Goal: Information Seeking & Learning: Learn about a topic

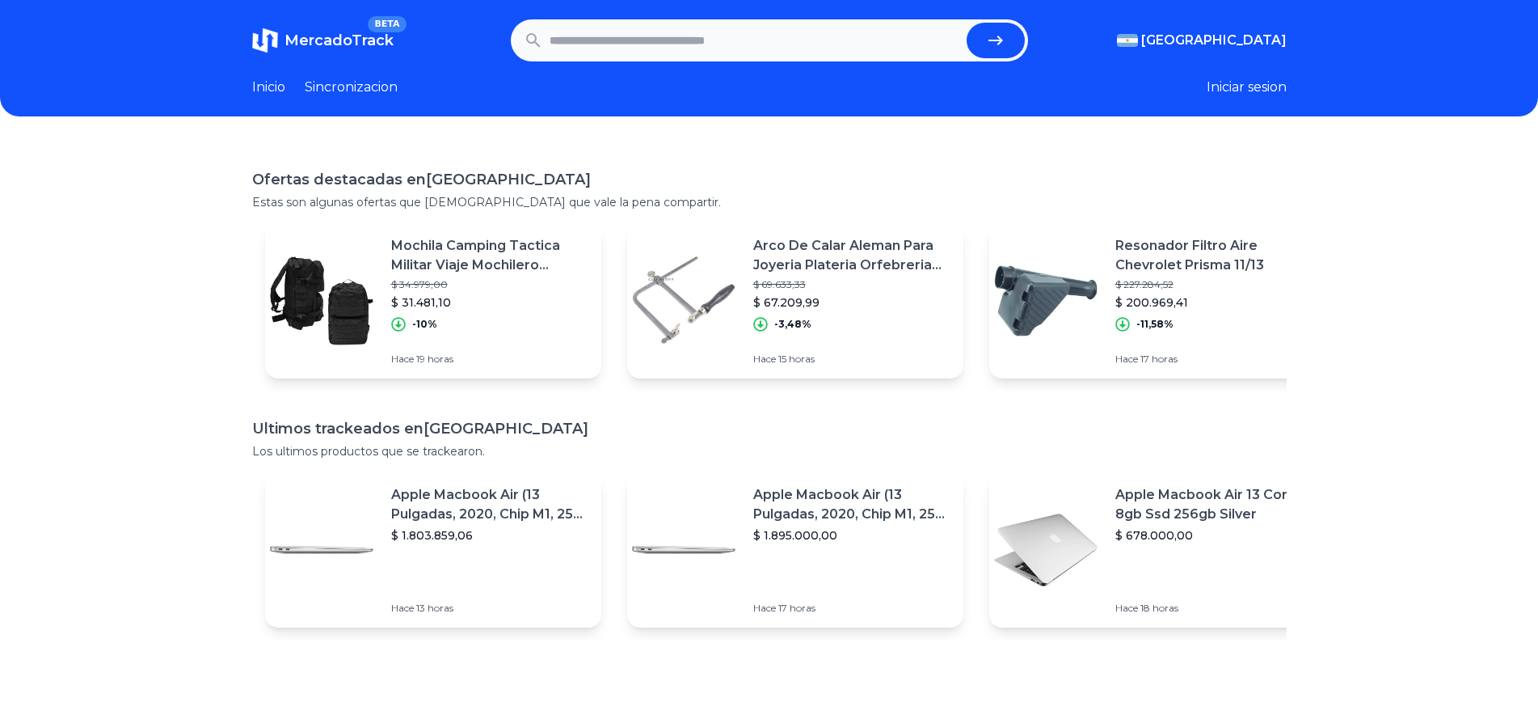
click at [605, 50] on input "text" at bounding box center [755, 41] width 411 height 36
type input "******"
click at [967, 23] on button "submit" at bounding box center [996, 41] width 58 height 36
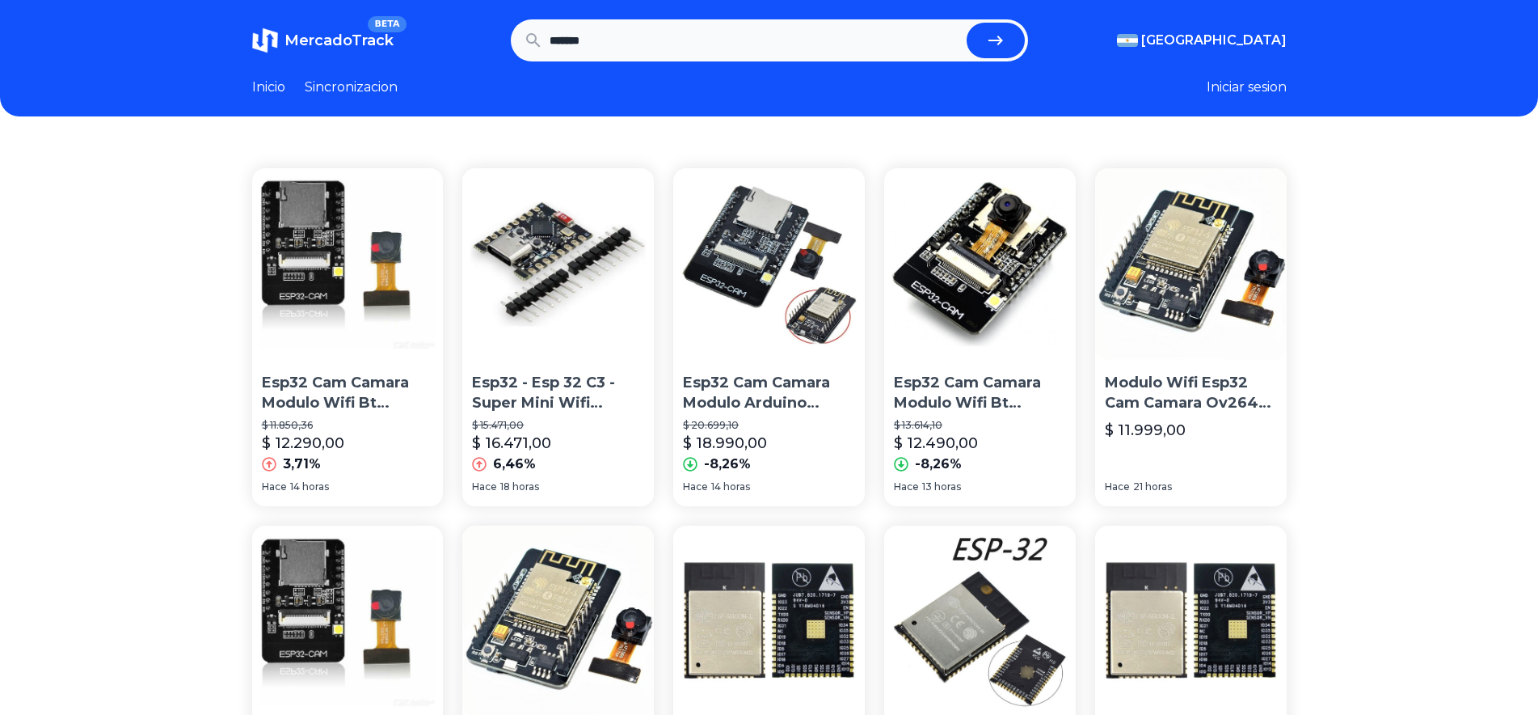
click at [583, 36] on input "******" at bounding box center [755, 41] width 411 height 36
type input "*****"
click at [967, 23] on button "submit" at bounding box center [996, 41] width 58 height 36
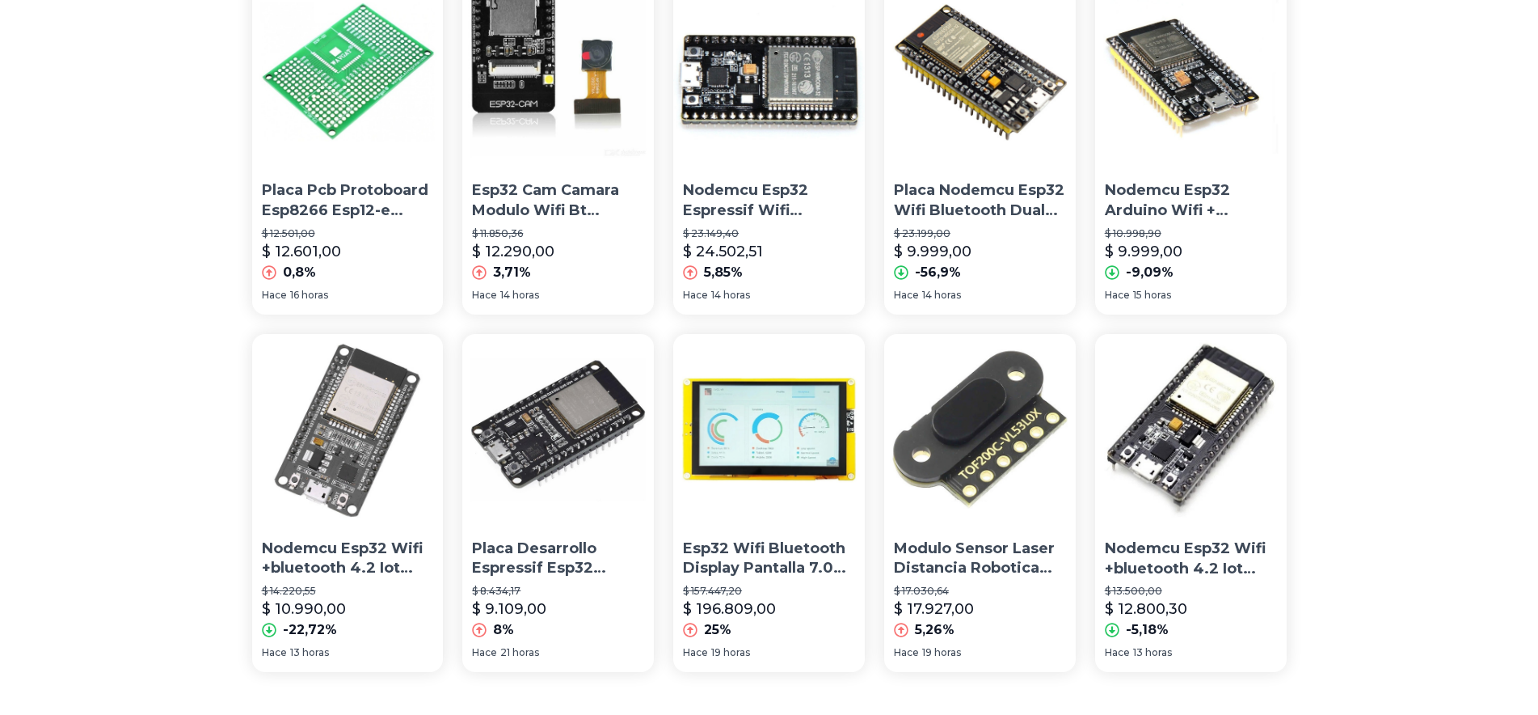
scroll to position [1116, 0]
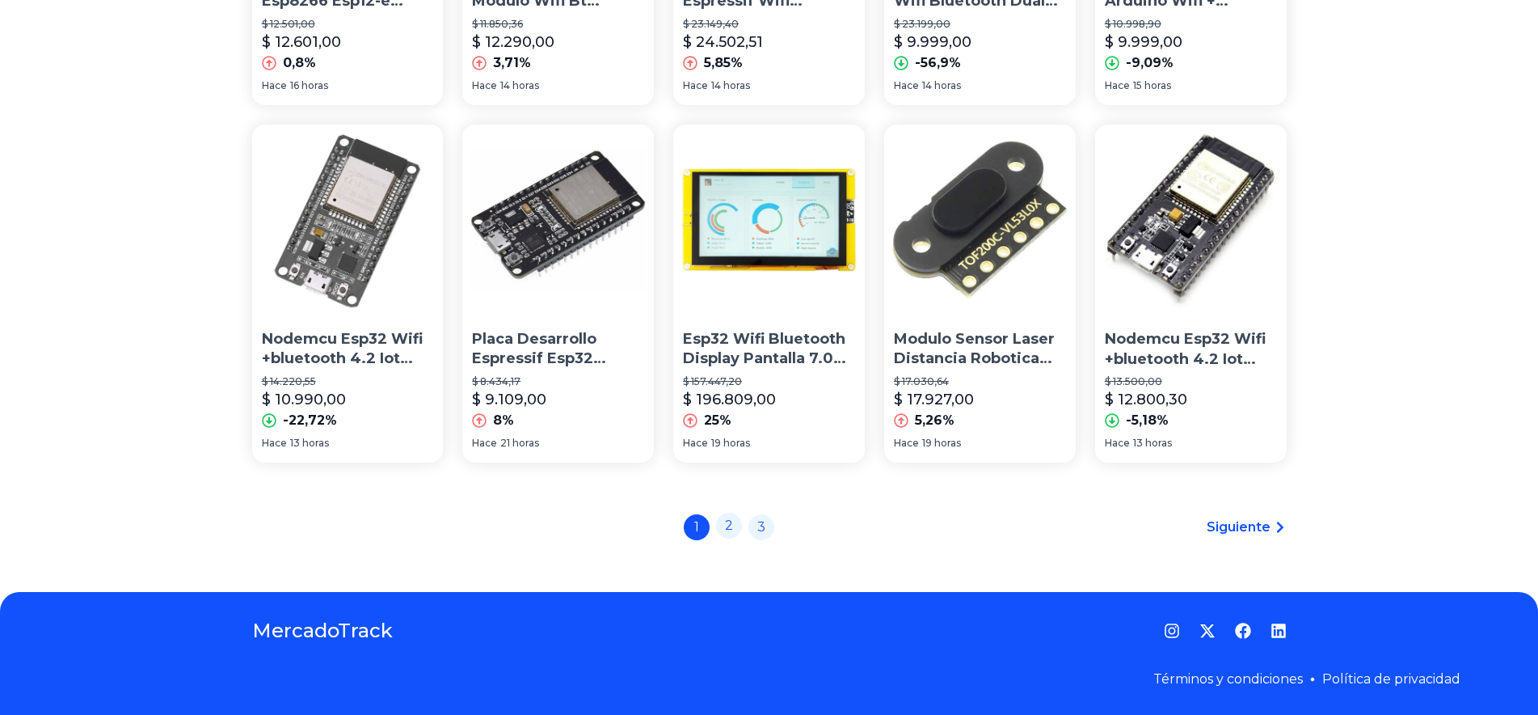
click at [732, 528] on link "2" at bounding box center [729, 525] width 26 height 26
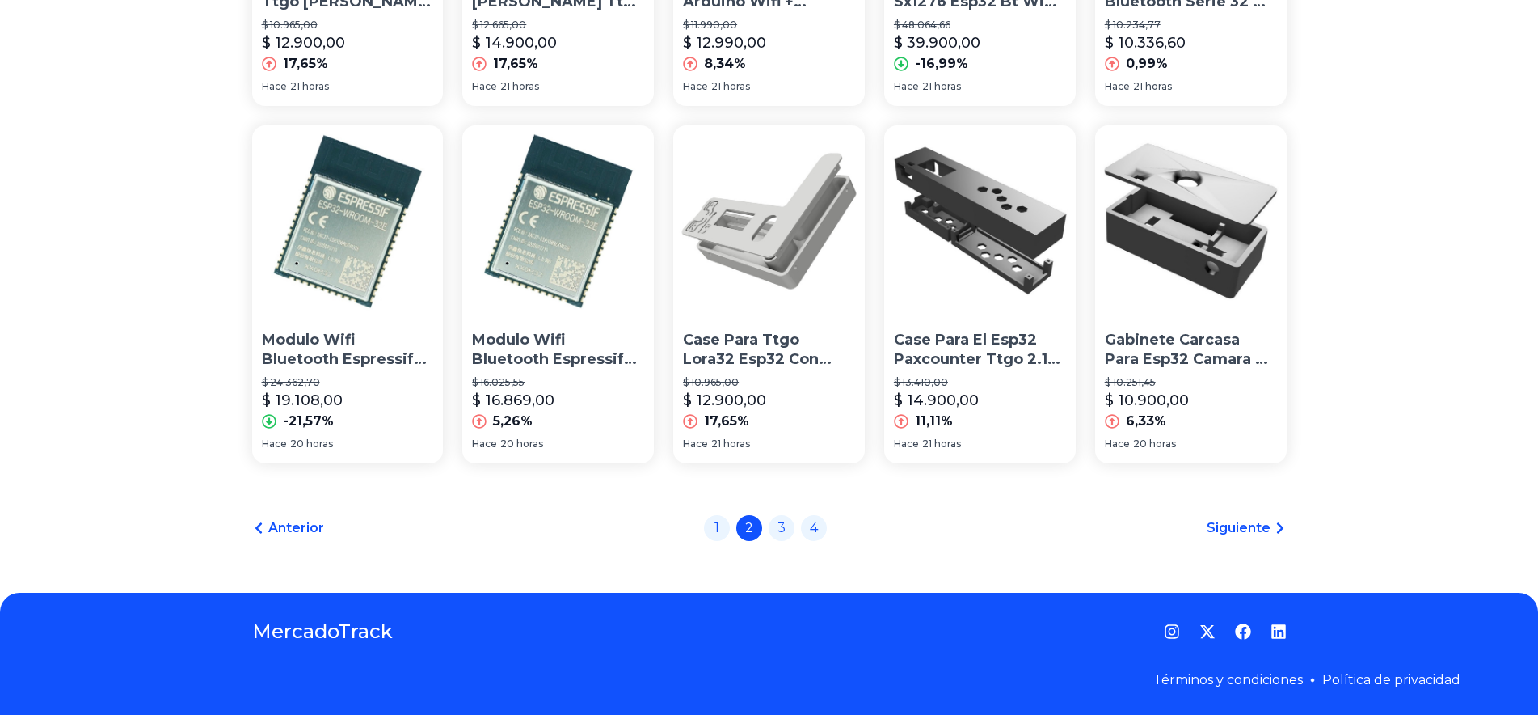
scroll to position [1116, 0]
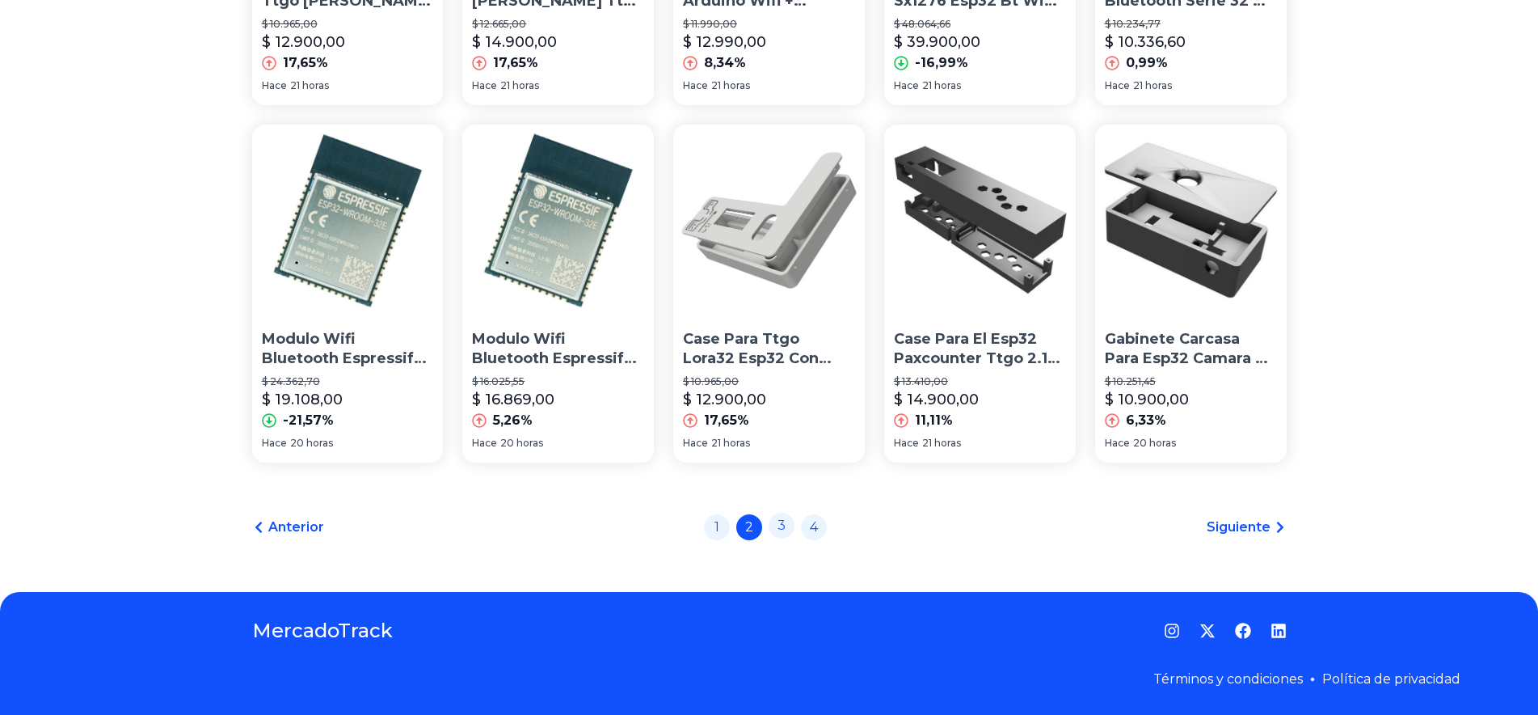
click at [791, 533] on link "3" at bounding box center [782, 525] width 26 height 26
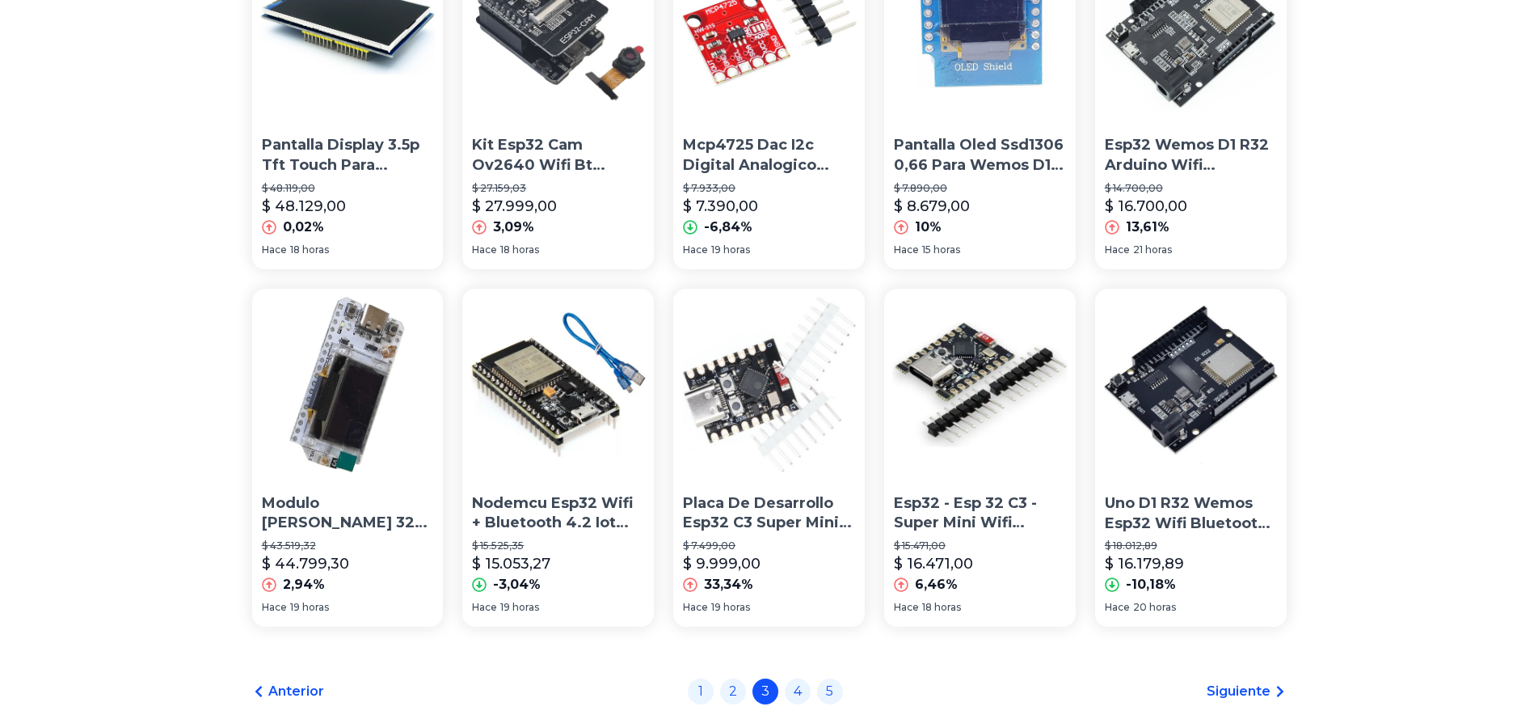
scroll to position [989, 0]
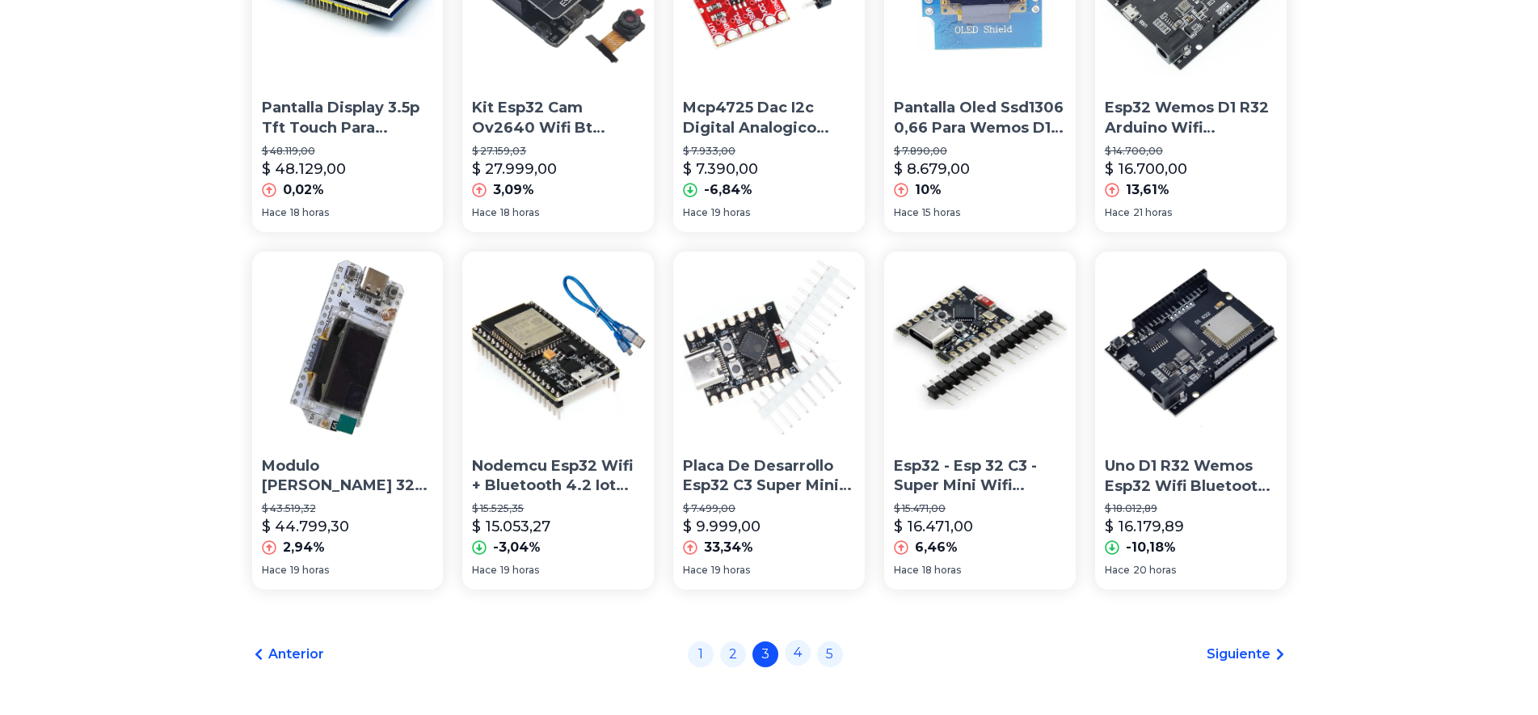
click at [807, 663] on link "4" at bounding box center [798, 652] width 26 height 26
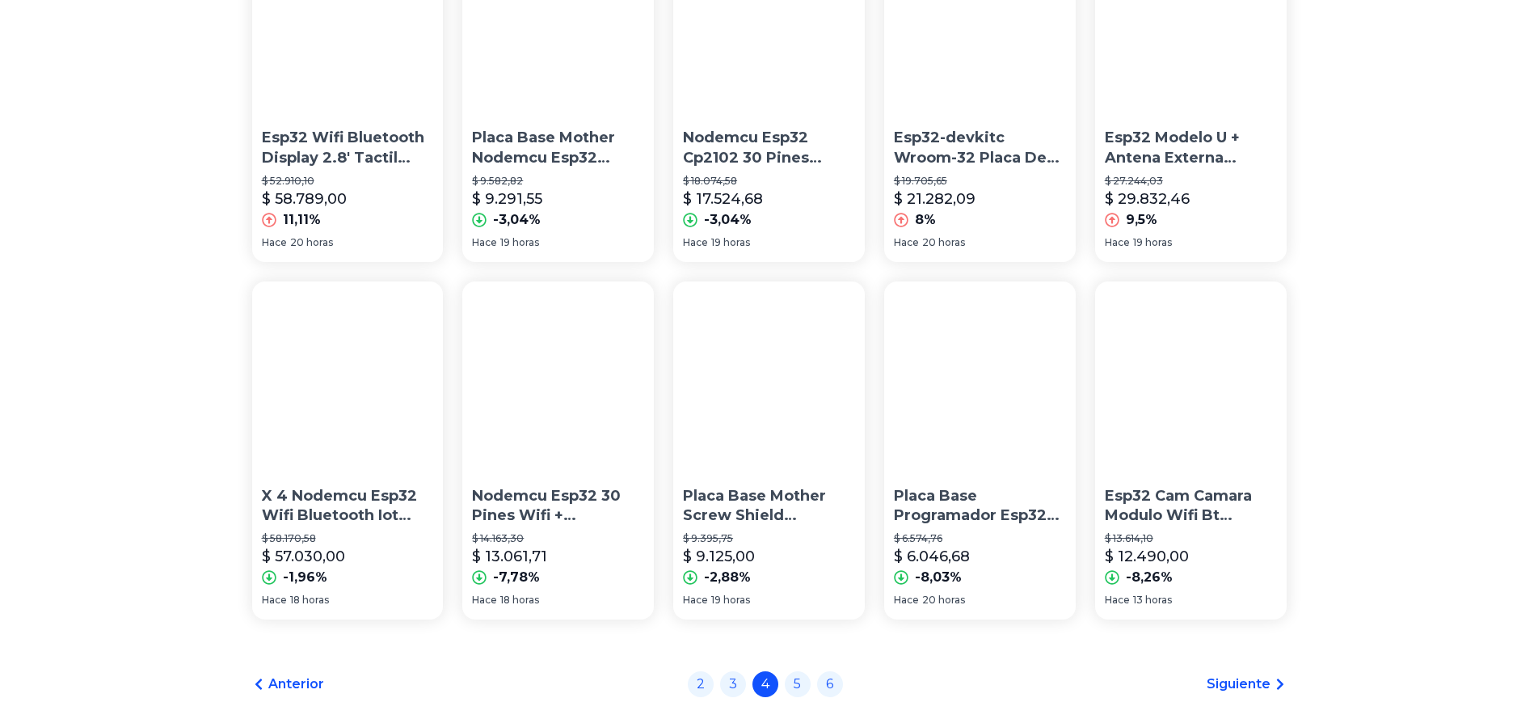
scroll to position [989, 0]
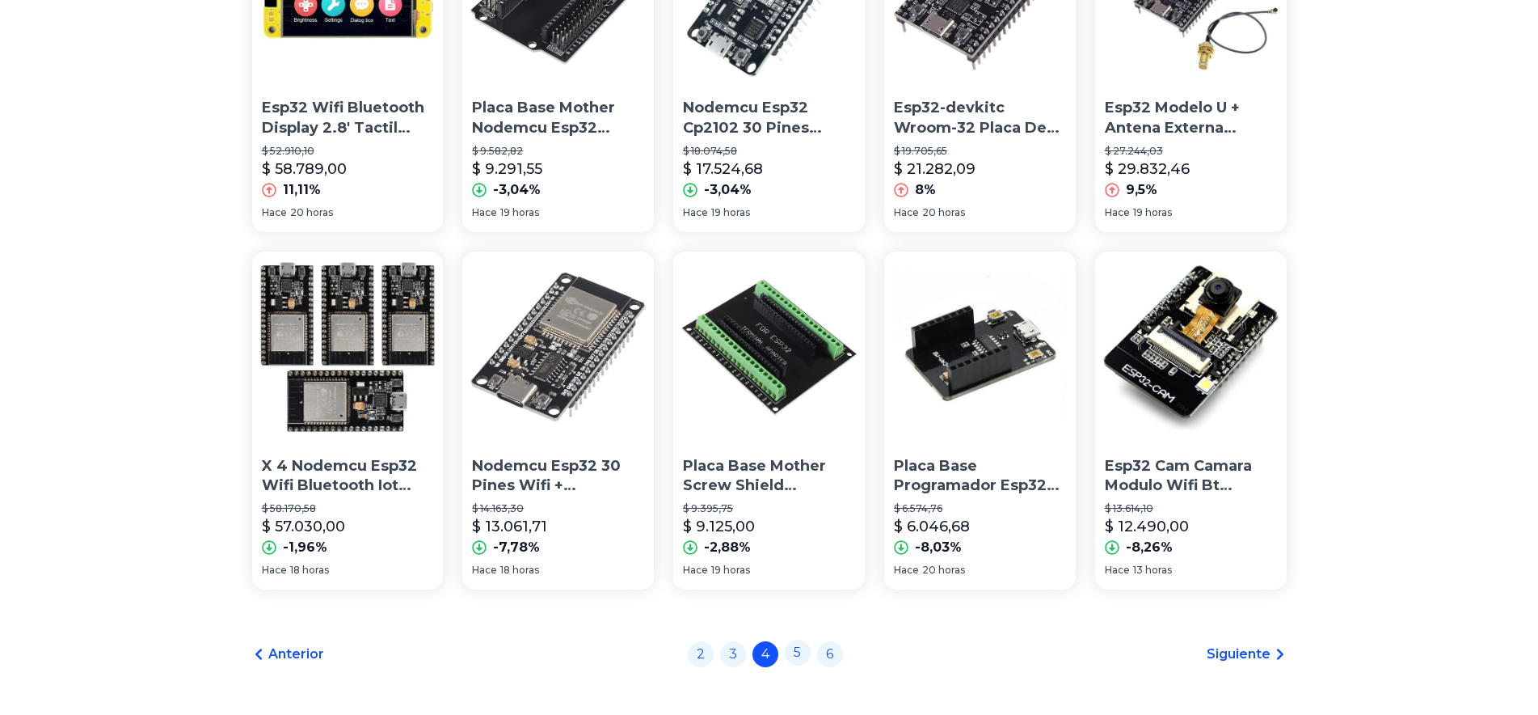
click at [799, 651] on link "5" at bounding box center [798, 652] width 26 height 26
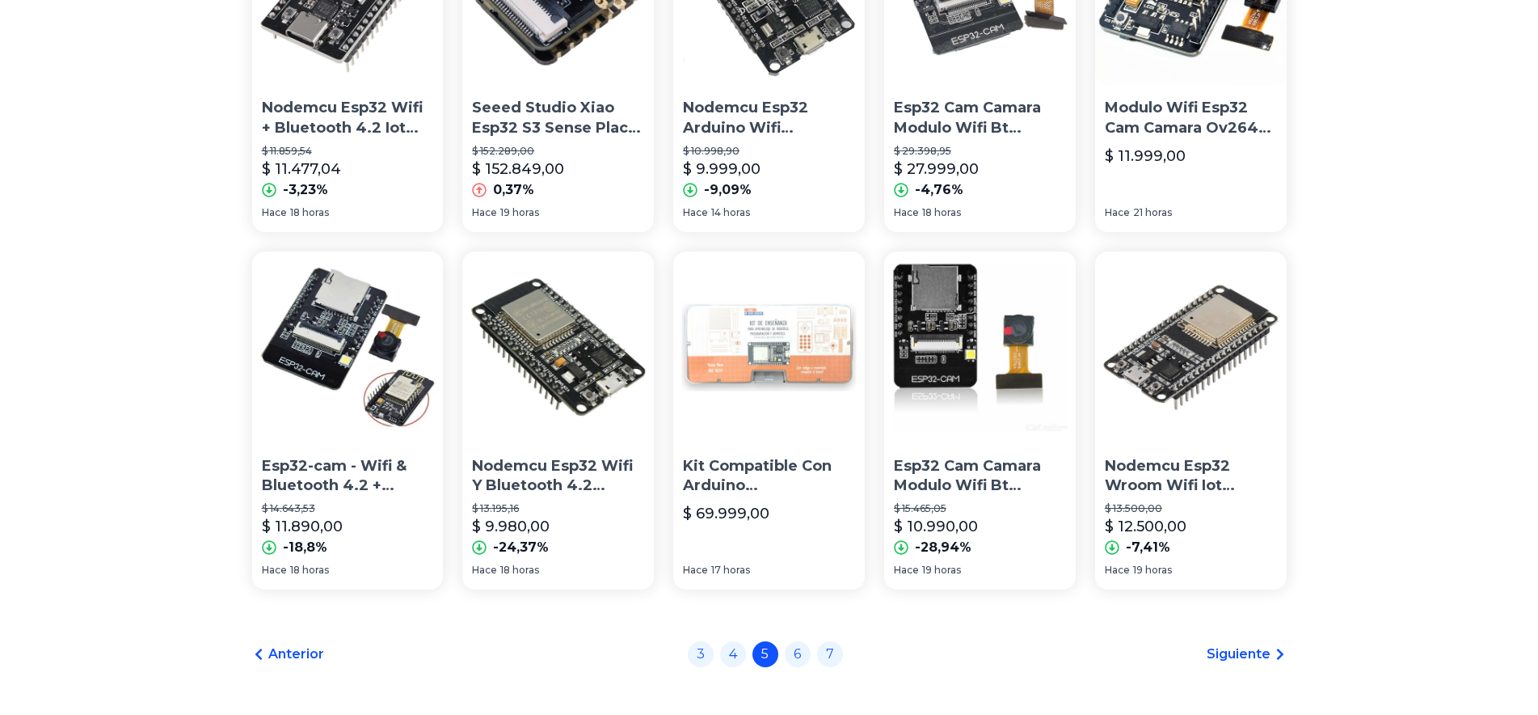
scroll to position [1116, 0]
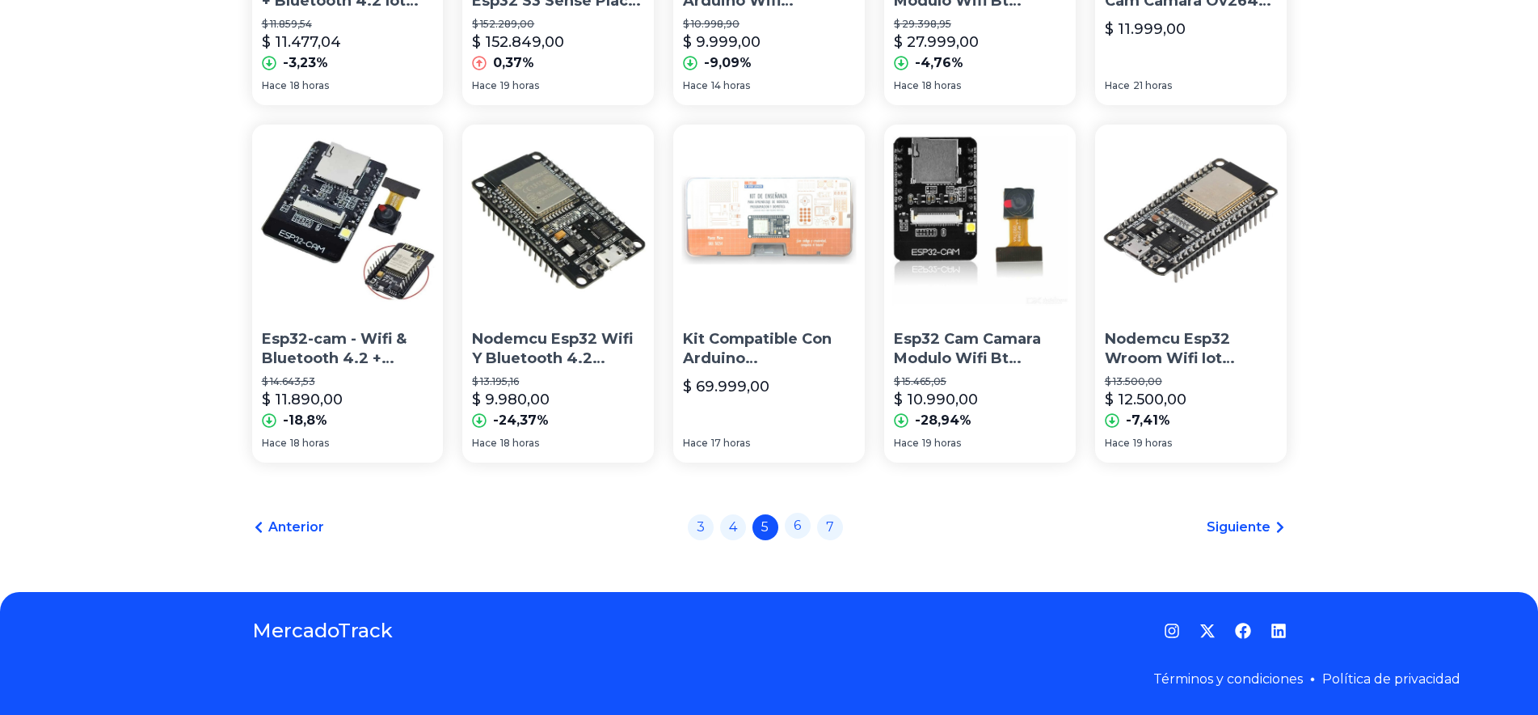
click at [806, 527] on link "6" at bounding box center [798, 525] width 26 height 26
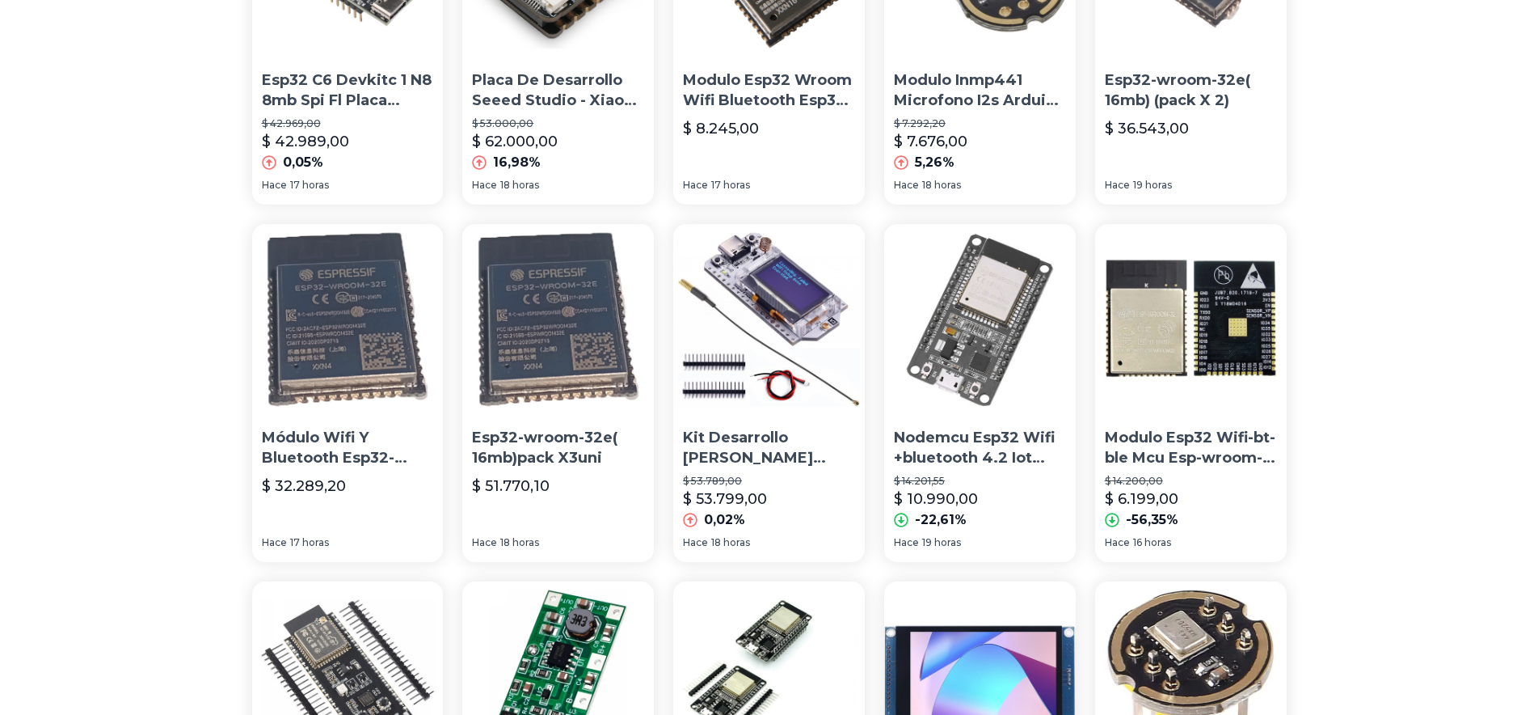
scroll to position [1116, 0]
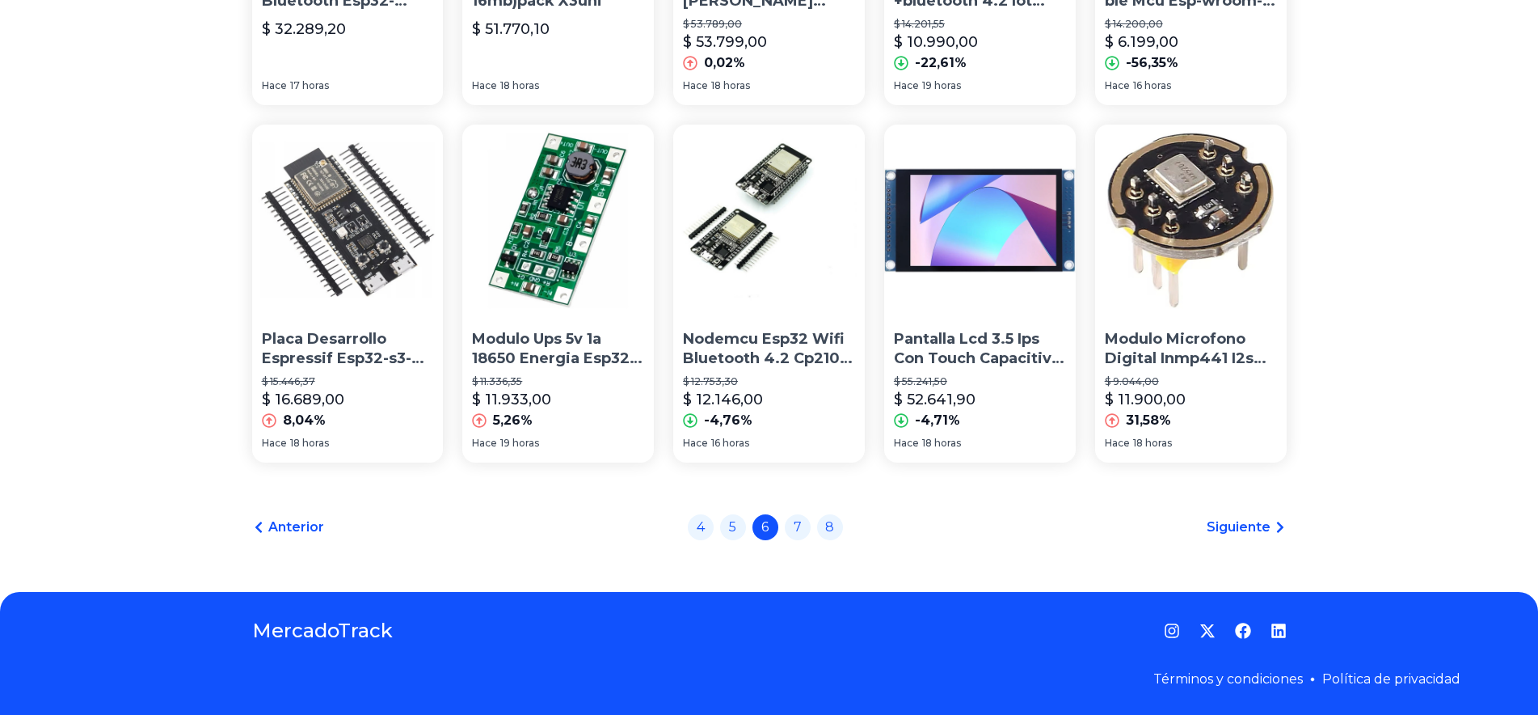
click at [806, 527] on link "7" at bounding box center [798, 527] width 26 height 26
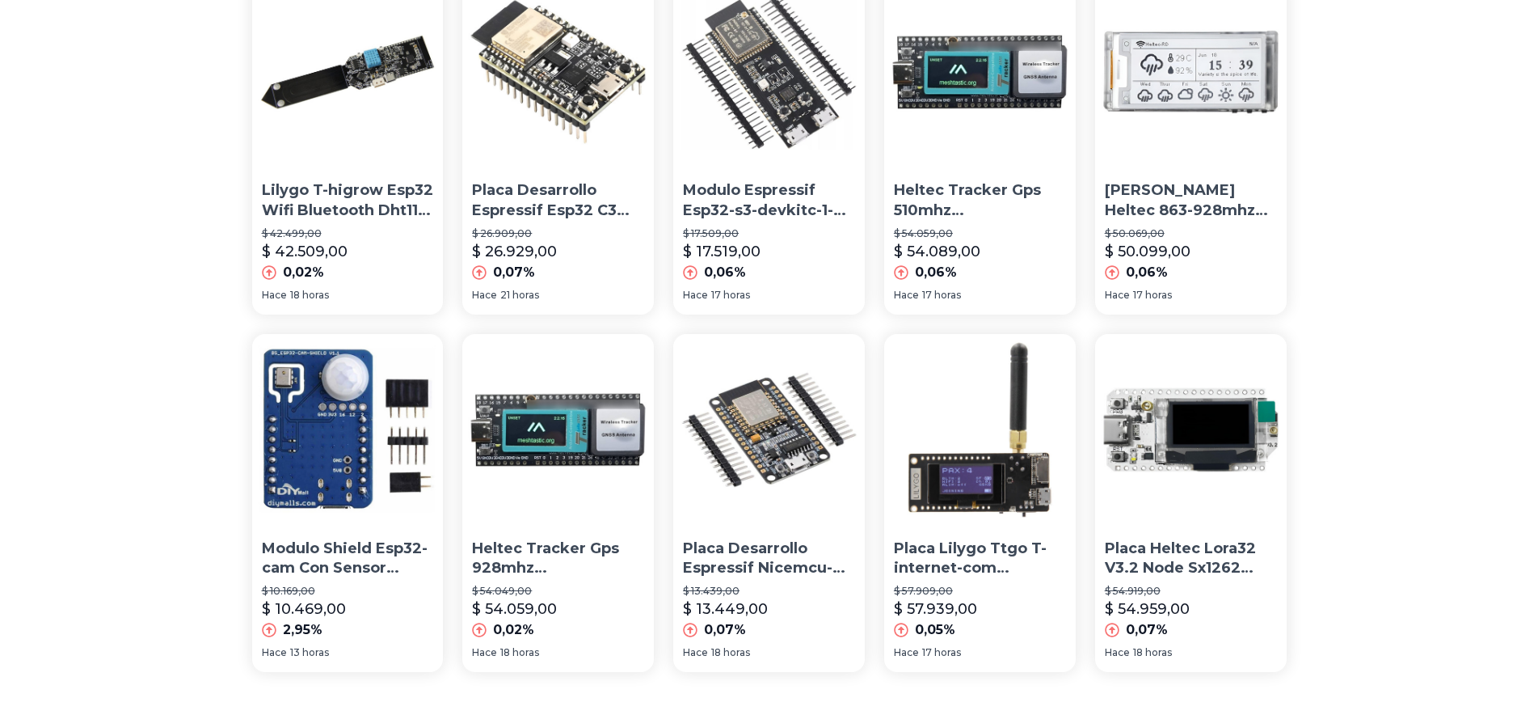
scroll to position [989, 0]
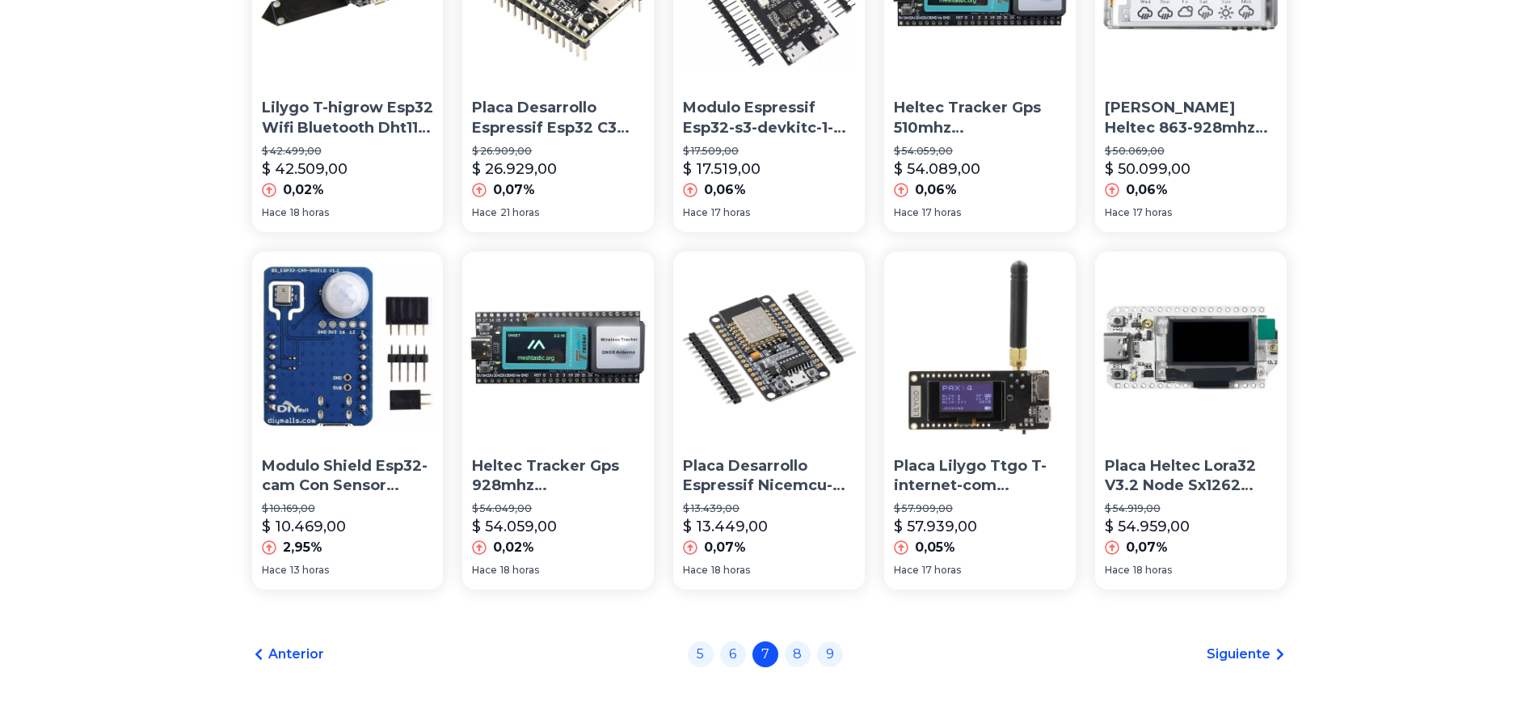
click at [1245, 658] on span "Siguiente" at bounding box center [1239, 653] width 64 height 19
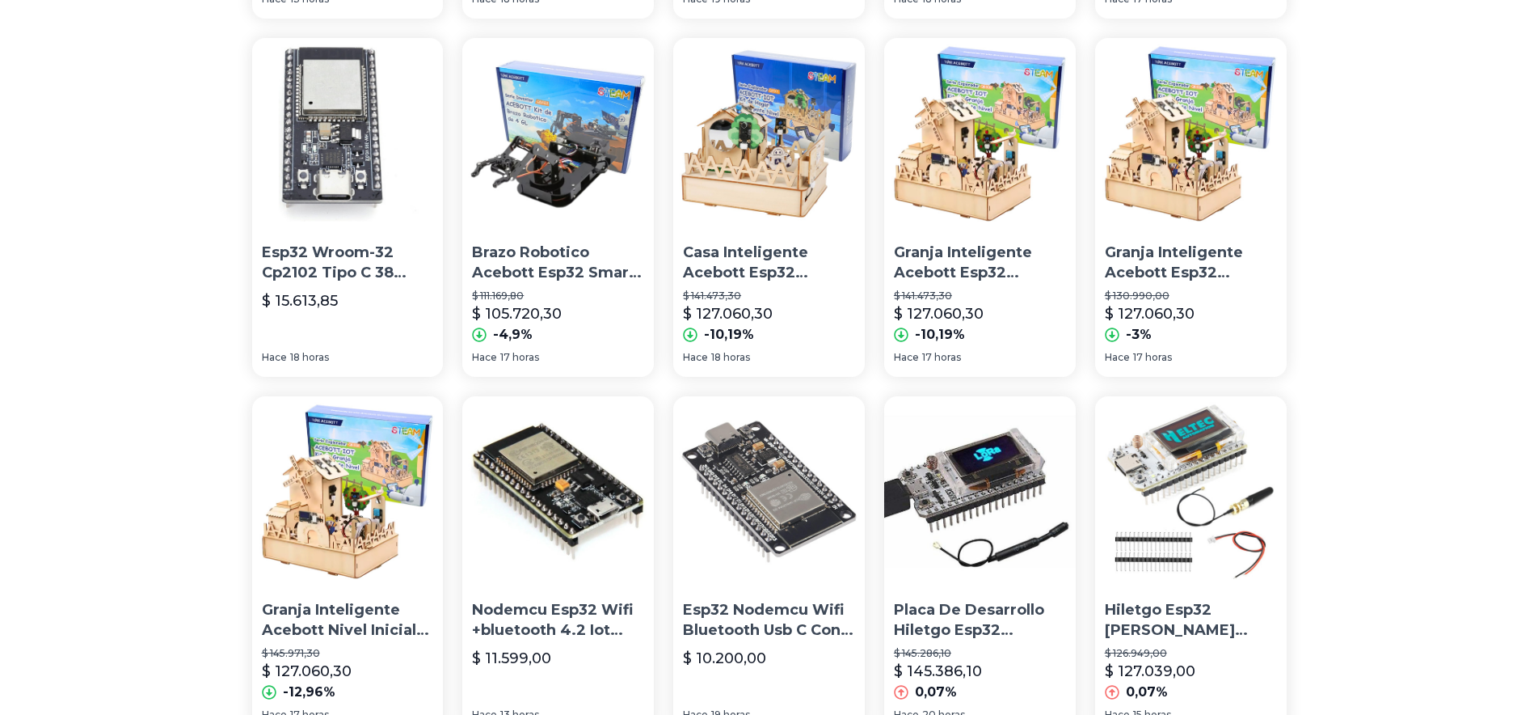
scroll to position [495, 0]
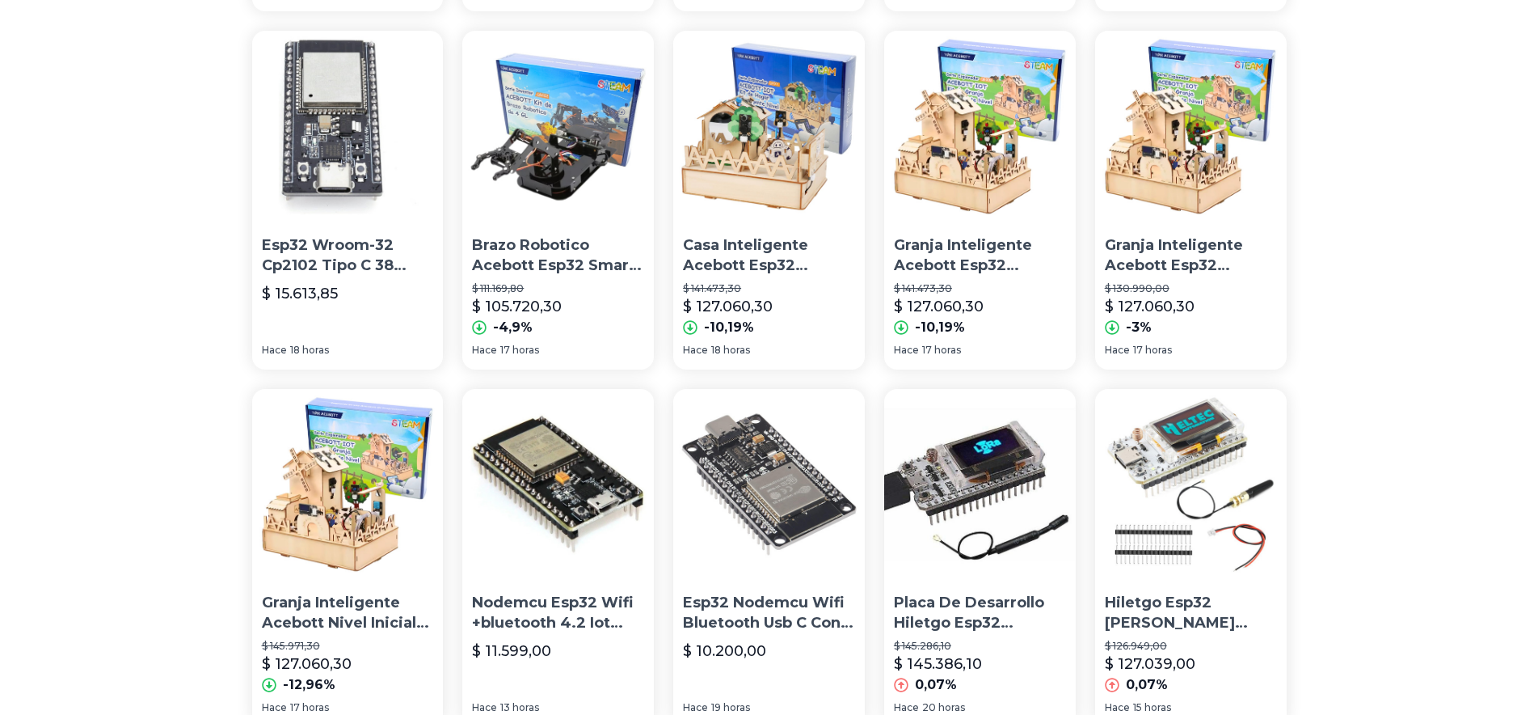
click at [7, 482] on div "Modulo Wifi Arduino Esp32 Display 0.96p Oled Wifi Bluetooth $ 50.839,00 $ 50.84…" at bounding box center [769, 418] width 1538 height 1540
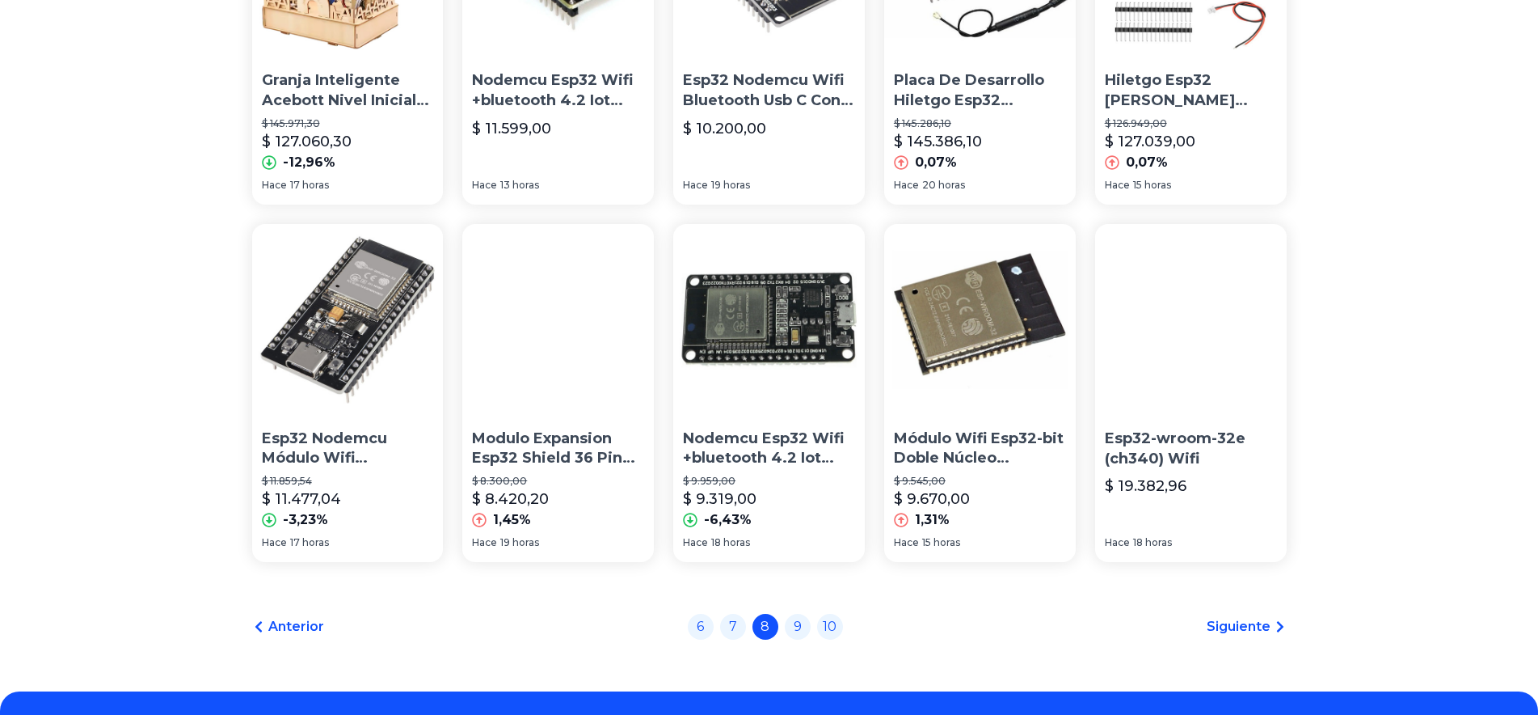
scroll to position [1072, 0]
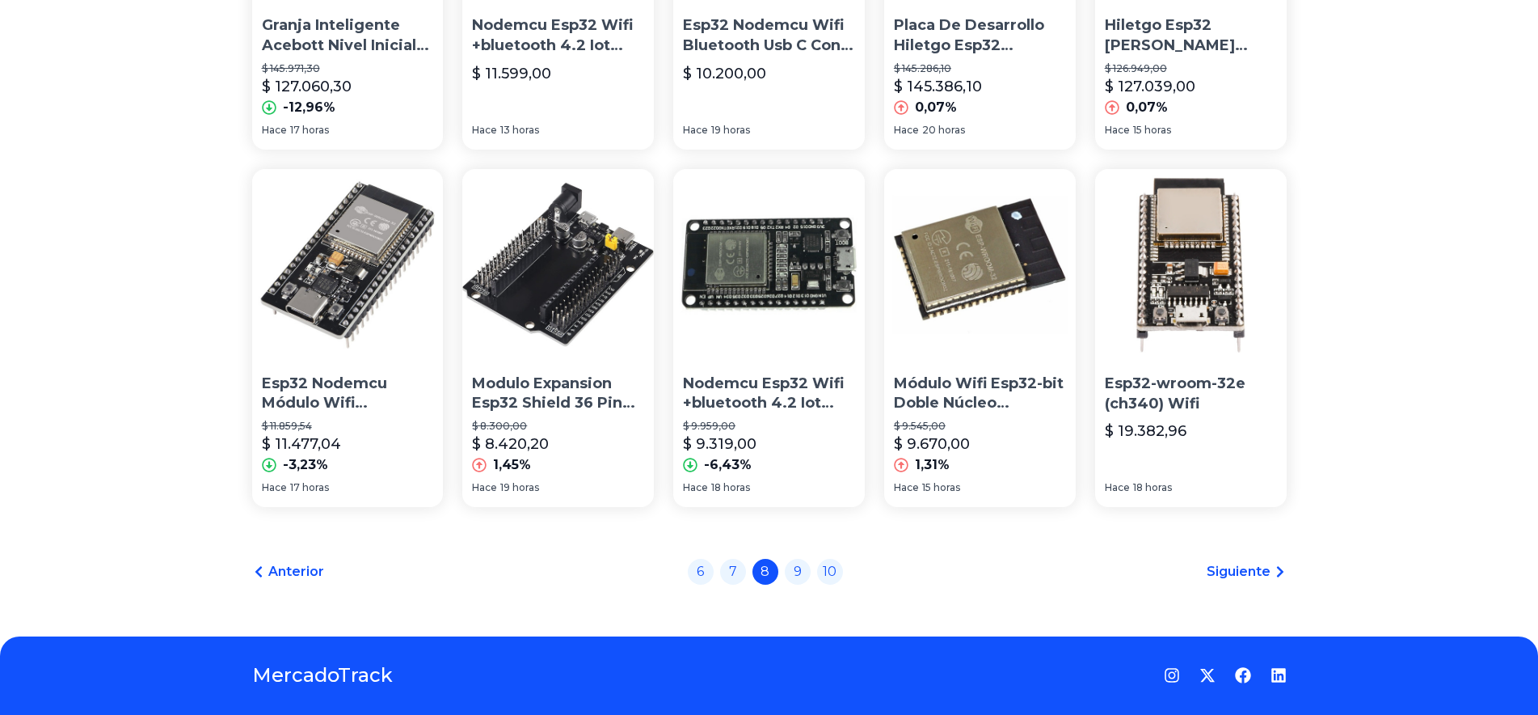
click at [1241, 571] on span "Siguiente" at bounding box center [1239, 571] width 64 height 19
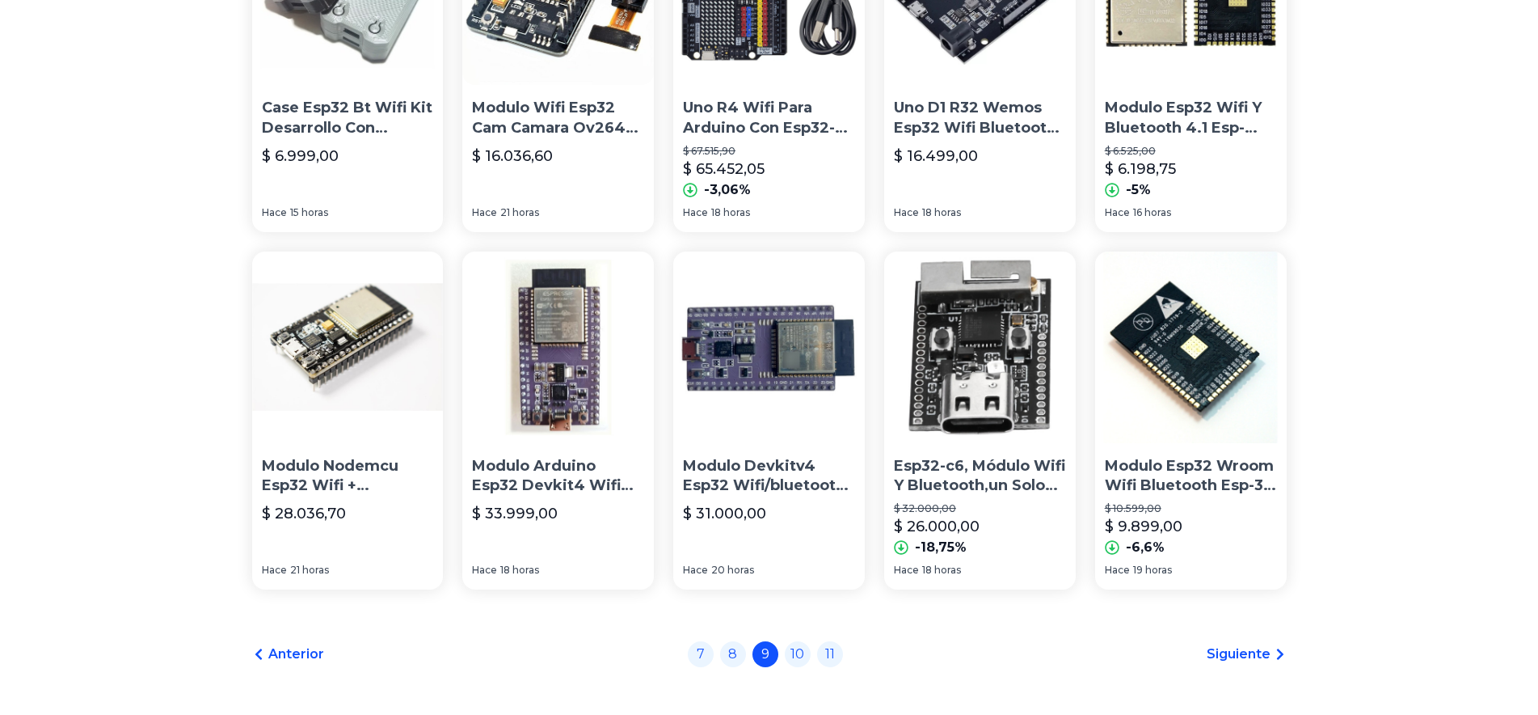
scroll to position [1116, 0]
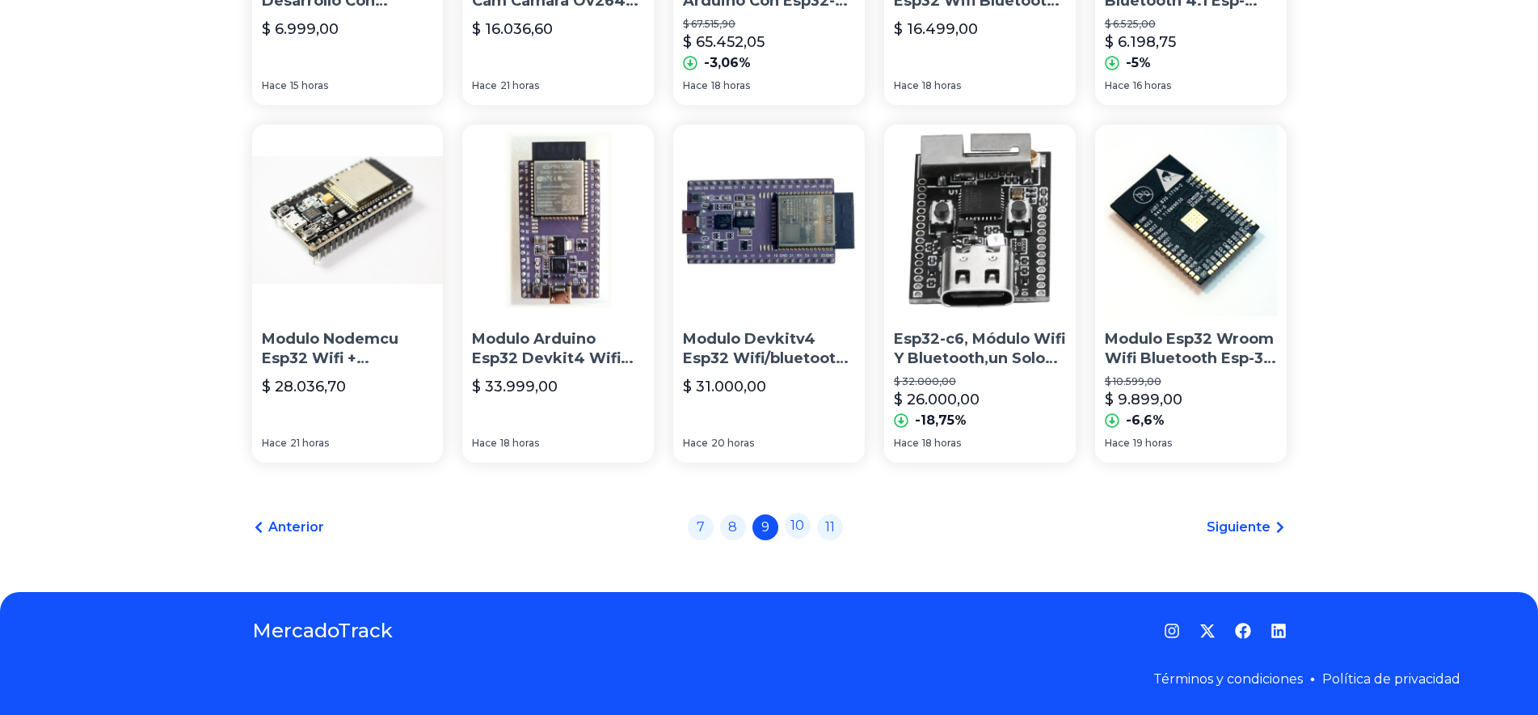
click at [796, 536] on div "7 8 9 10 11" at bounding box center [765, 527] width 155 height 26
click at [1280, 533] on icon at bounding box center [1280, 527] width 13 height 13
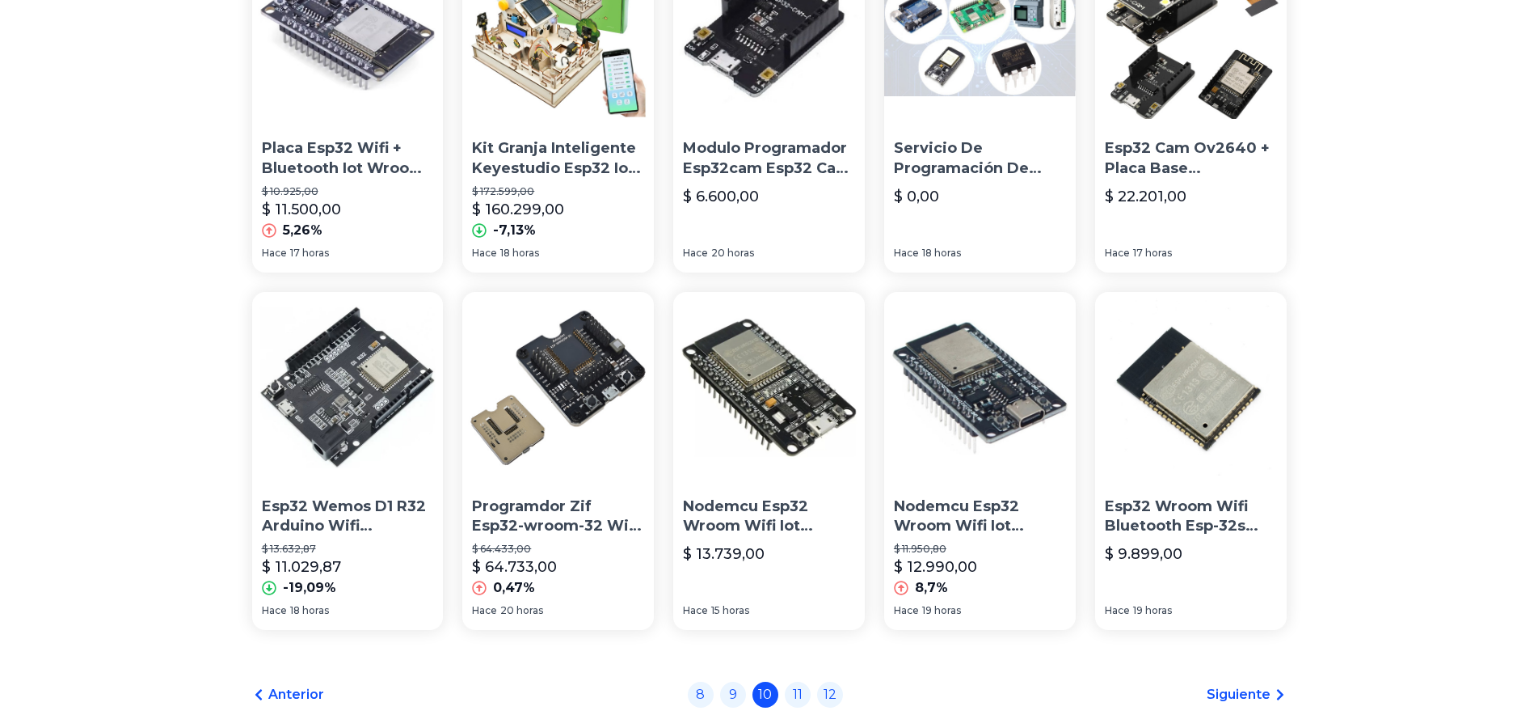
scroll to position [1072, 0]
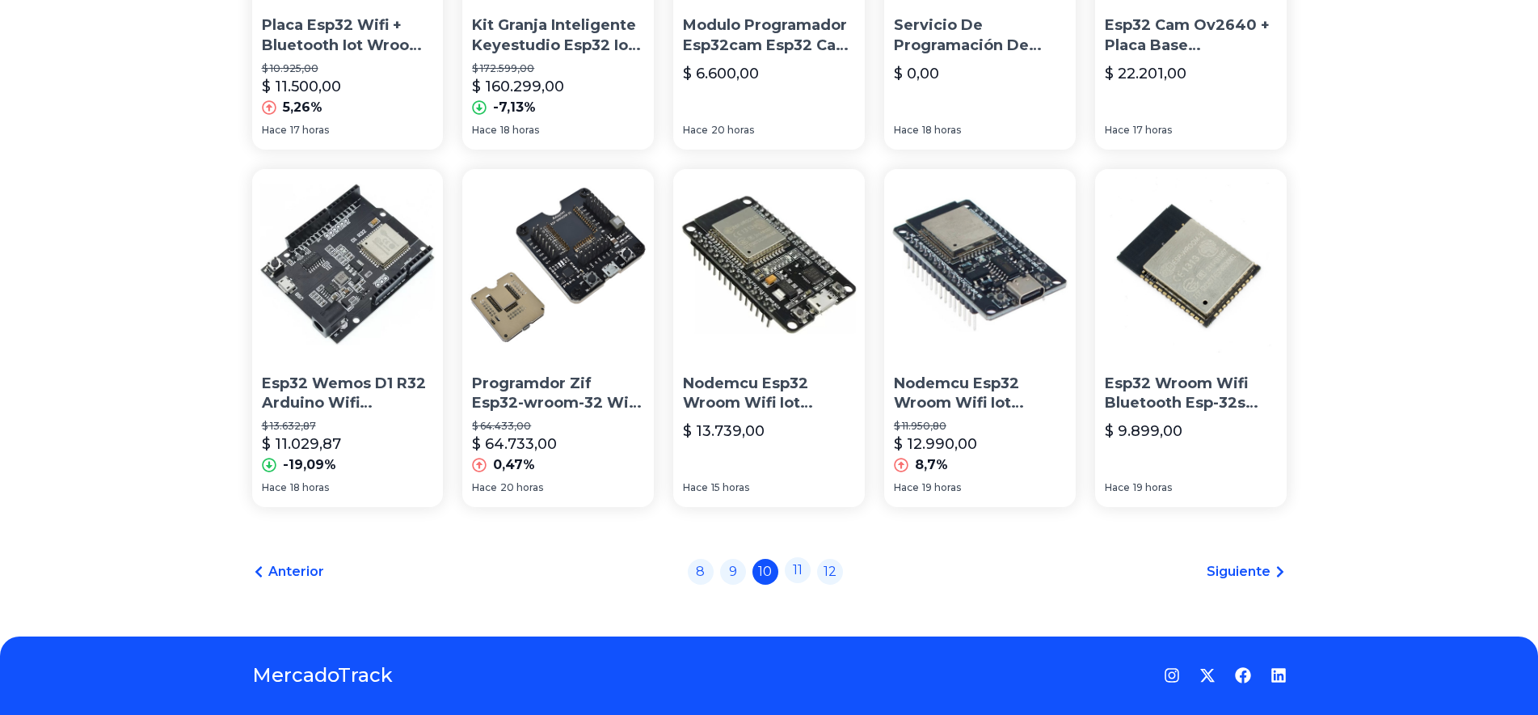
click at [806, 567] on link "11" at bounding box center [798, 570] width 26 height 26
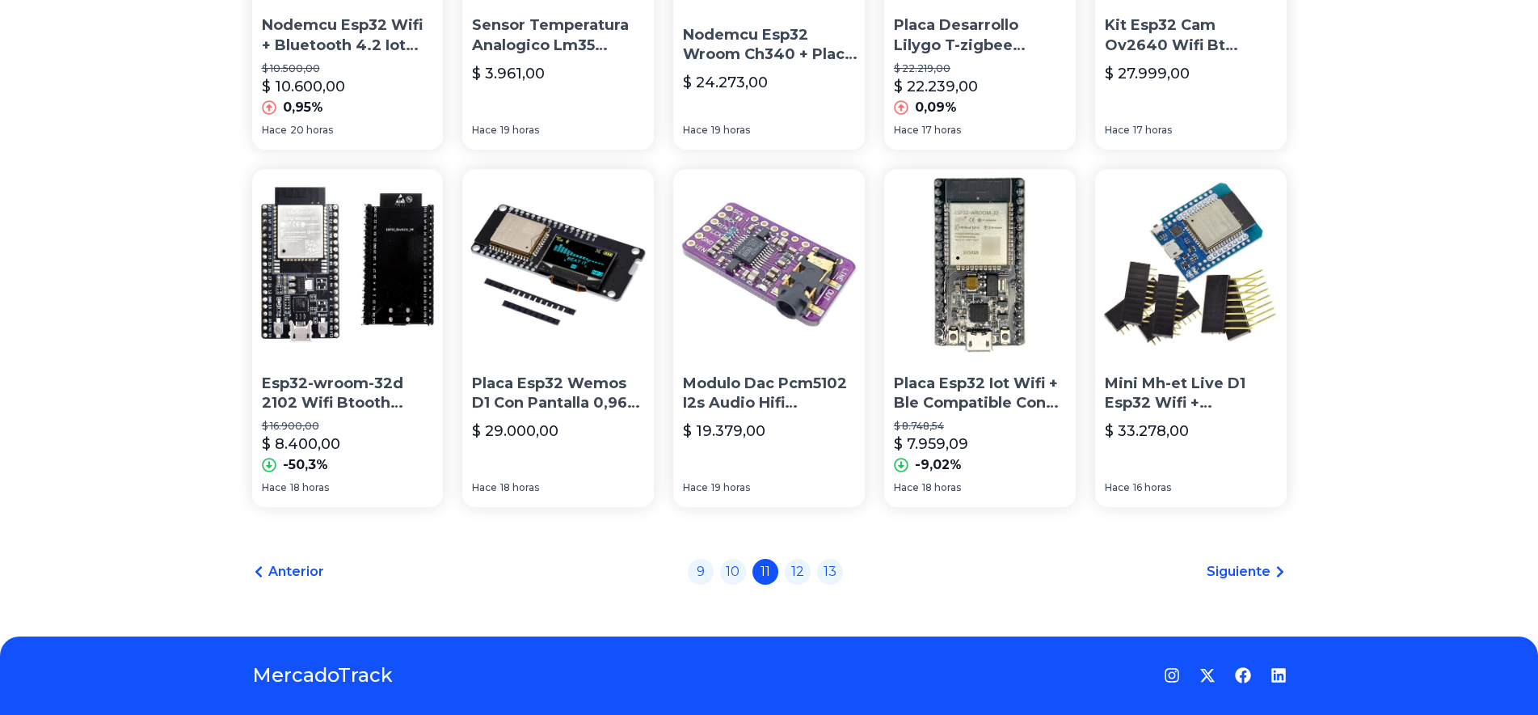
scroll to position [1116, 0]
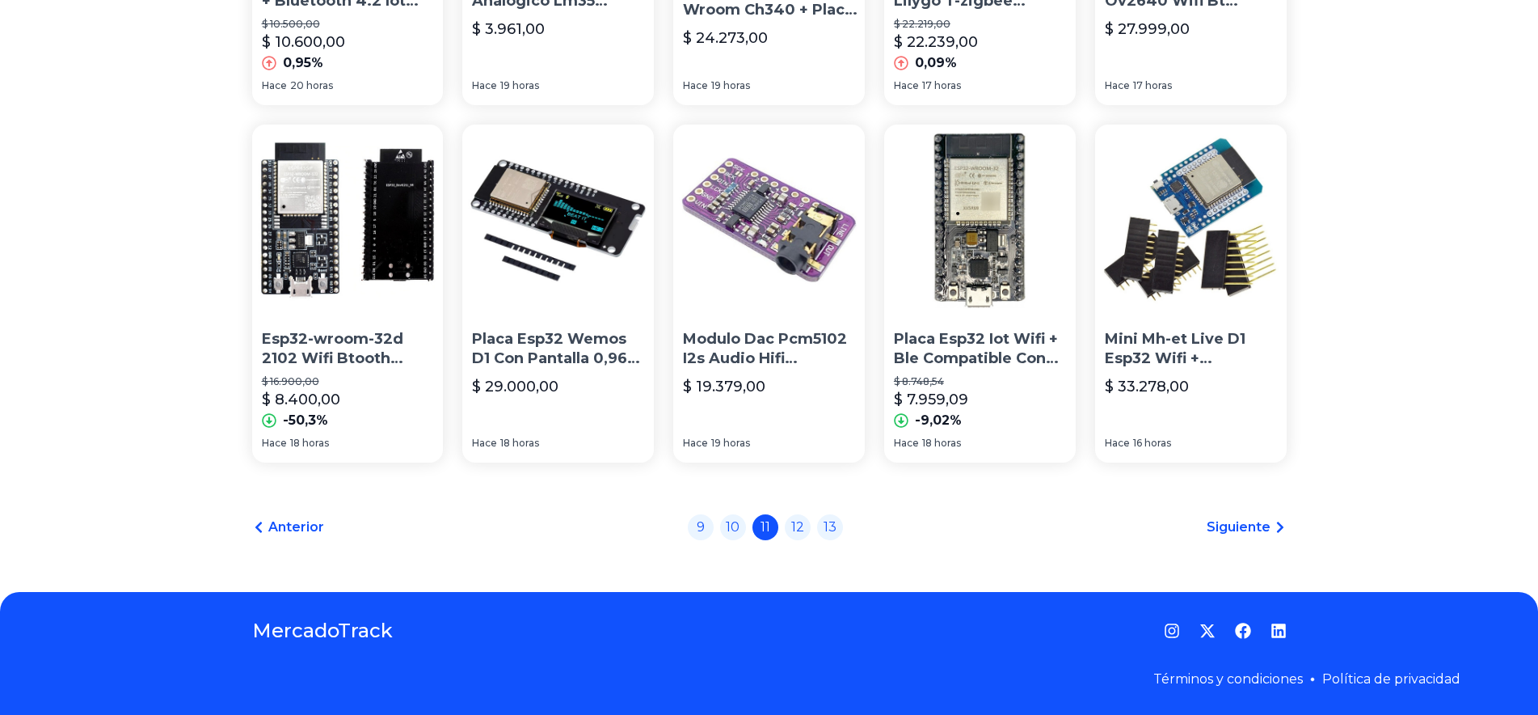
click at [815, 540] on div "9 10 11 12 13" at bounding box center [765, 527] width 155 height 26
click at [808, 530] on link "12" at bounding box center [798, 525] width 26 height 26
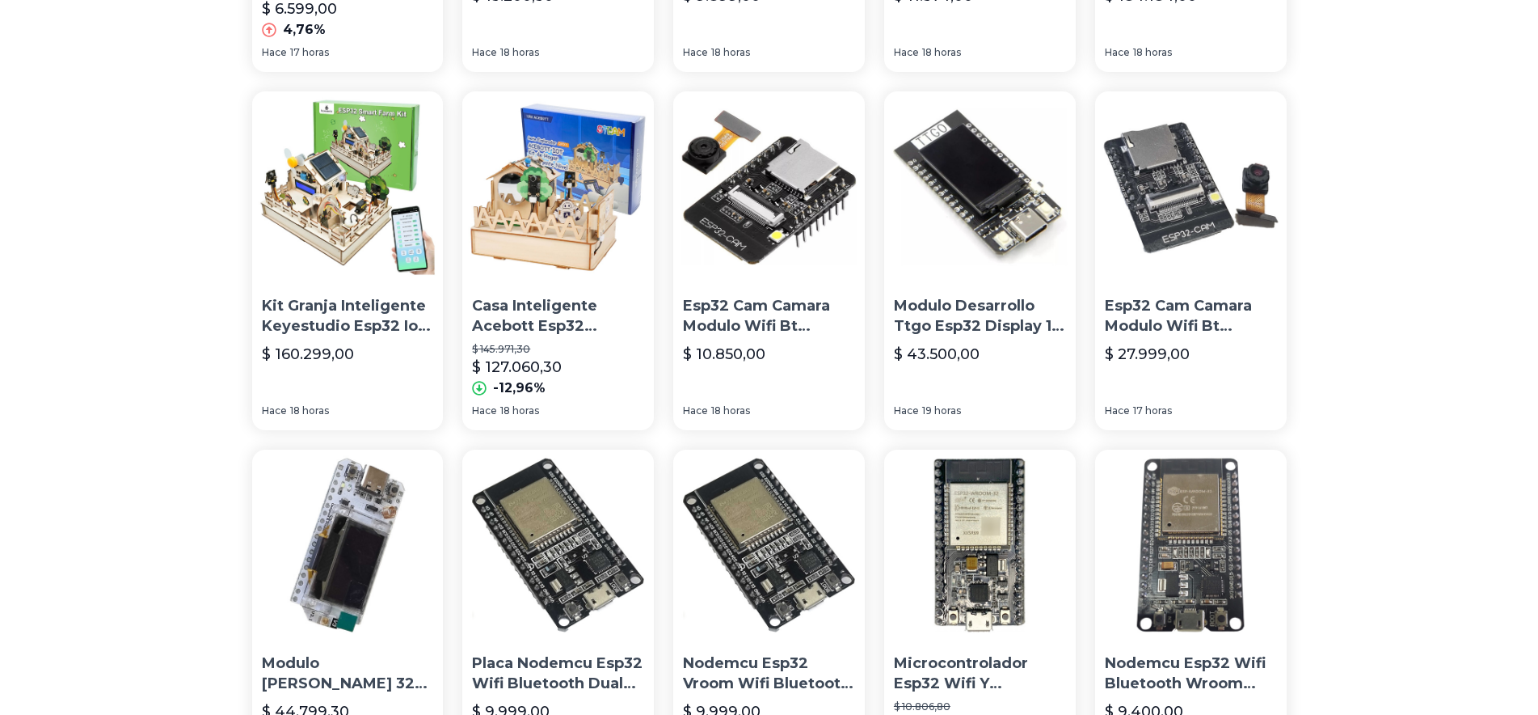
scroll to position [660, 0]
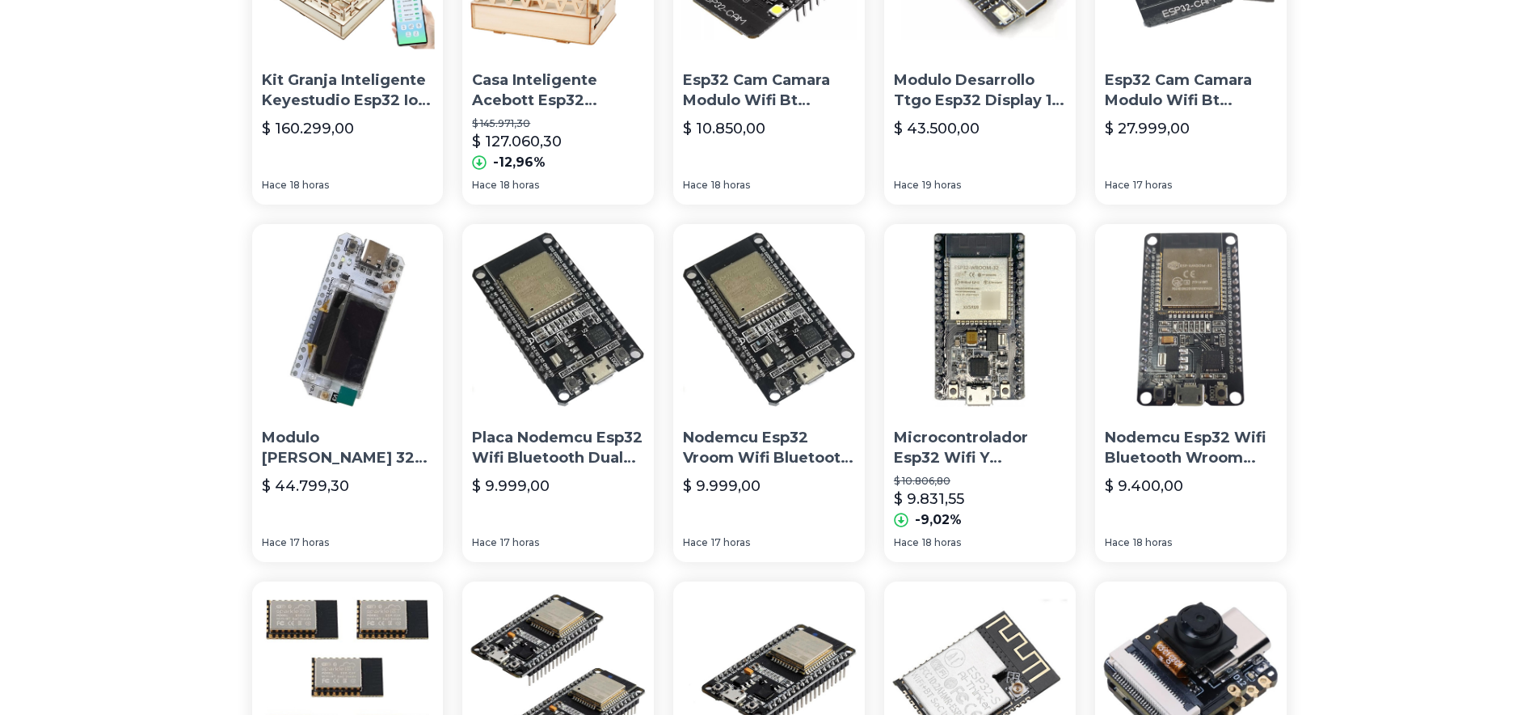
click at [1385, 472] on div "Placa Desarrollo Espressif Esp32 C3 Mini V1 Ipex $ 6.299,00 $ 6.599,00 4,76% Ha…" at bounding box center [769, 236] width 1538 height 1507
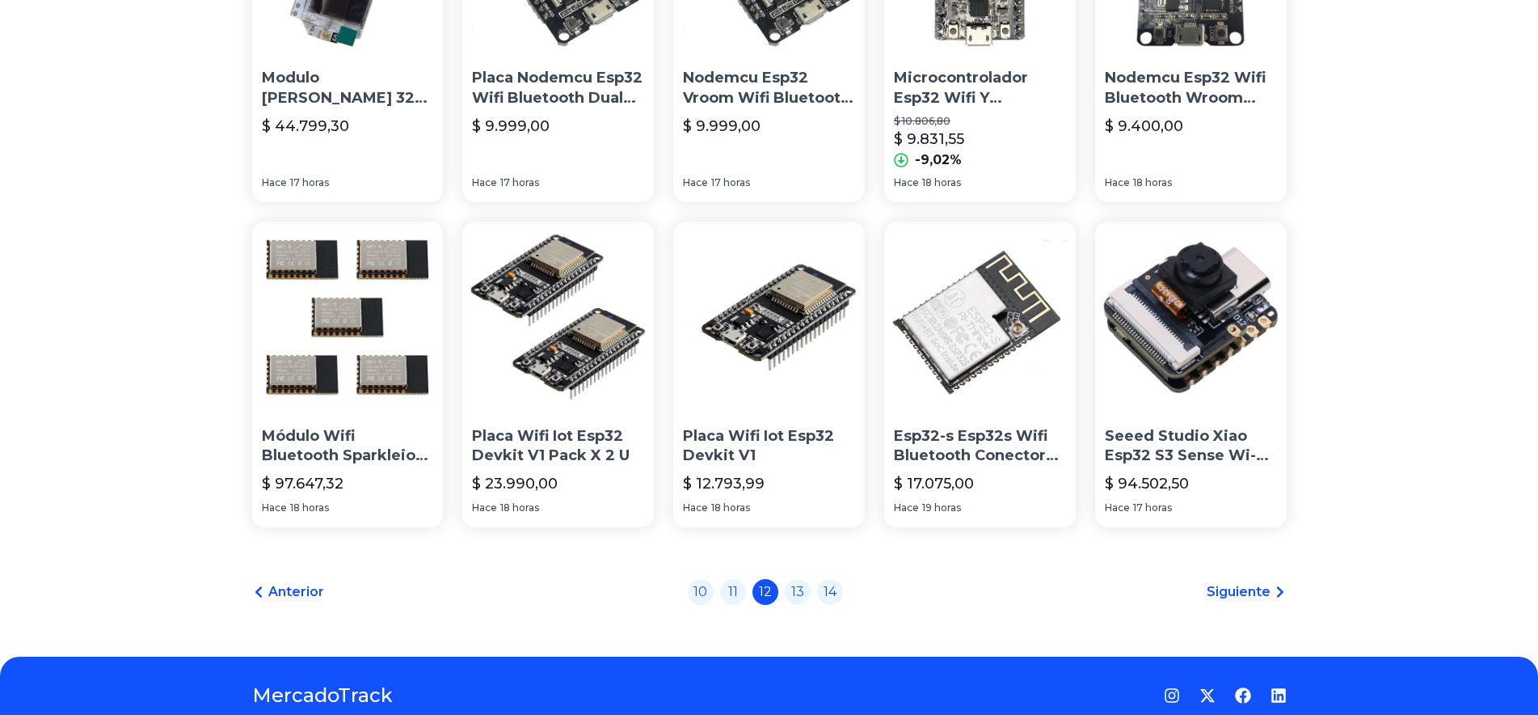
scroll to position [1072, 0]
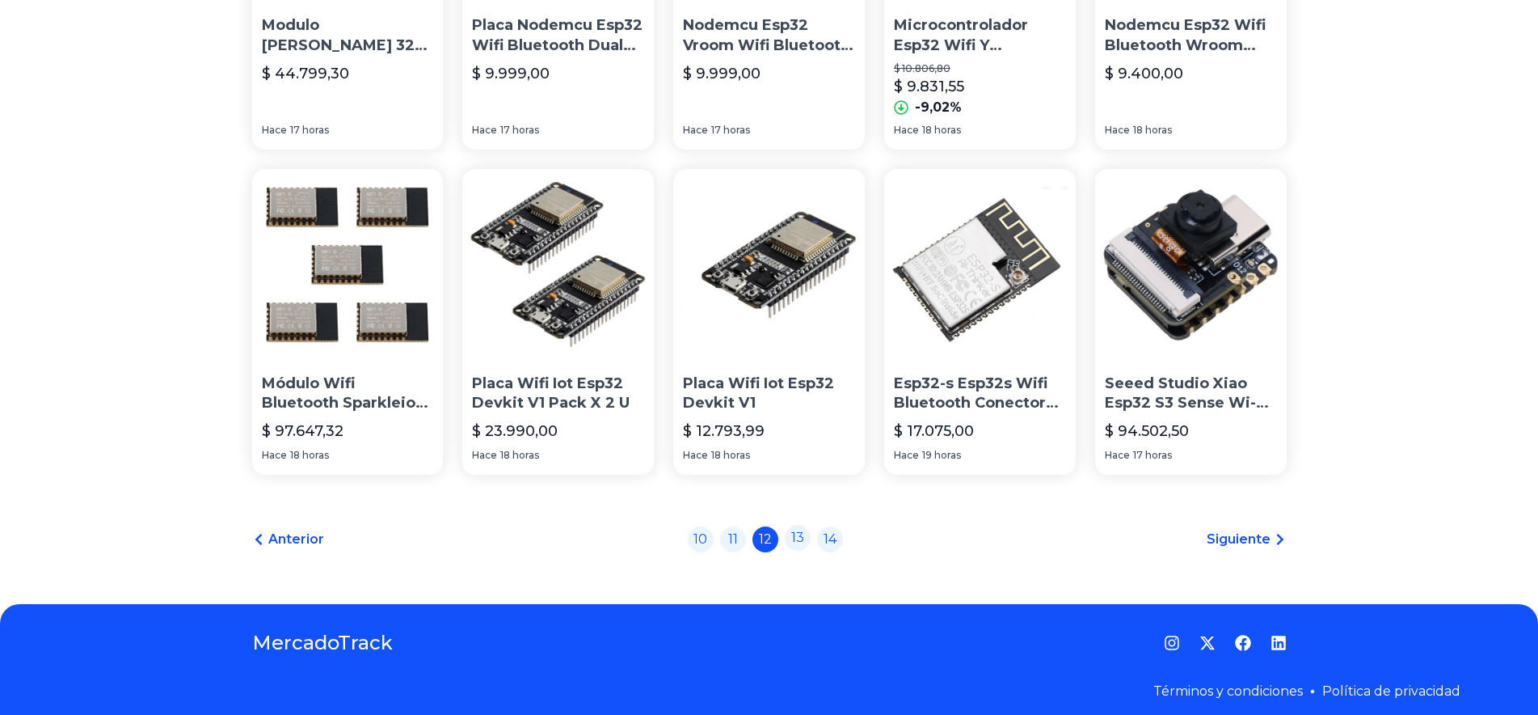
click at [800, 543] on link "13" at bounding box center [798, 538] width 26 height 26
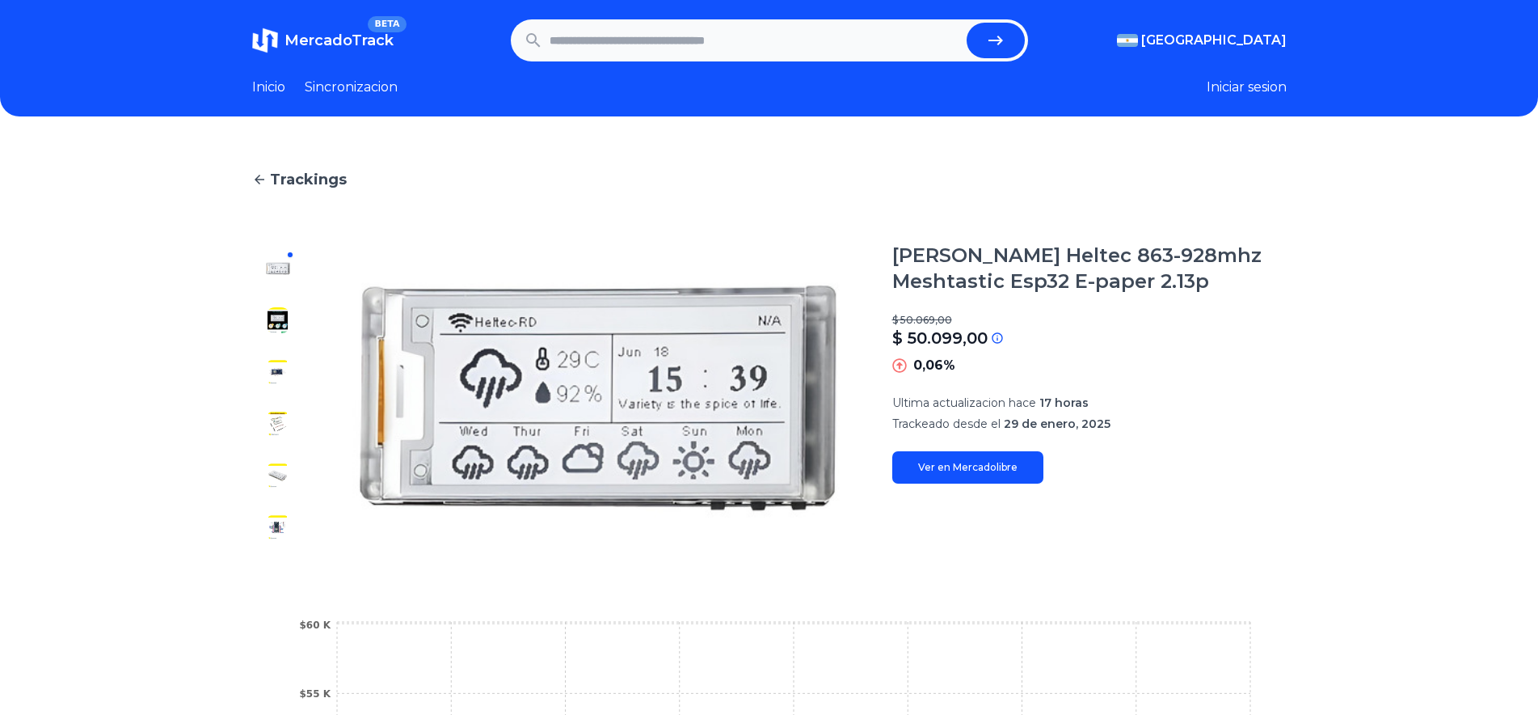
click at [330, 43] on span "MercadoTrack" at bounding box center [339, 41] width 109 height 18
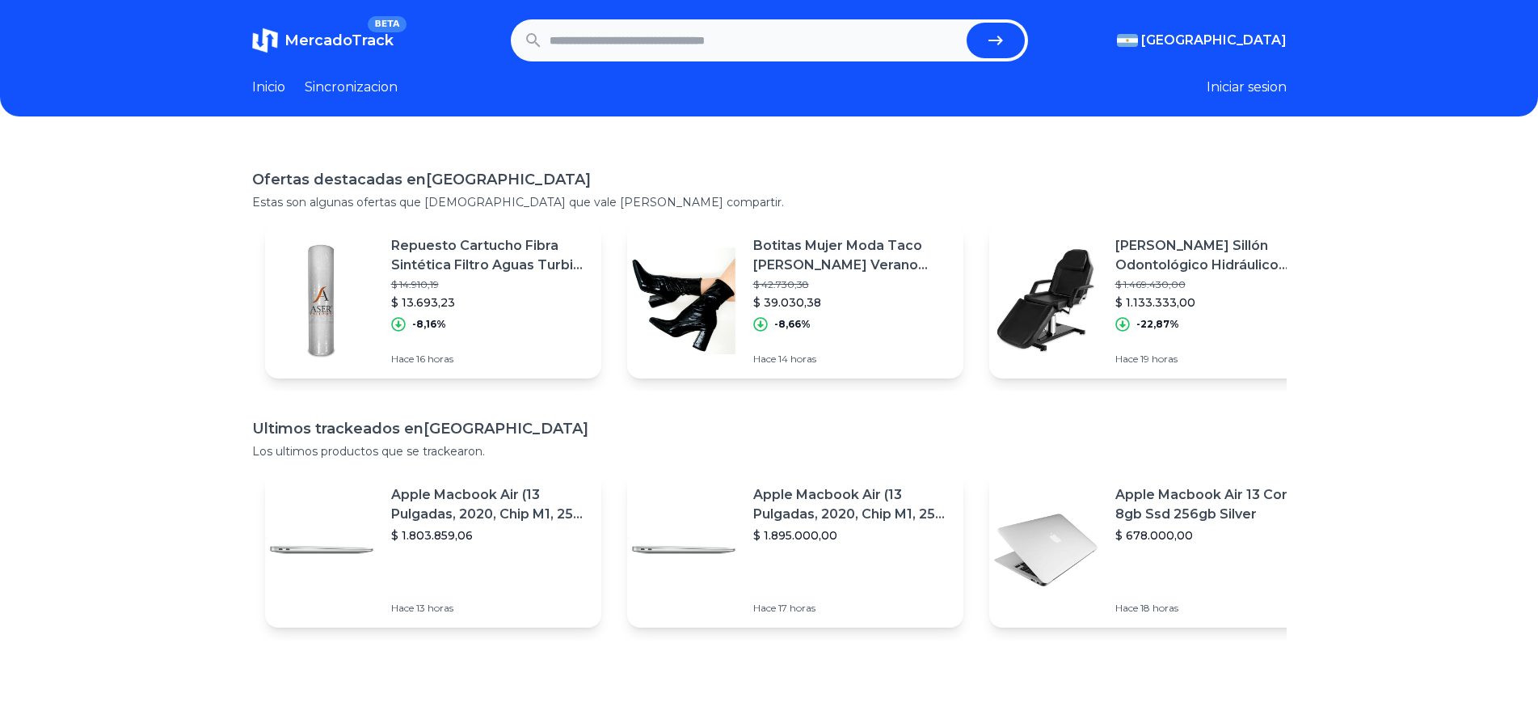
click at [567, 39] on input "text" at bounding box center [755, 41] width 411 height 36
type input "******"
click at [967, 23] on button "submit" at bounding box center [996, 41] width 58 height 36
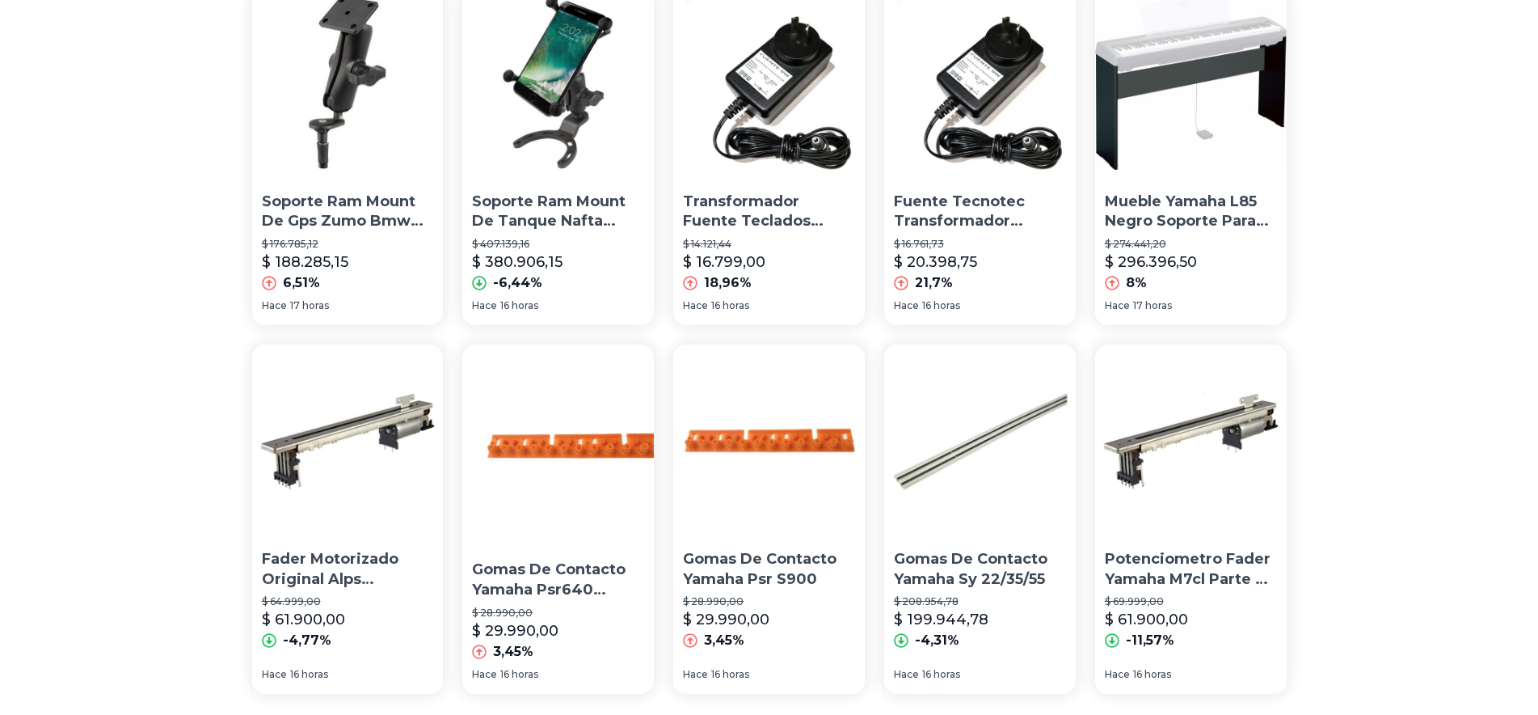
scroll to position [1127, 0]
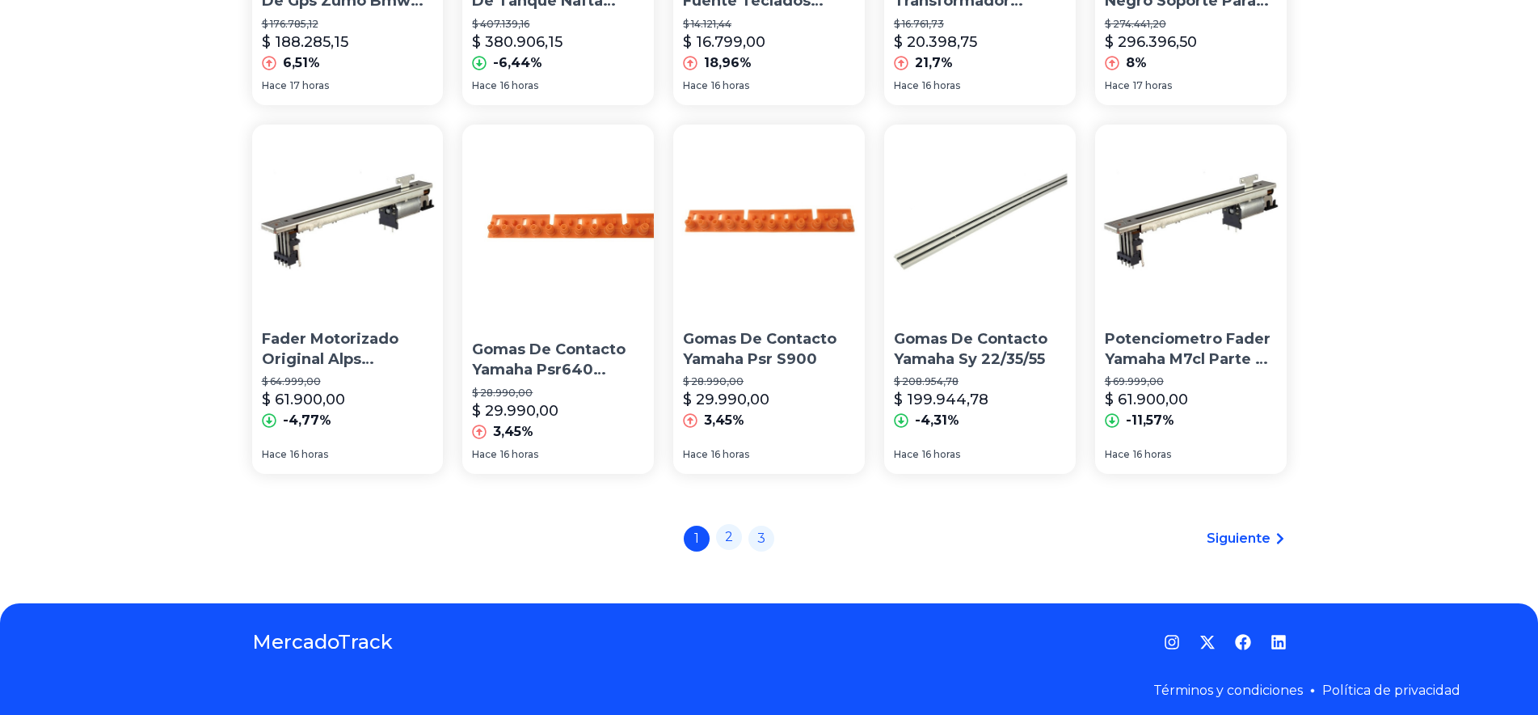
click at [731, 525] on link "2" at bounding box center [729, 537] width 26 height 26
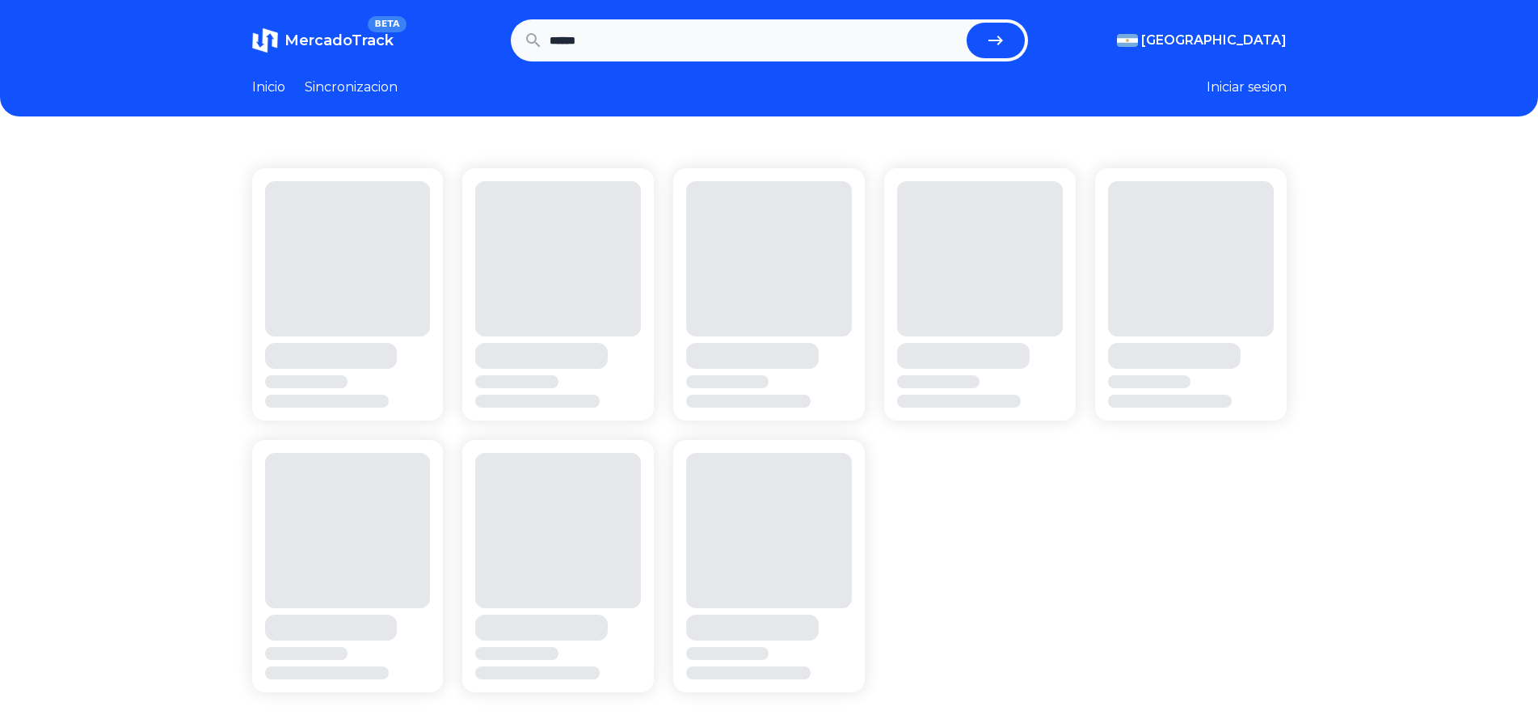
click at [267, 95] on link "Inicio" at bounding box center [268, 87] width 33 height 19
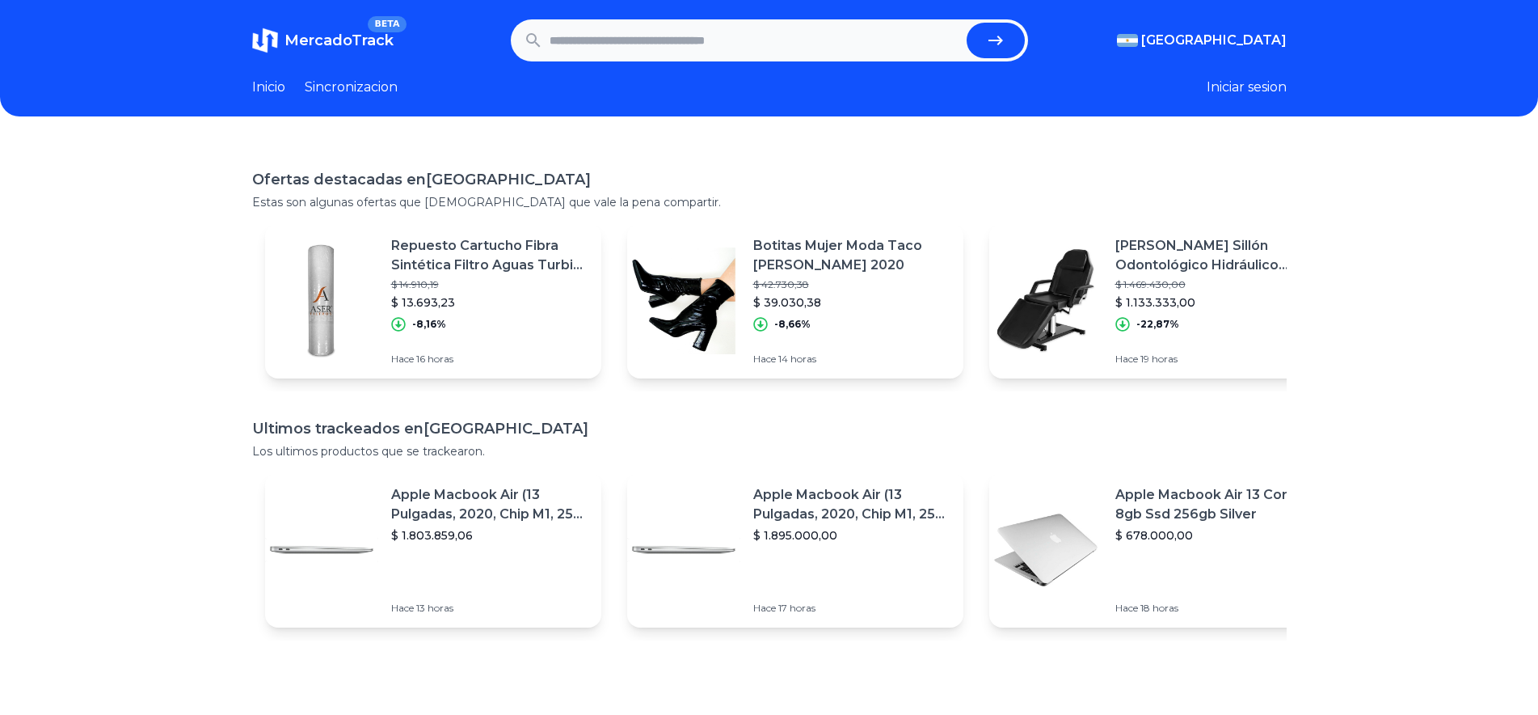
click at [634, 57] on input "text" at bounding box center [755, 41] width 411 height 36
type input "******"
click at [967, 23] on button "submit" at bounding box center [996, 41] width 58 height 36
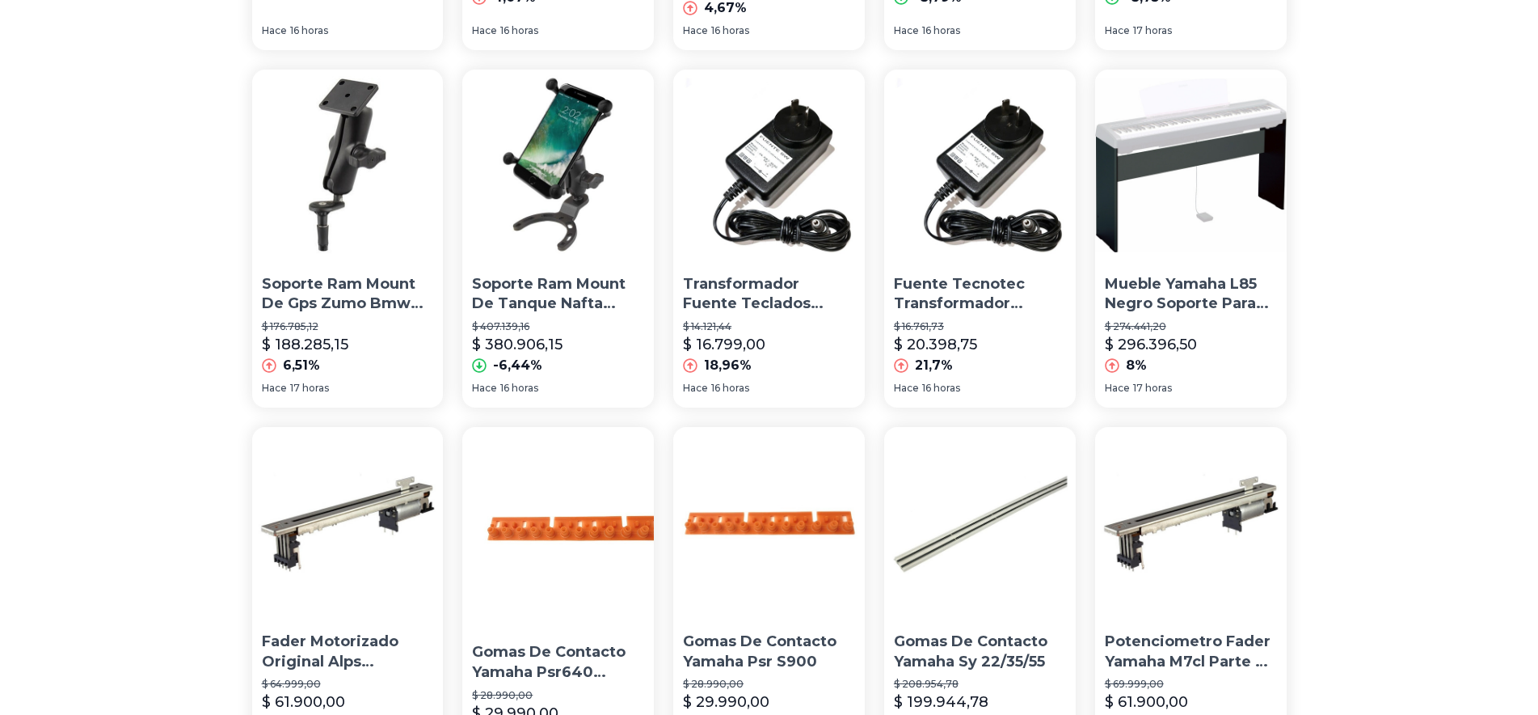
scroll to position [1127, 0]
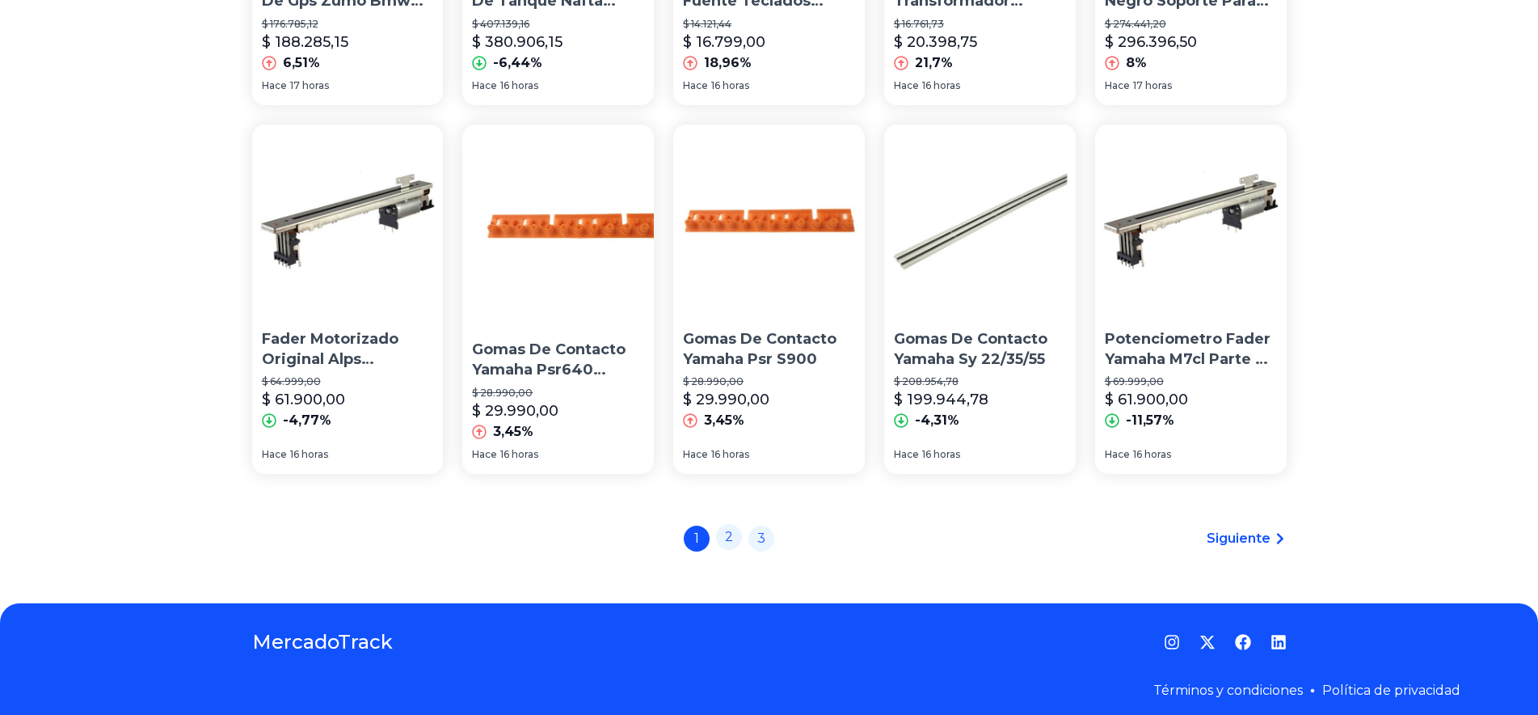
click at [731, 525] on link "2" at bounding box center [729, 537] width 26 height 26
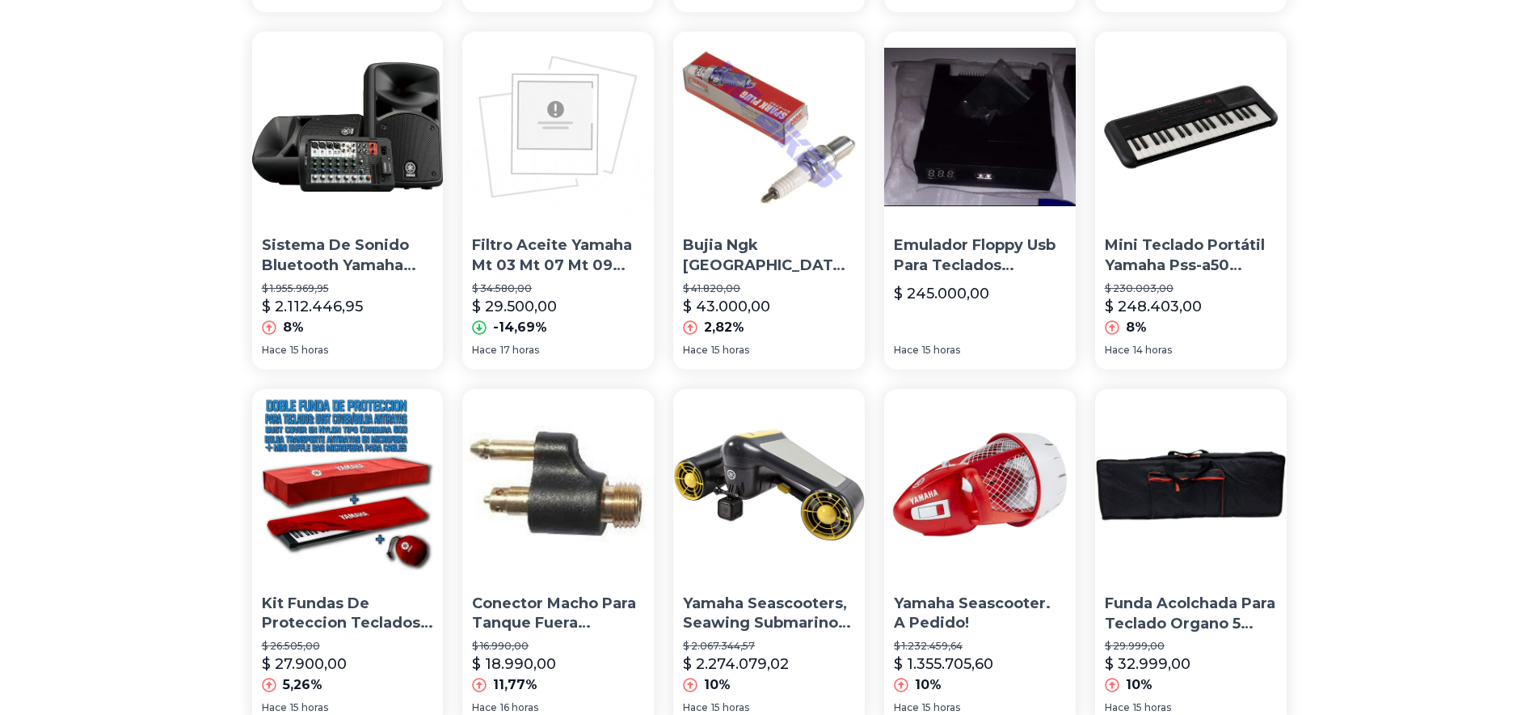
scroll to position [989, 0]
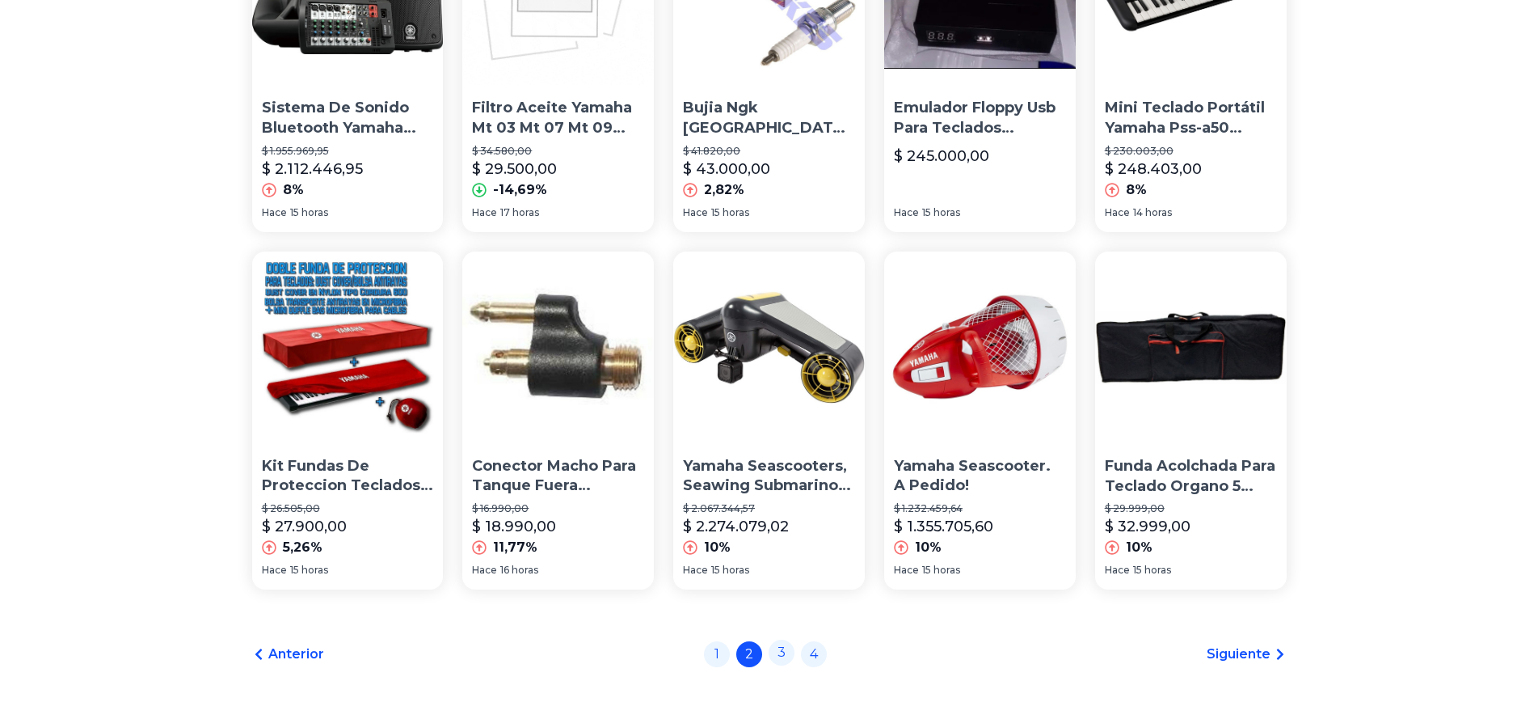
click at [780, 653] on link "3" at bounding box center [782, 652] width 26 height 26
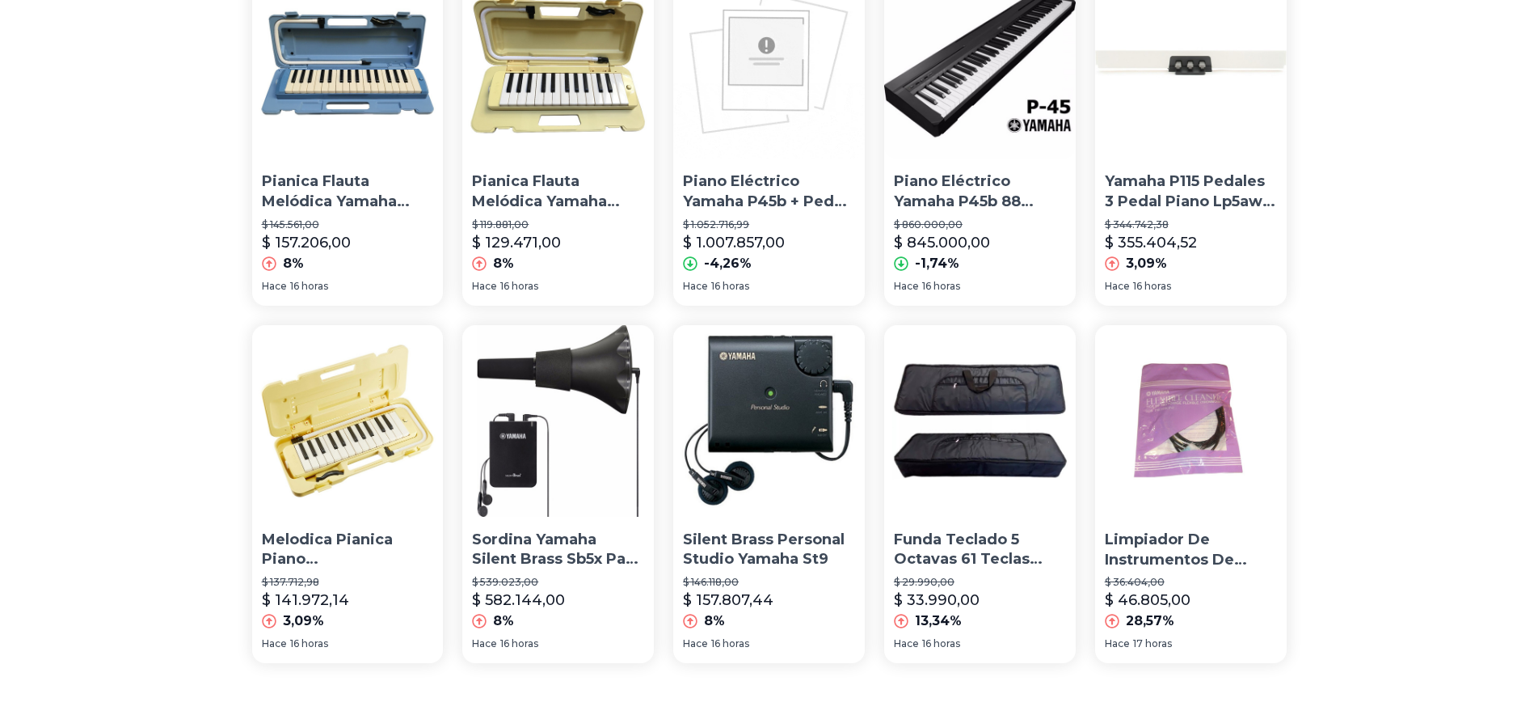
scroll to position [989, 0]
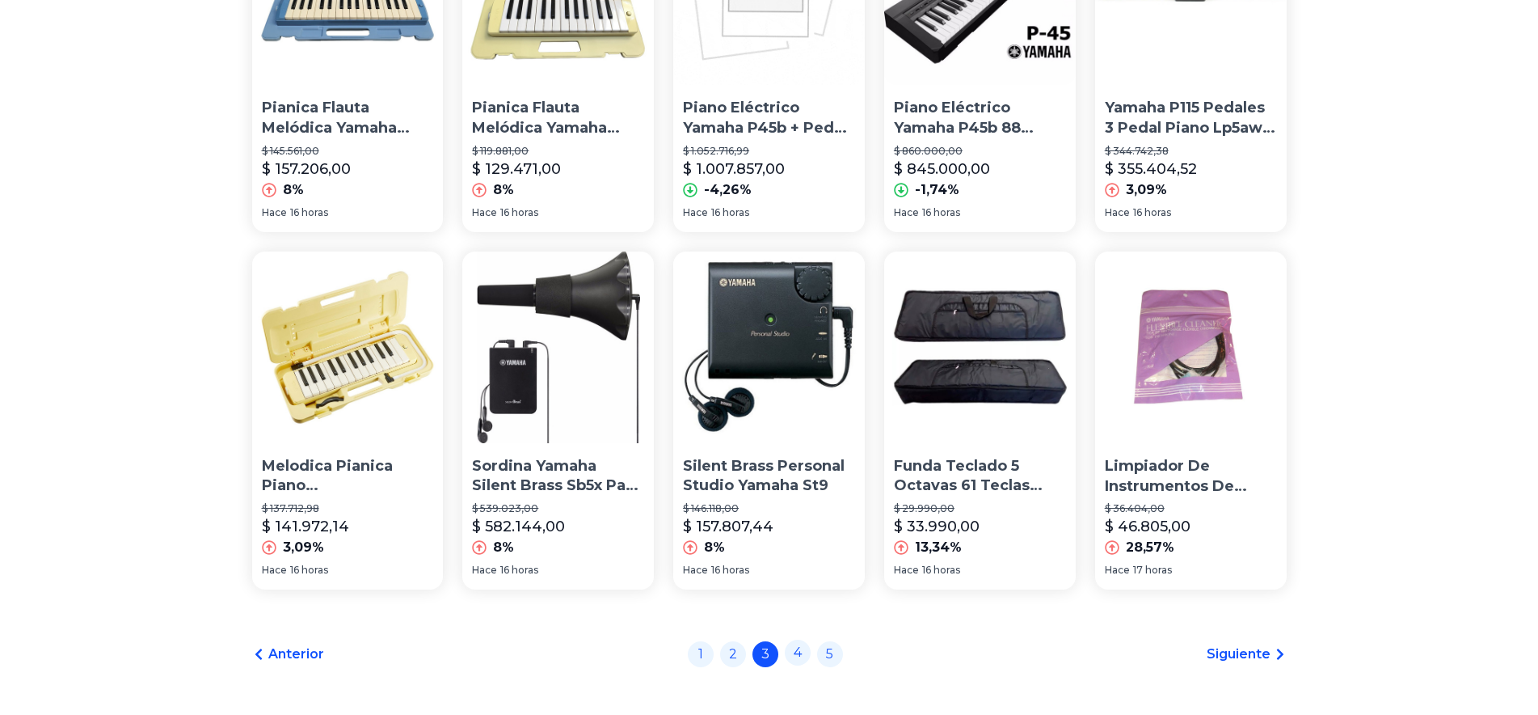
click at [810, 655] on link "4" at bounding box center [798, 652] width 26 height 26
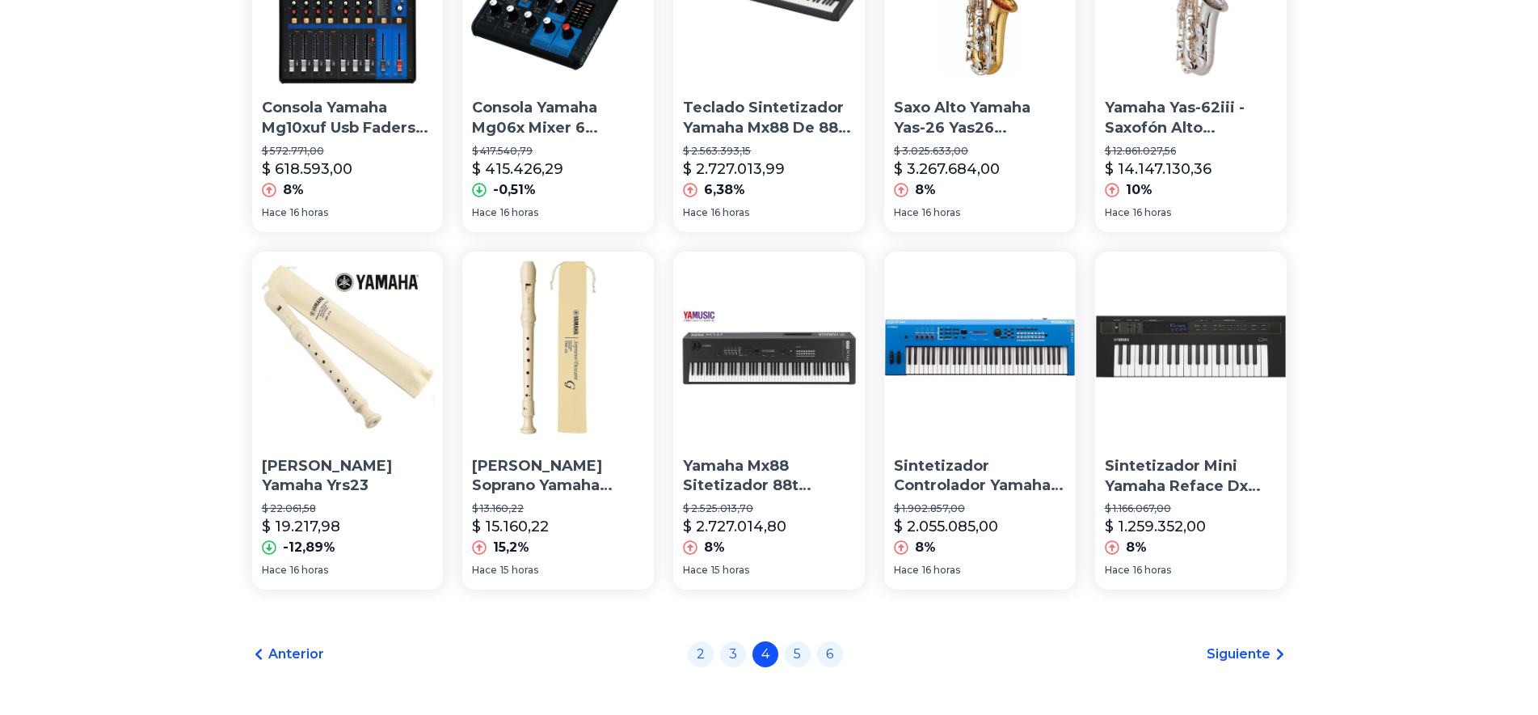
scroll to position [1116, 0]
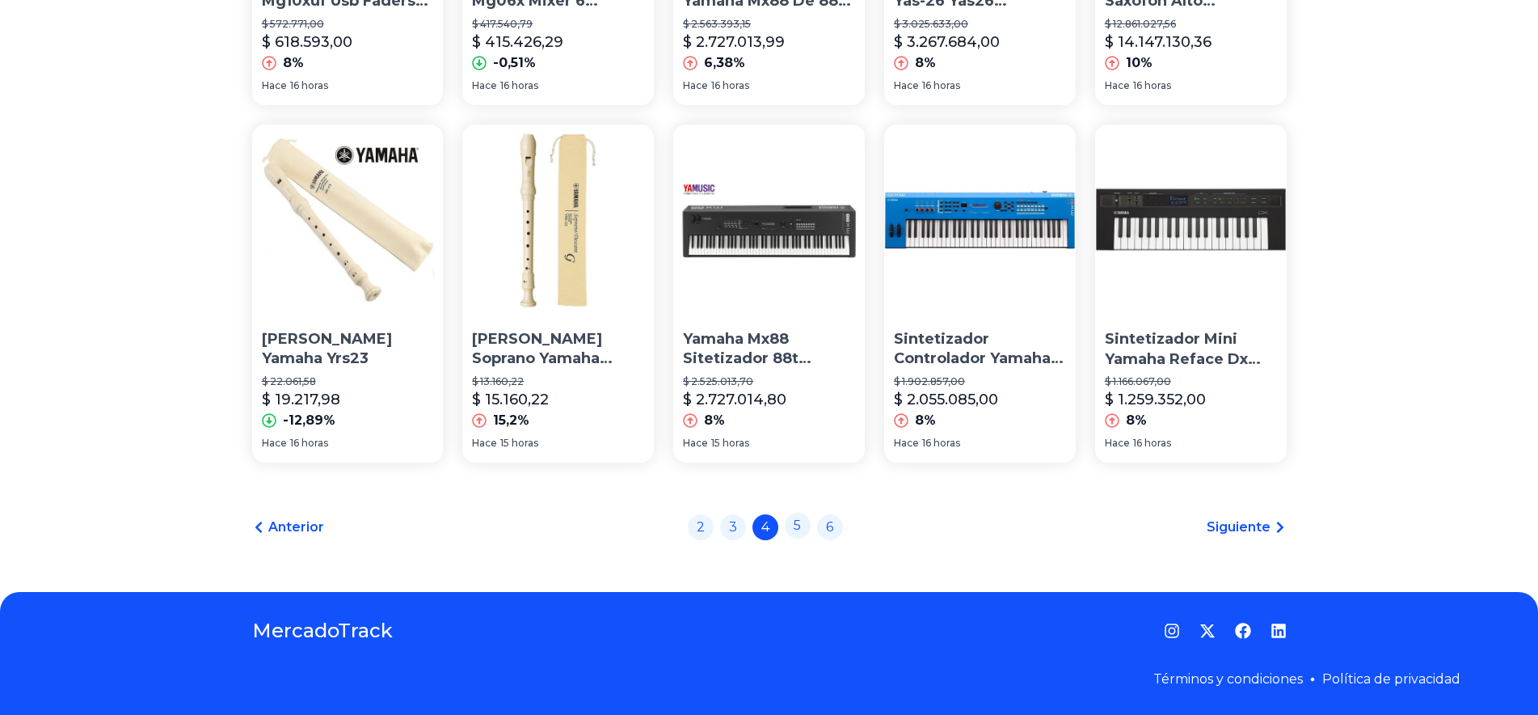
click at [811, 535] on link "5" at bounding box center [798, 525] width 26 height 26
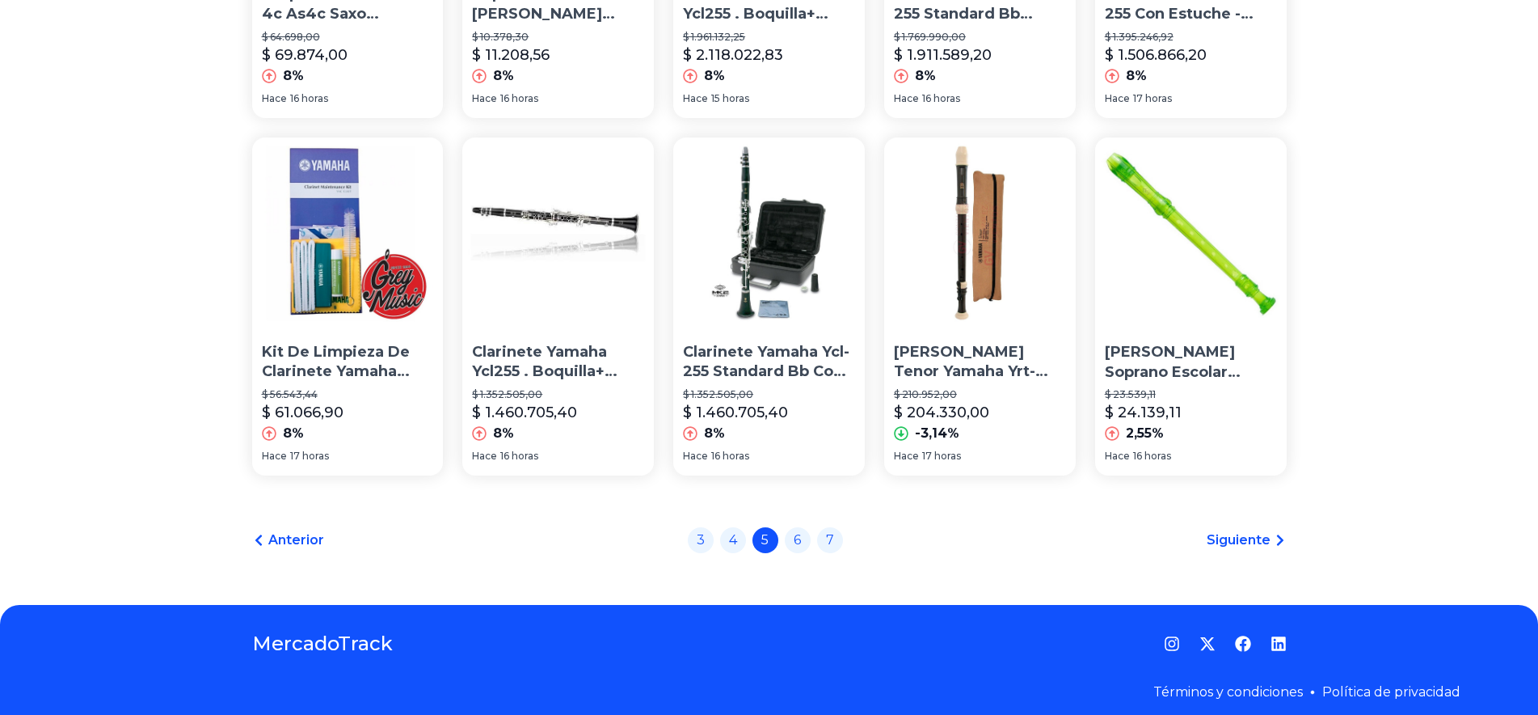
scroll to position [1116, 0]
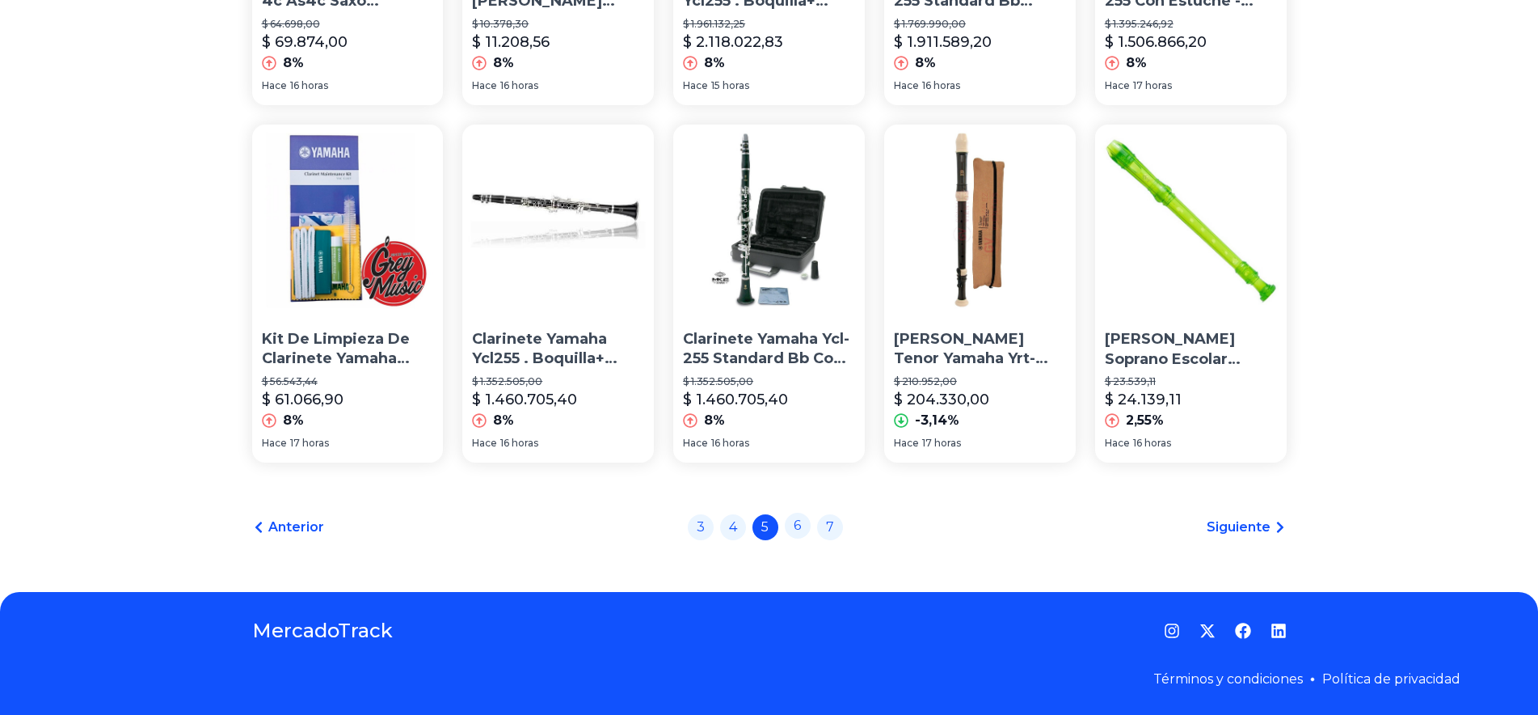
click at [803, 526] on link "6" at bounding box center [798, 525] width 26 height 26
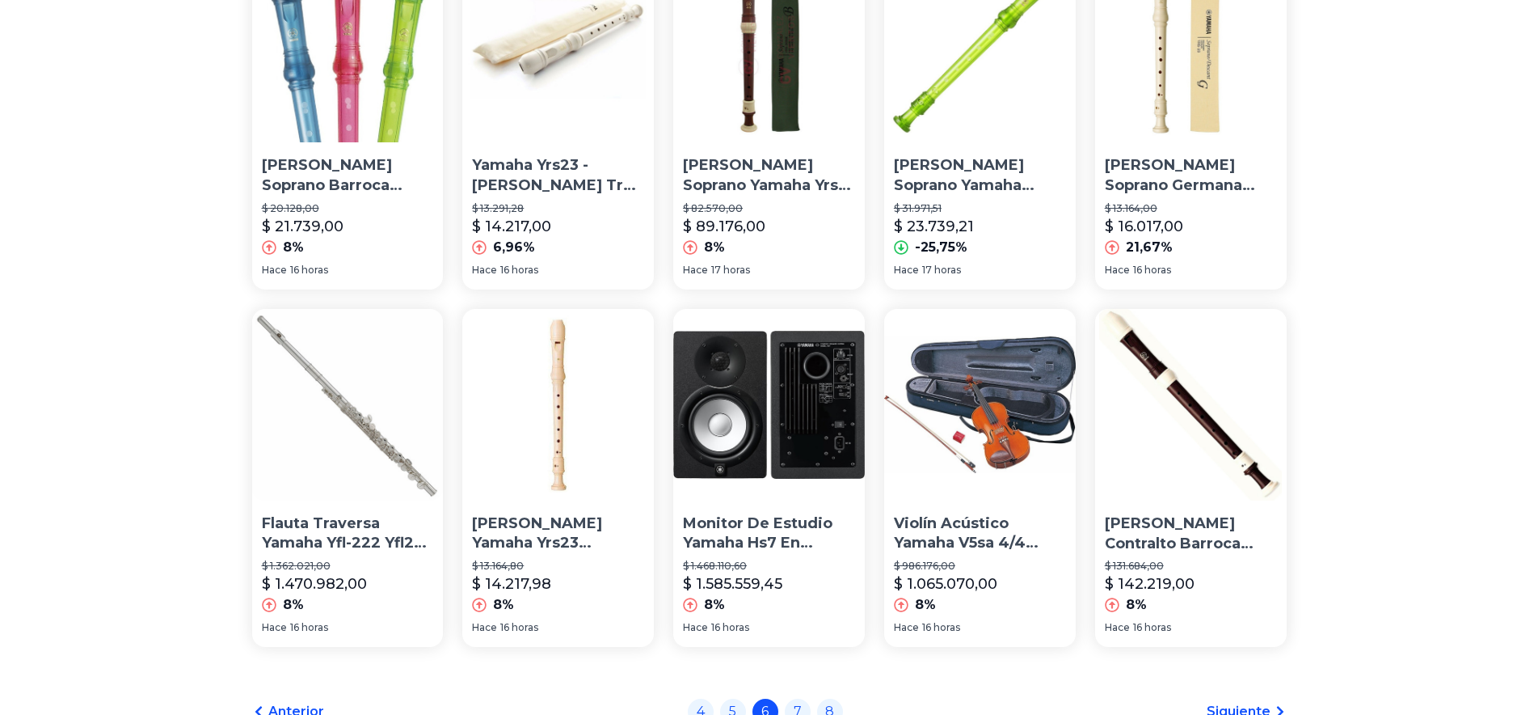
scroll to position [989, 0]
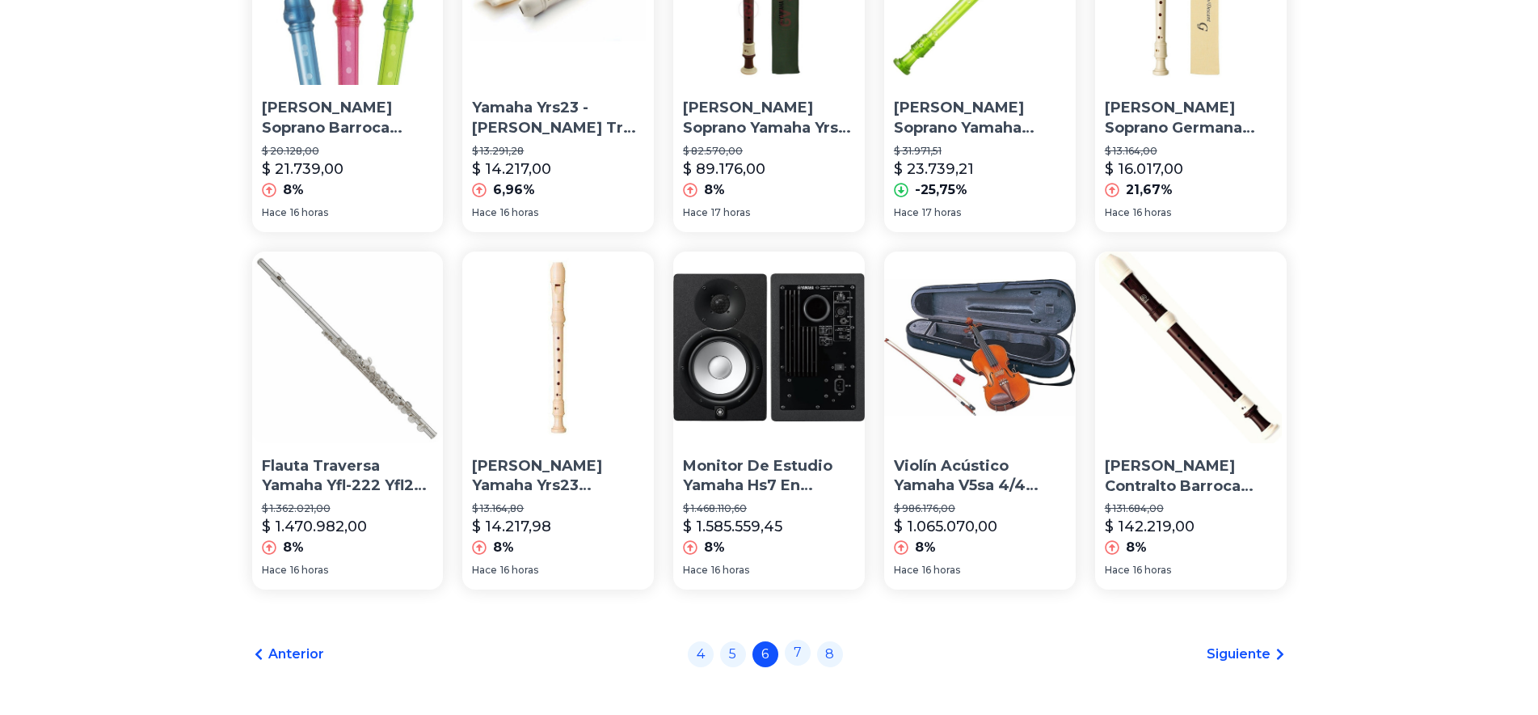
click at [809, 643] on link "7" at bounding box center [798, 652] width 26 height 26
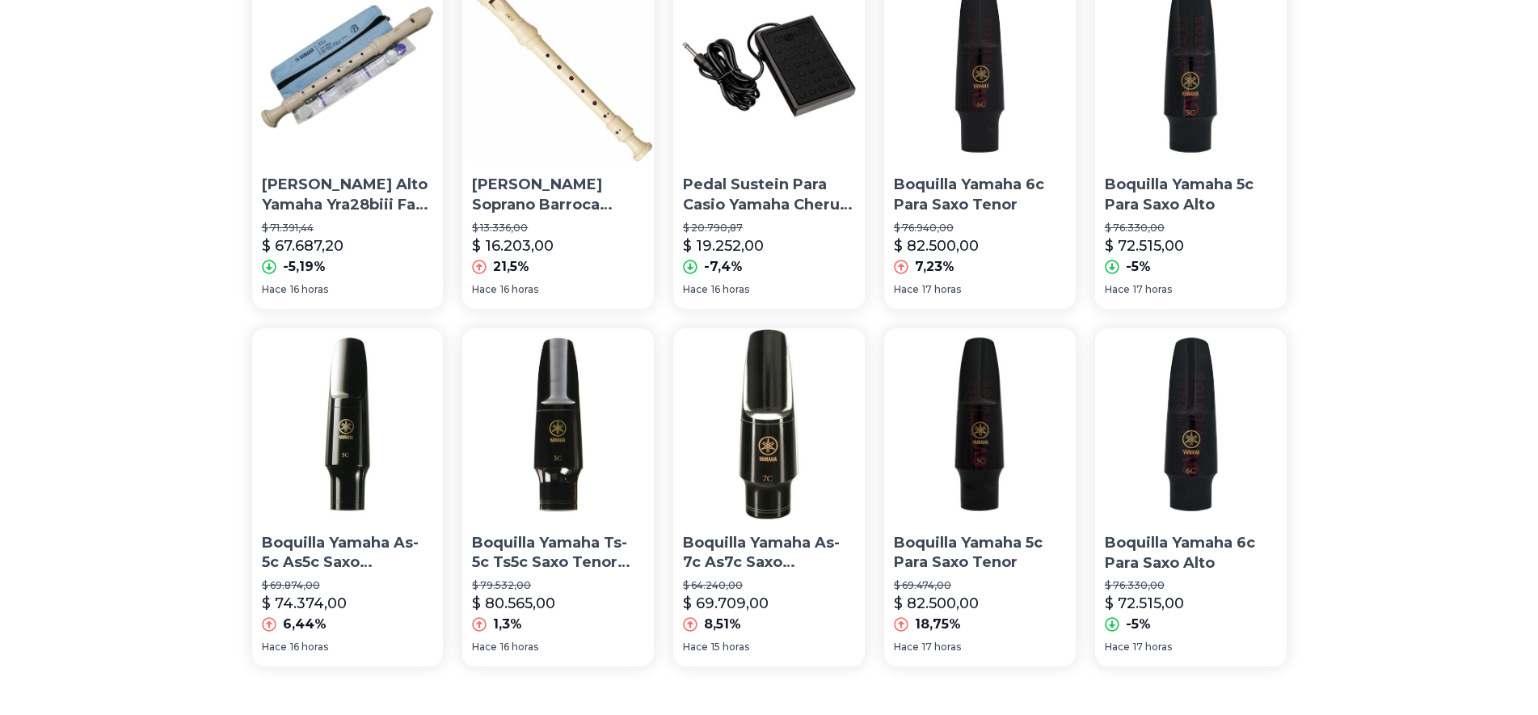
scroll to position [1072, 0]
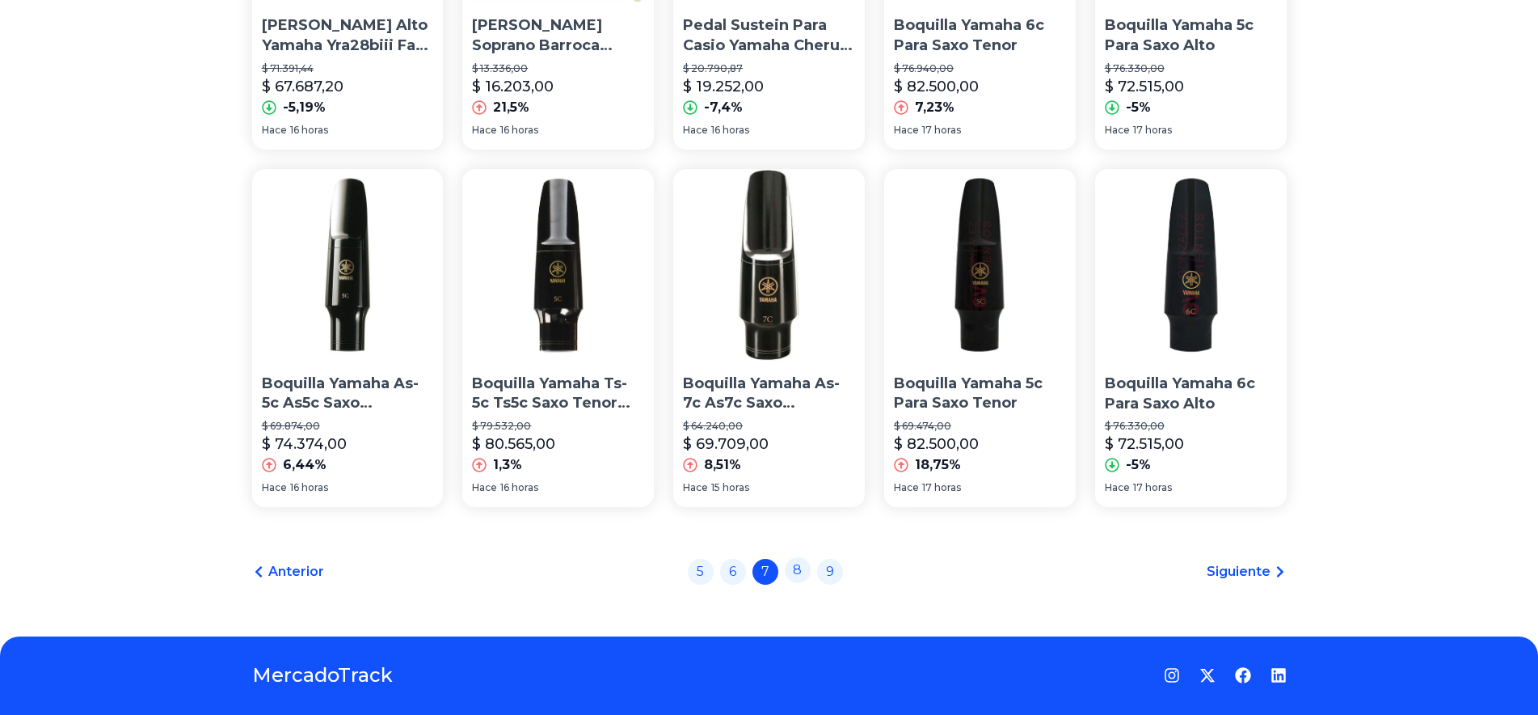
click at [798, 571] on link "8" at bounding box center [798, 570] width 26 height 26
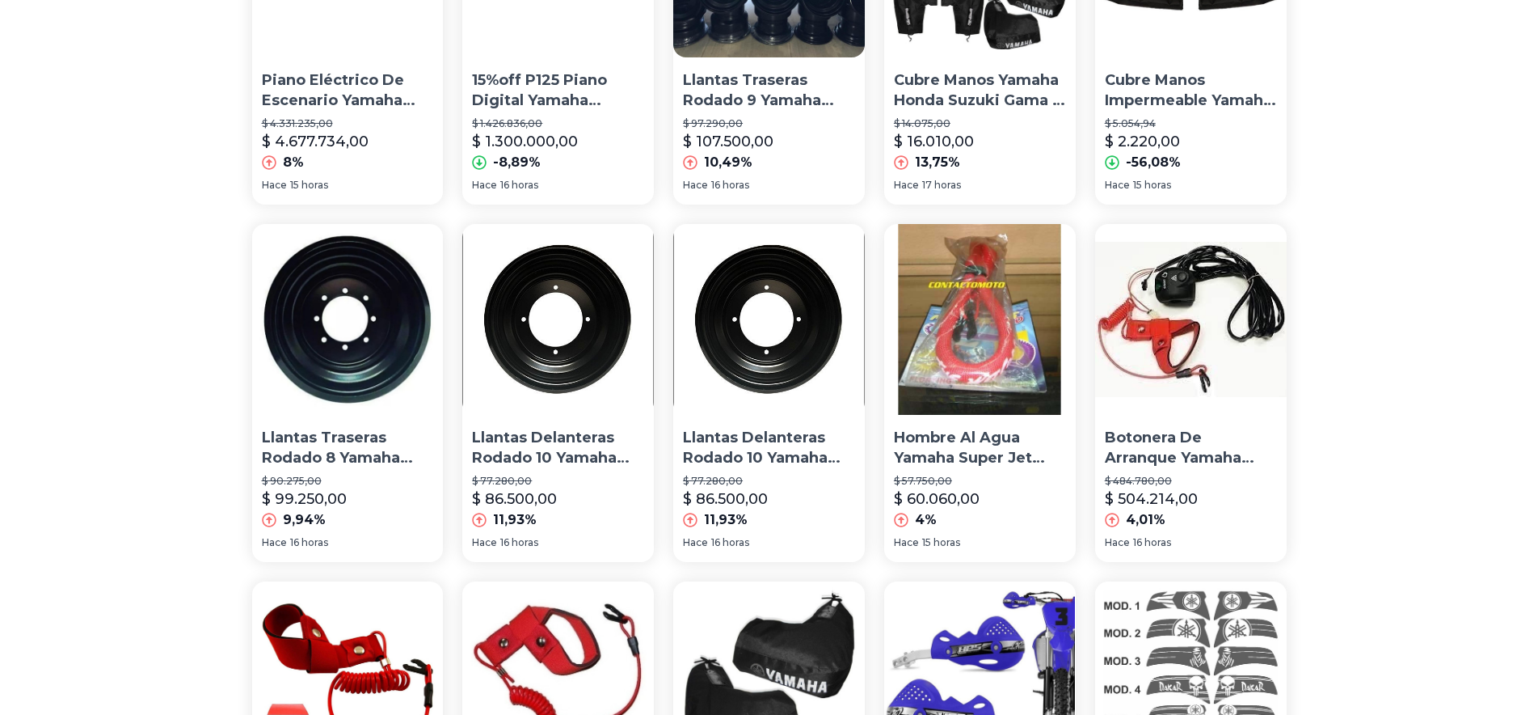
scroll to position [1072, 0]
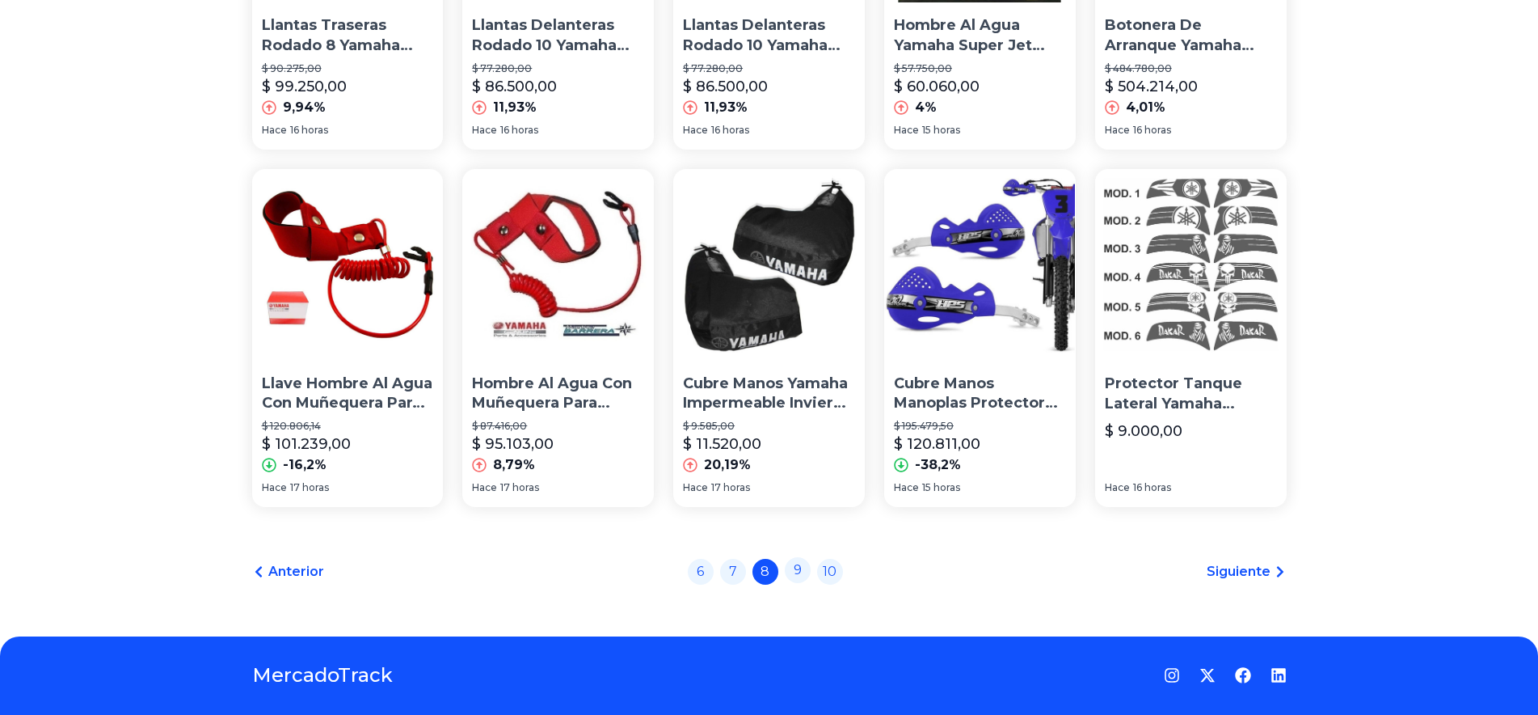
click at [809, 574] on link "9" at bounding box center [798, 570] width 26 height 26
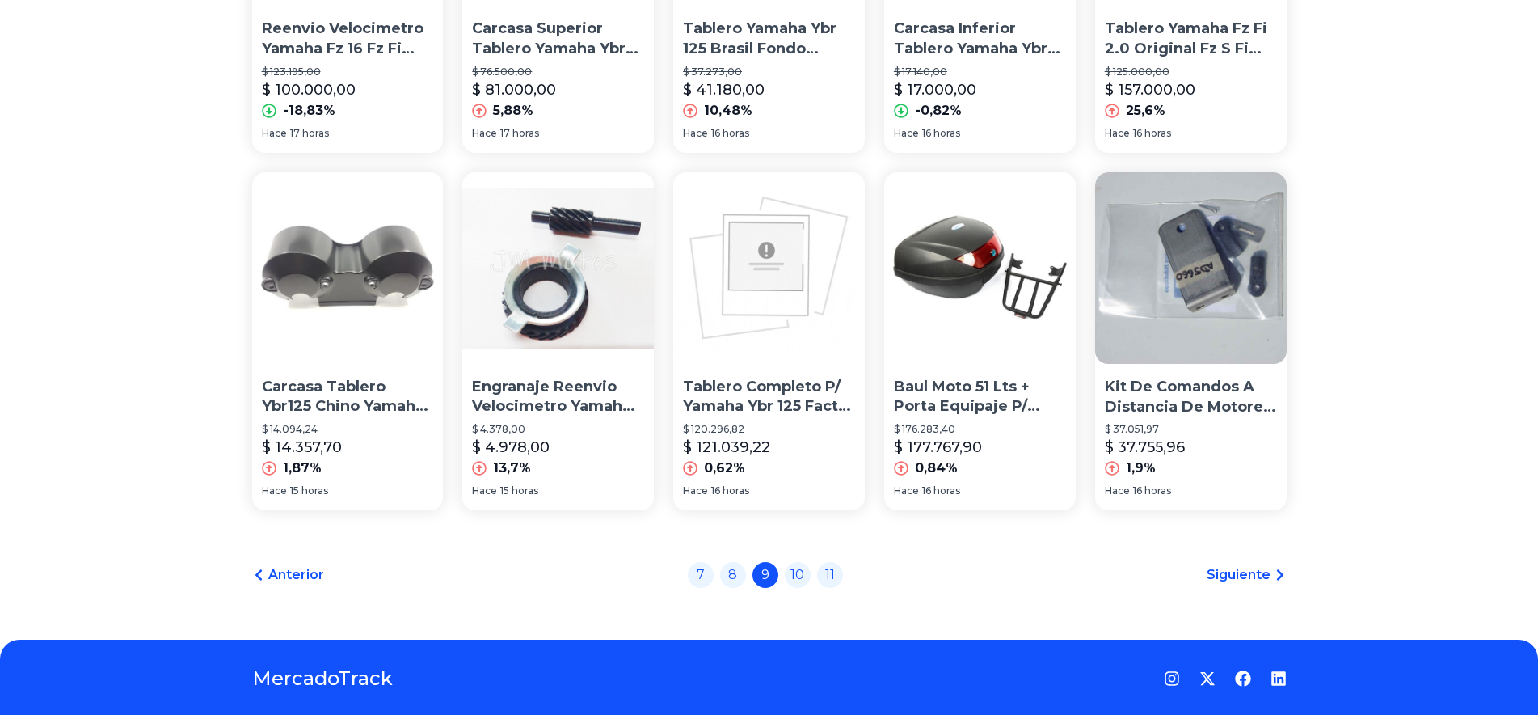
scroll to position [1072, 0]
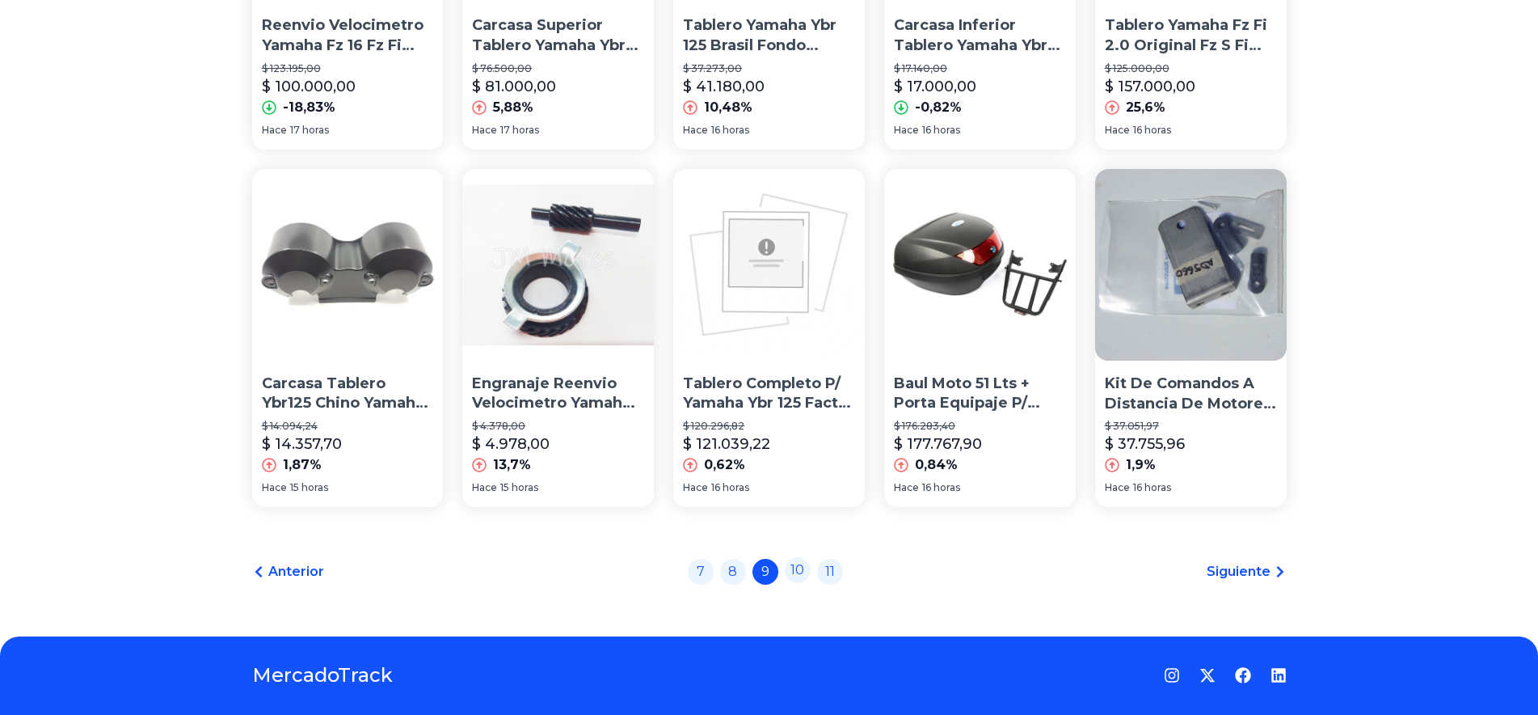
click at [795, 563] on link "10" at bounding box center [798, 570] width 26 height 26
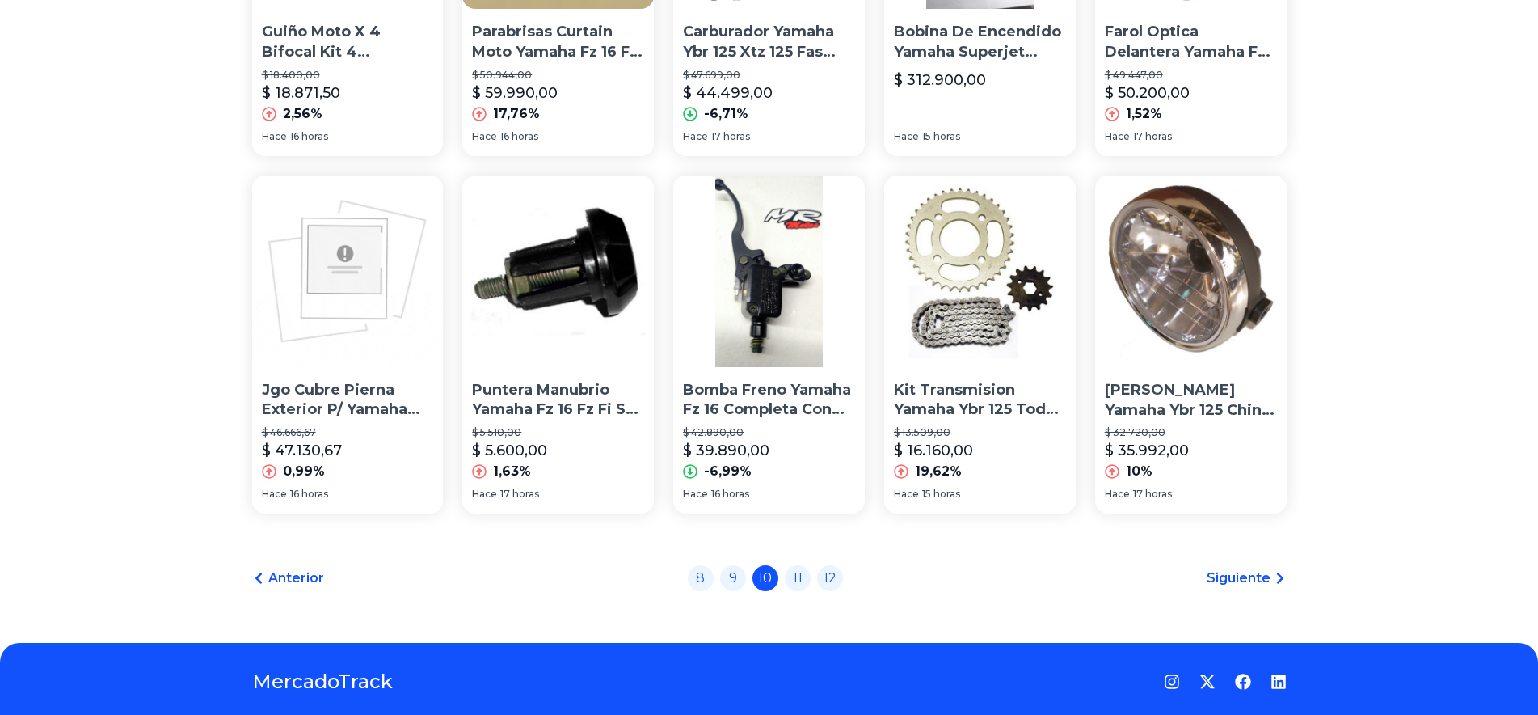
scroll to position [1116, 0]
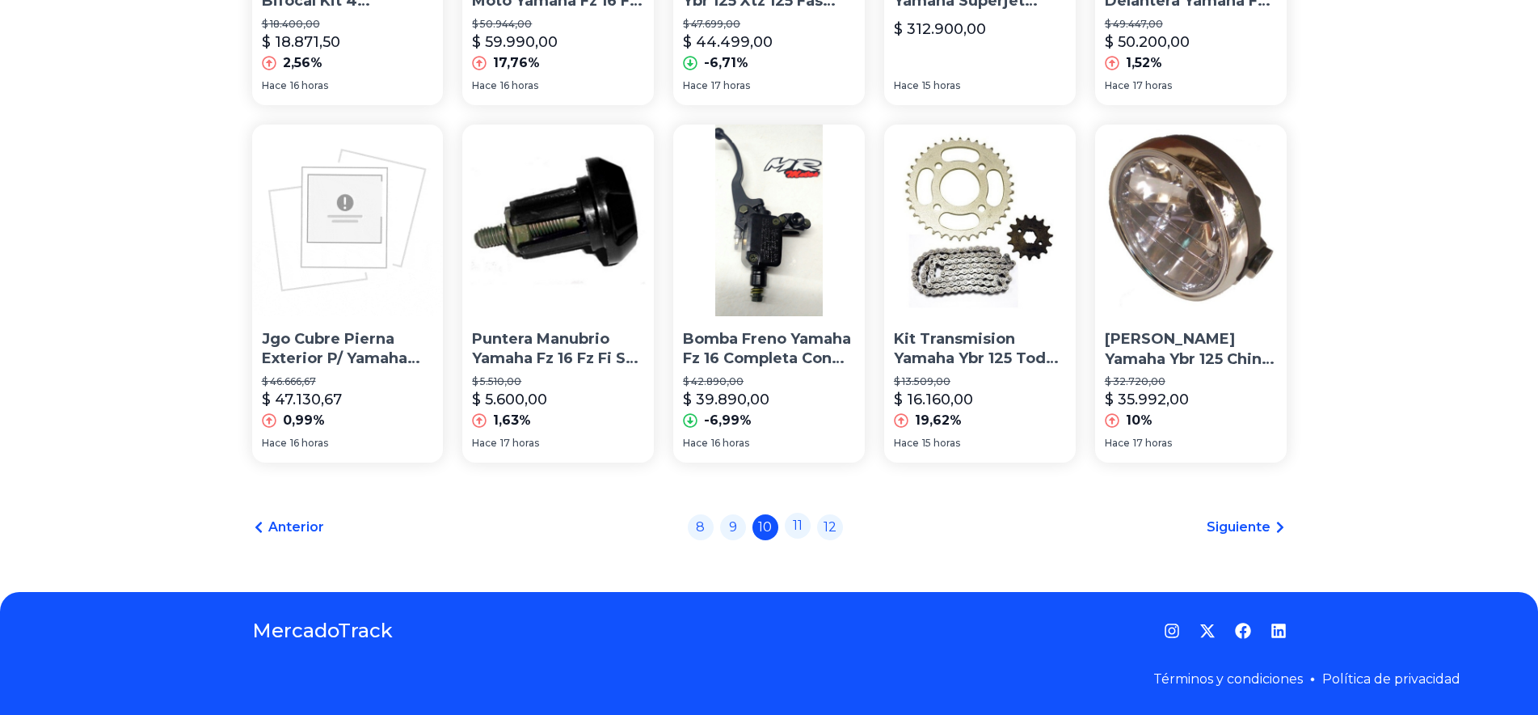
click at [807, 525] on link "11" at bounding box center [798, 525] width 26 height 26
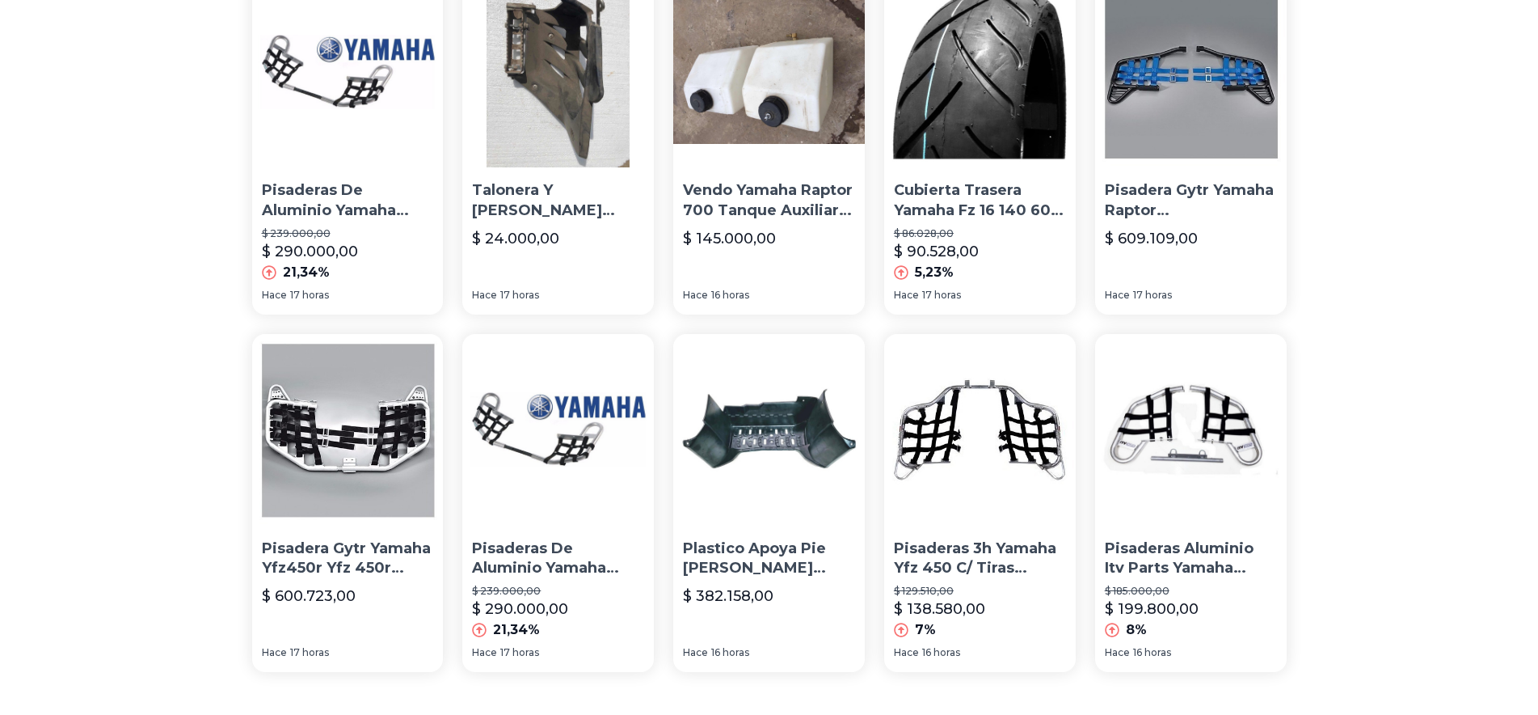
scroll to position [1116, 0]
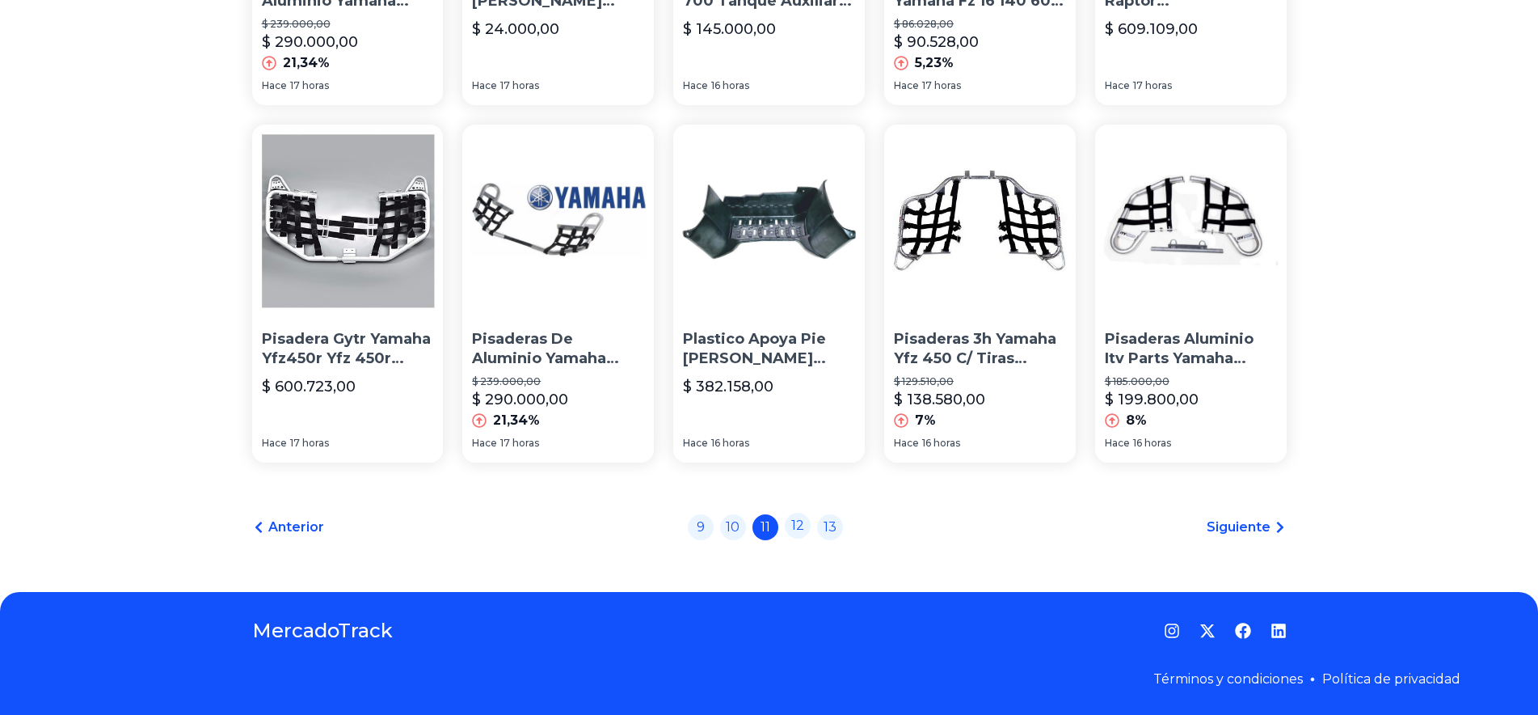
click at [802, 522] on link "12" at bounding box center [798, 525] width 26 height 26
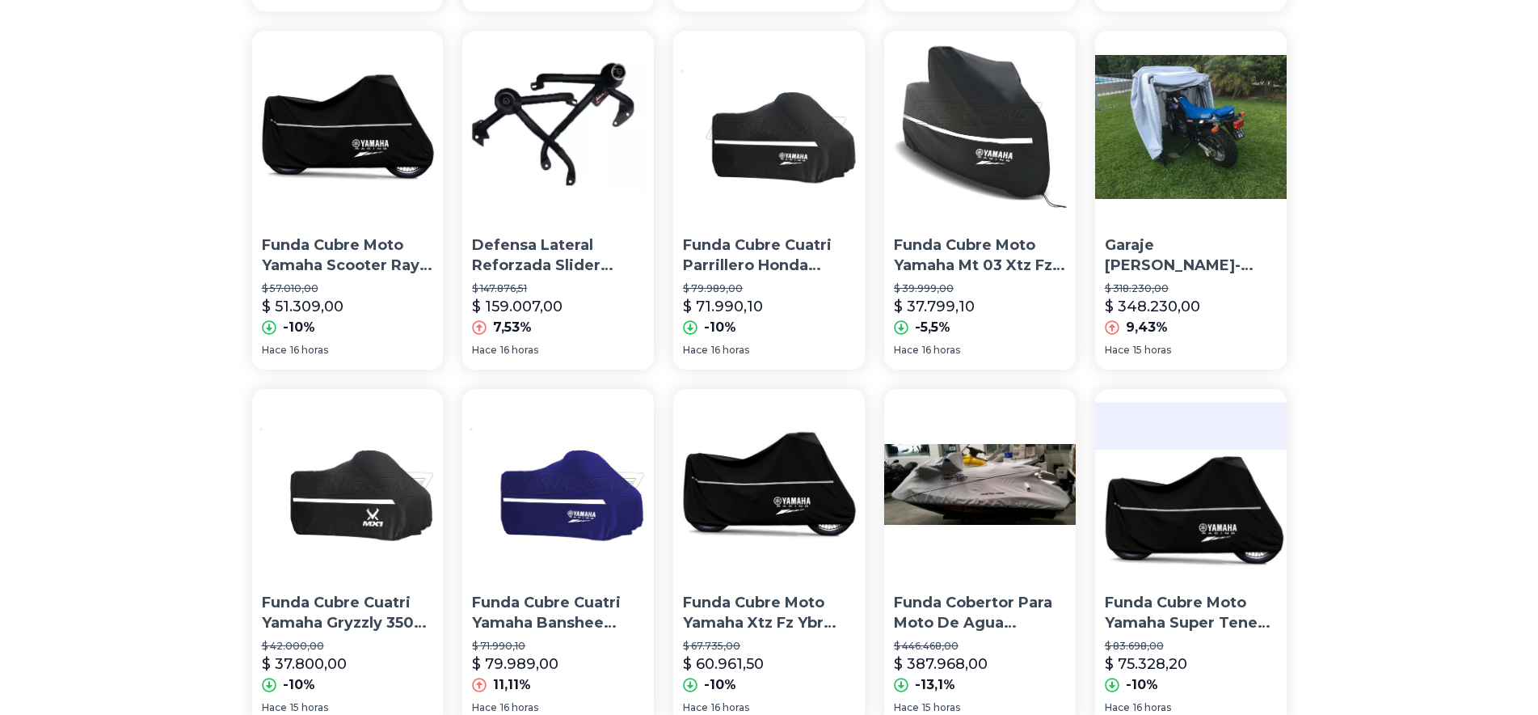
scroll to position [1072, 0]
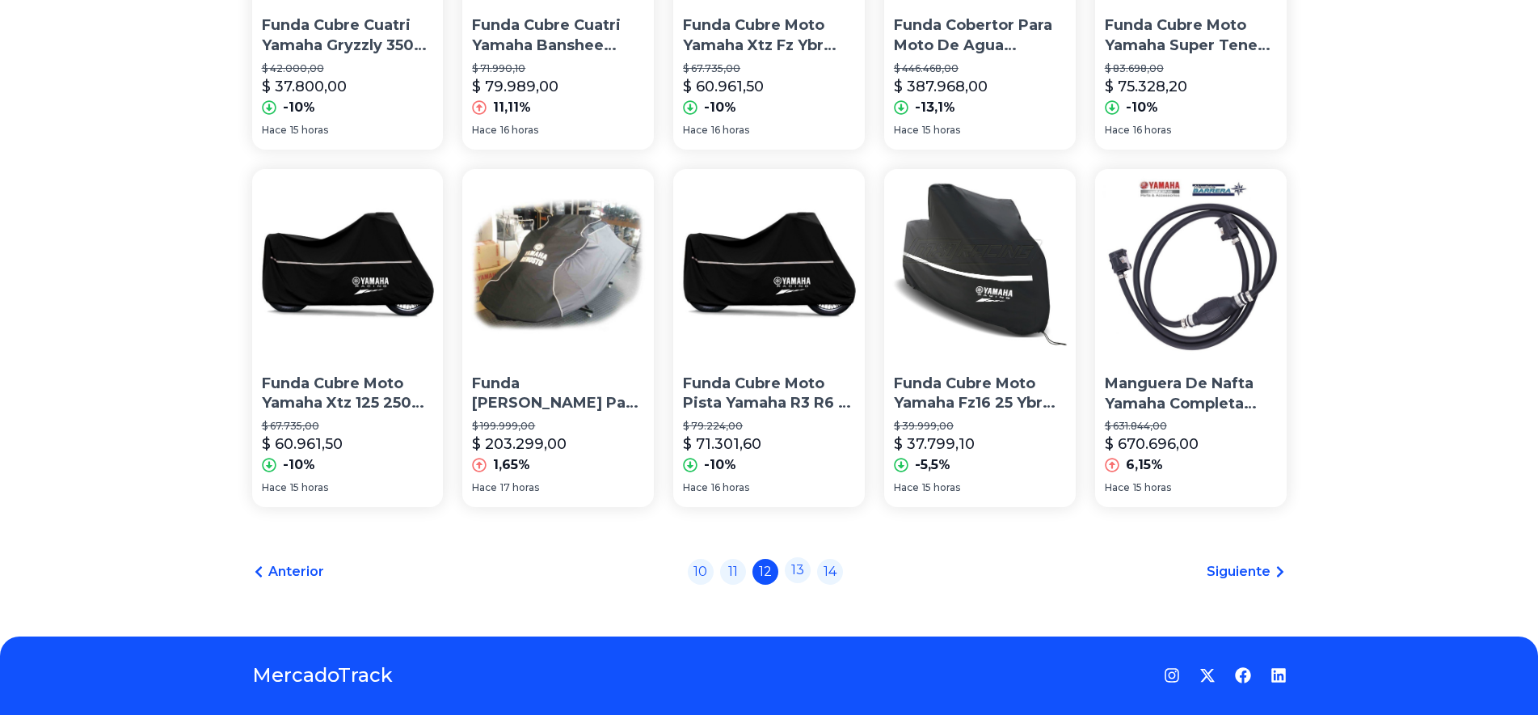
click at [808, 573] on link "13" at bounding box center [798, 570] width 26 height 26
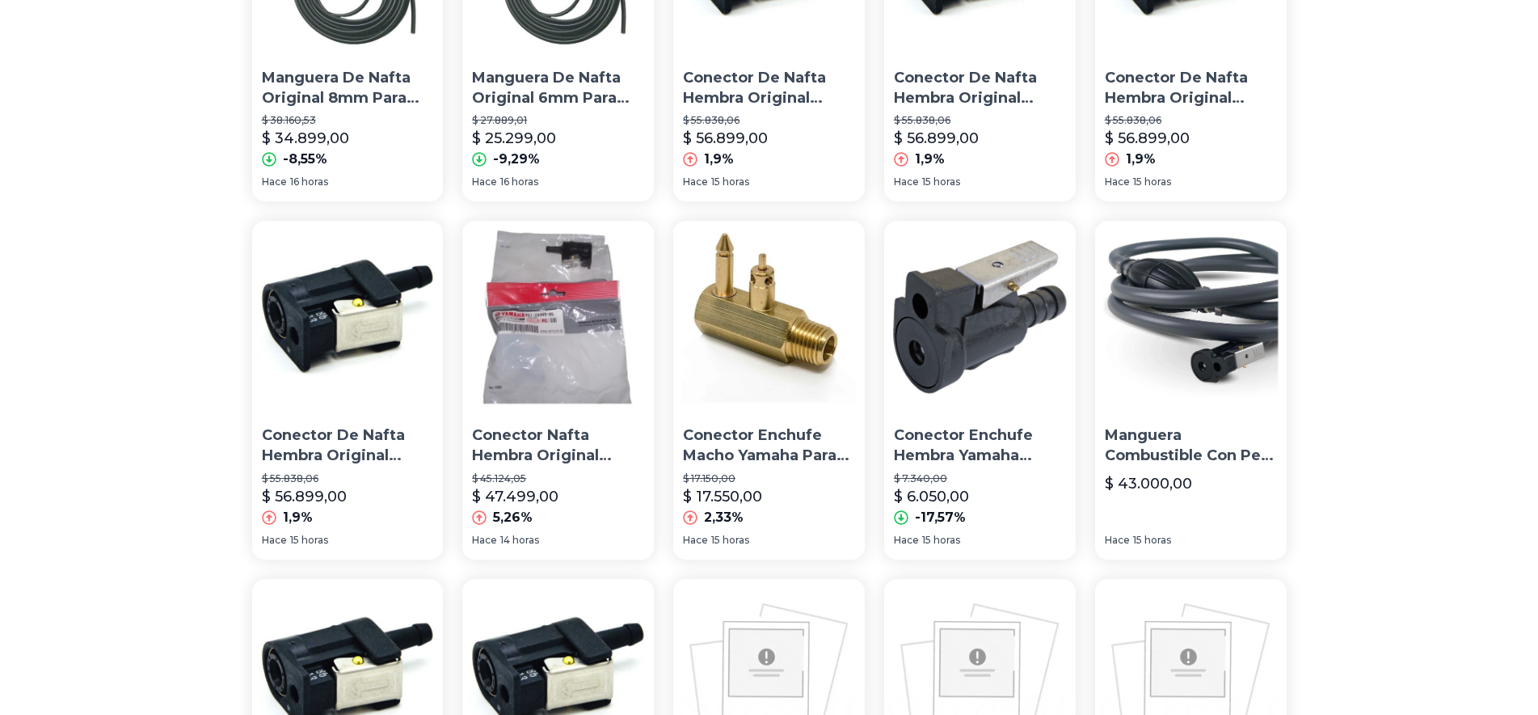
scroll to position [964, 0]
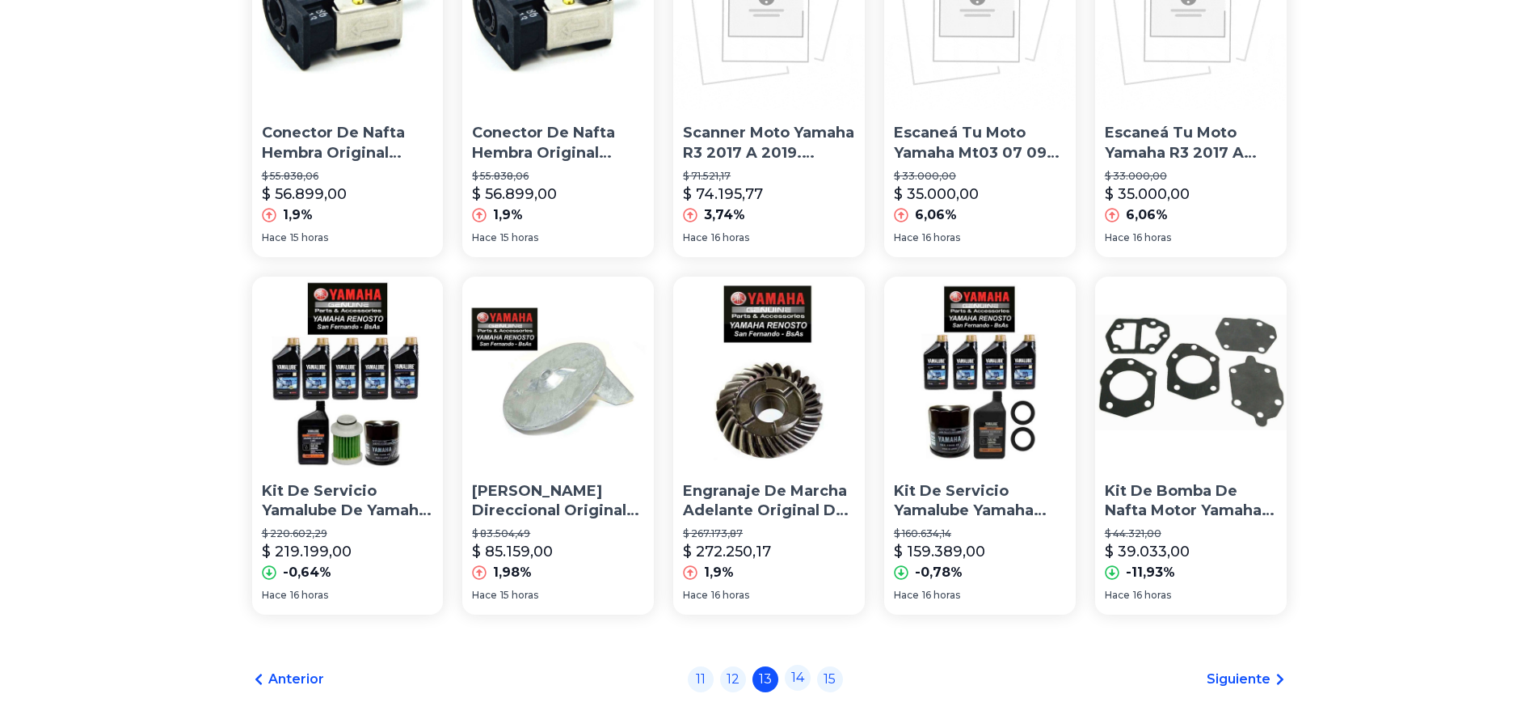
click at [807, 685] on link "14" at bounding box center [798, 677] width 26 height 26
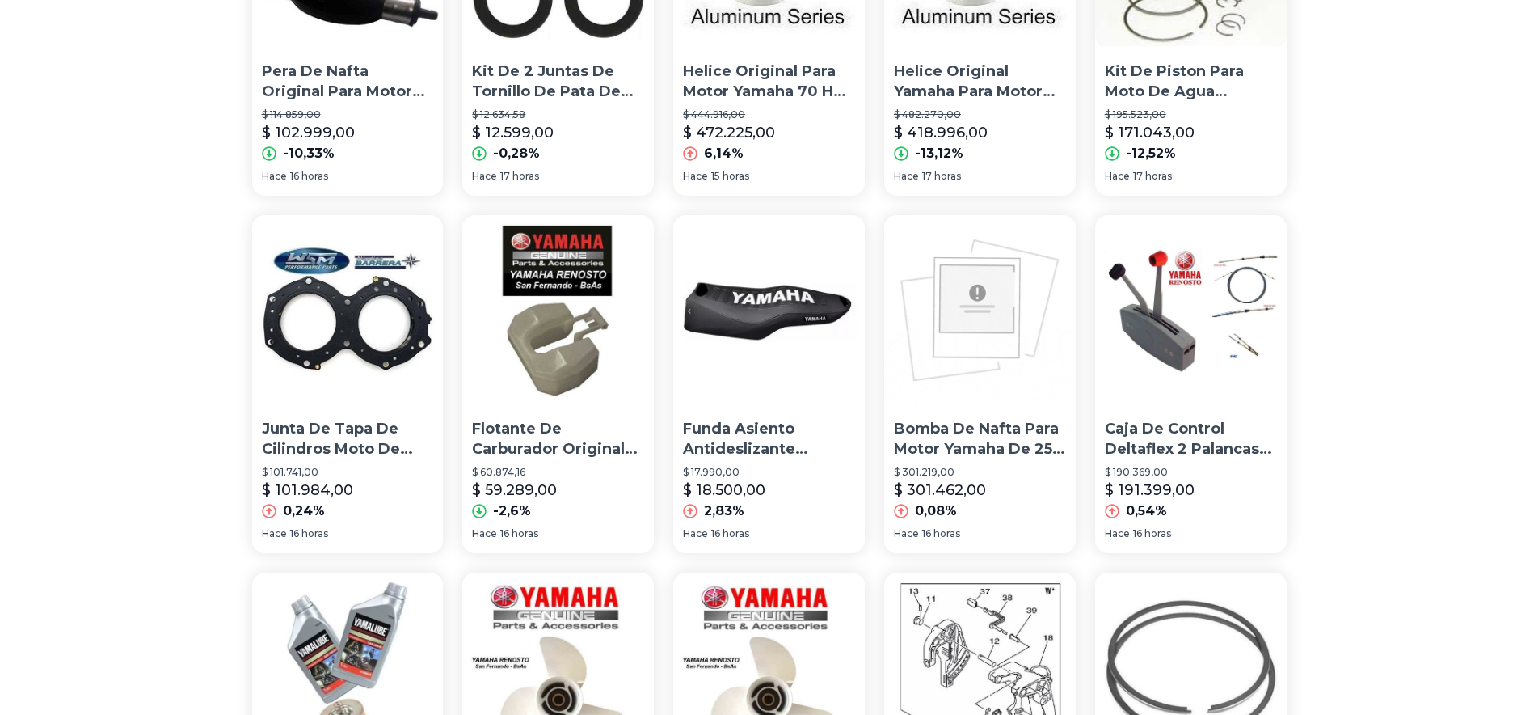
scroll to position [989, 0]
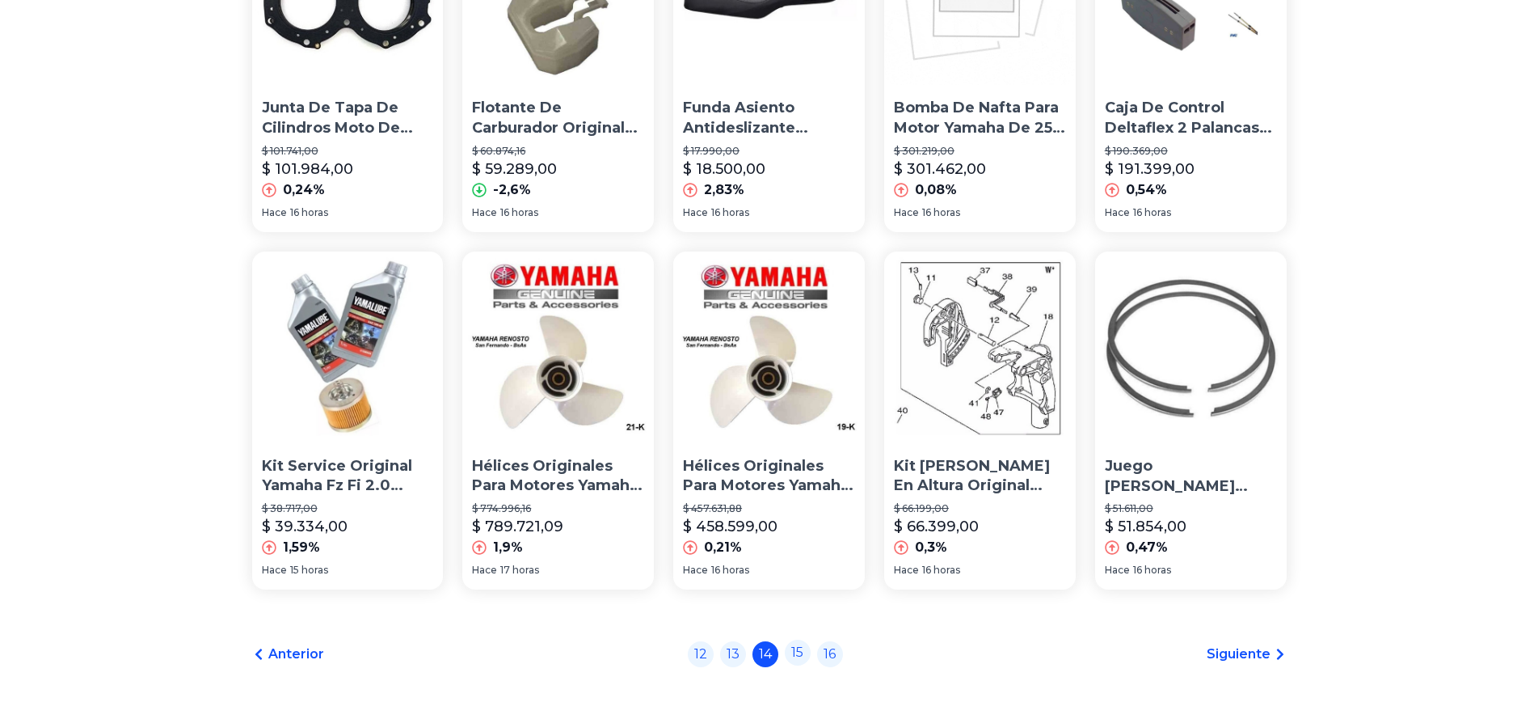
click at [811, 657] on link "15" at bounding box center [798, 652] width 26 height 26
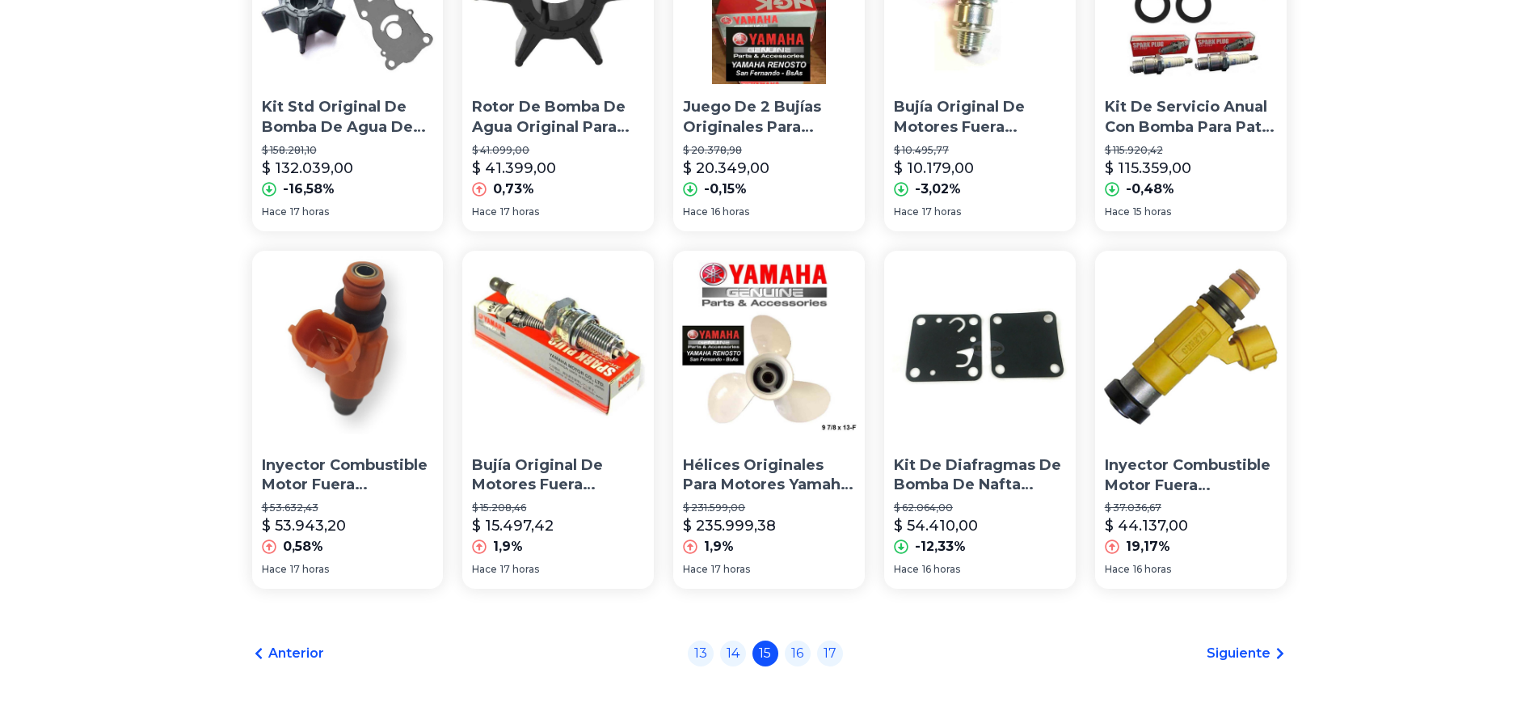
scroll to position [1116, 0]
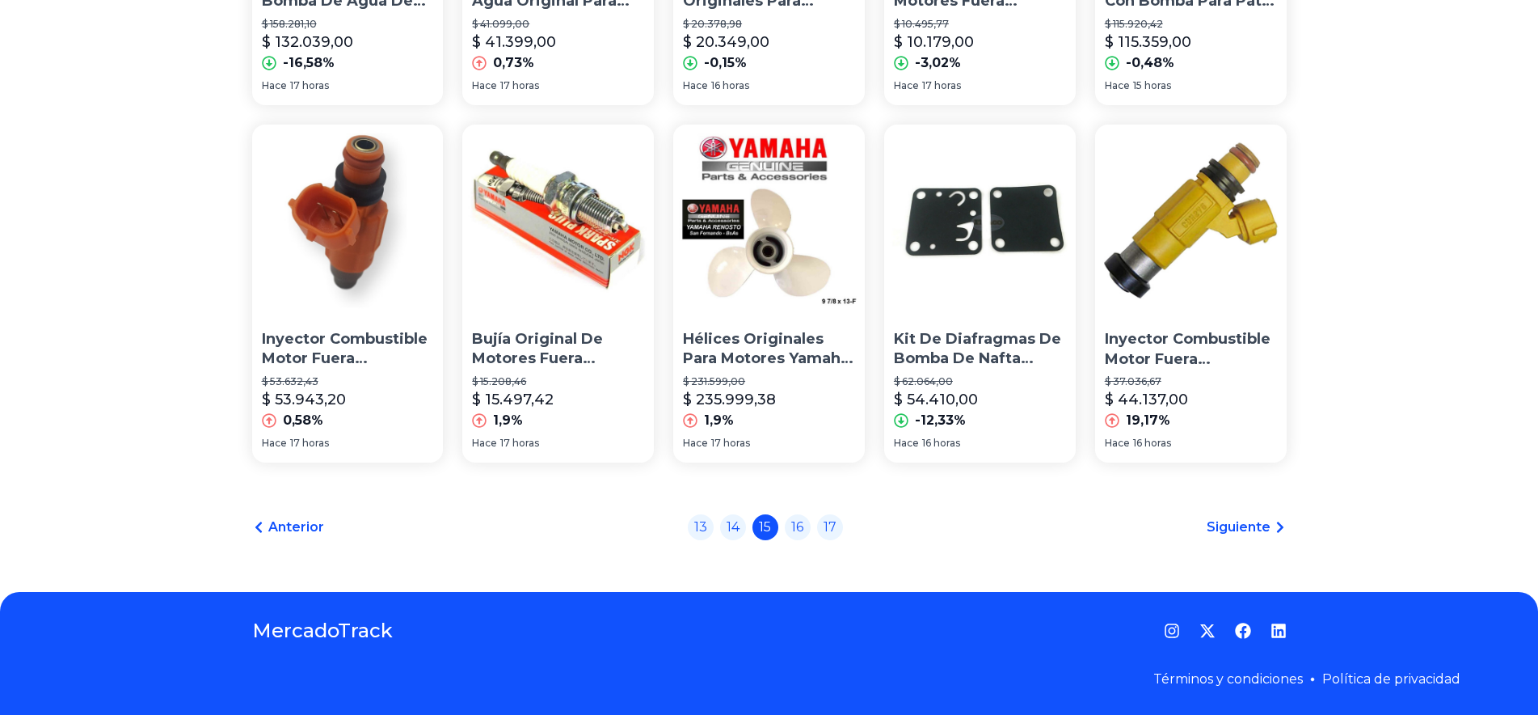
click at [814, 536] on div "13 14 15 16 17" at bounding box center [765, 527] width 155 height 26
click at [789, 530] on div "13 14 15 16 17" at bounding box center [765, 527] width 155 height 26
click at [805, 525] on link "16" at bounding box center [798, 525] width 26 height 26
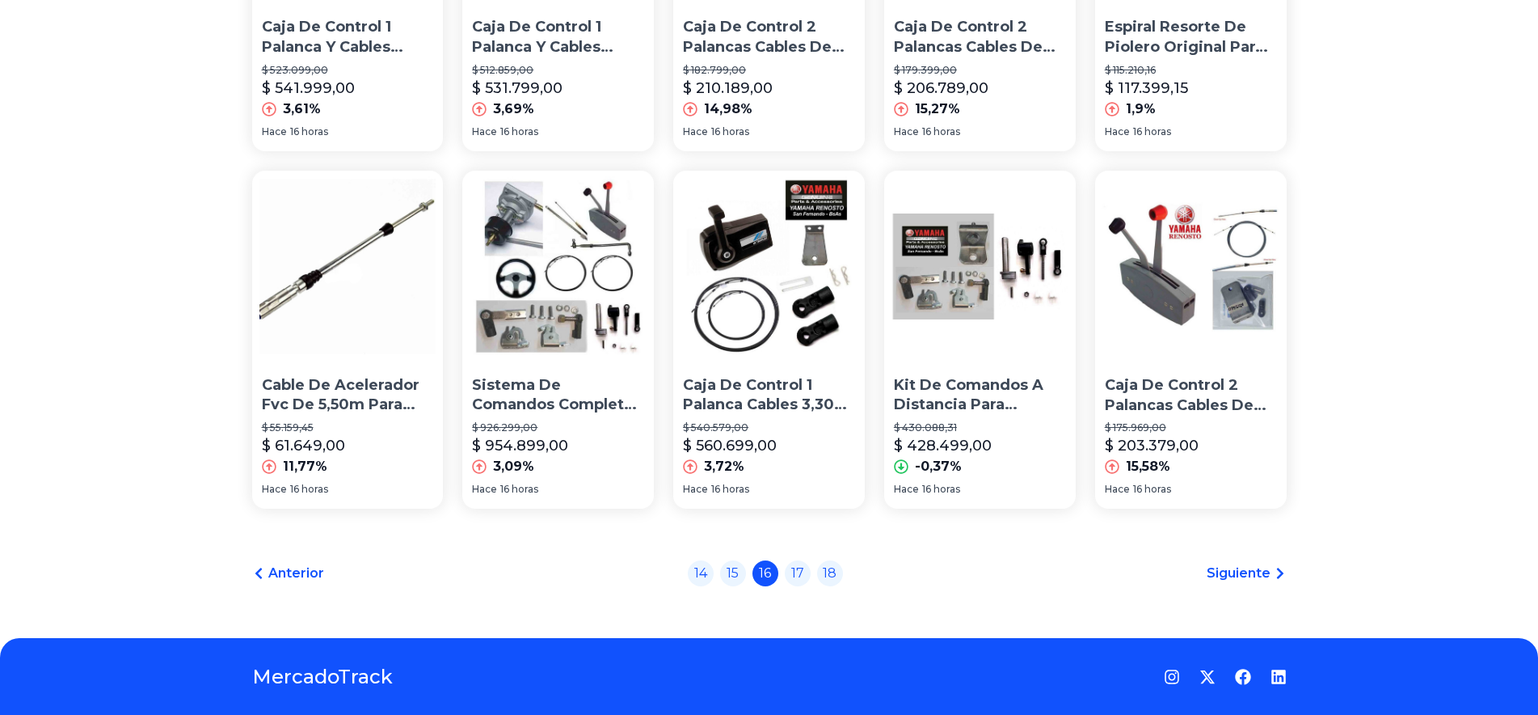
scroll to position [1072, 0]
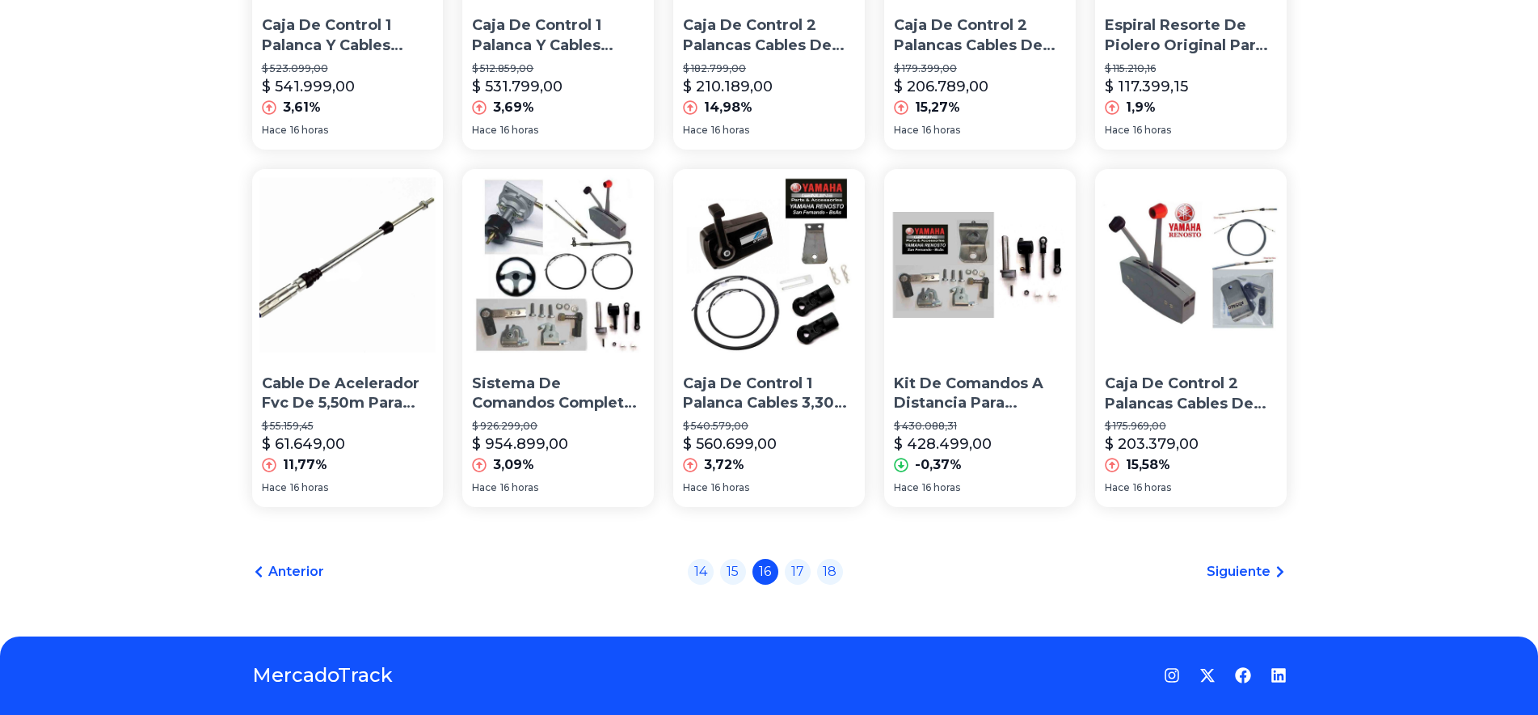
click at [820, 569] on div "14 15 16 17 18" at bounding box center [765, 572] width 155 height 26
click at [831, 568] on link "18" at bounding box center [830, 570] width 26 height 26
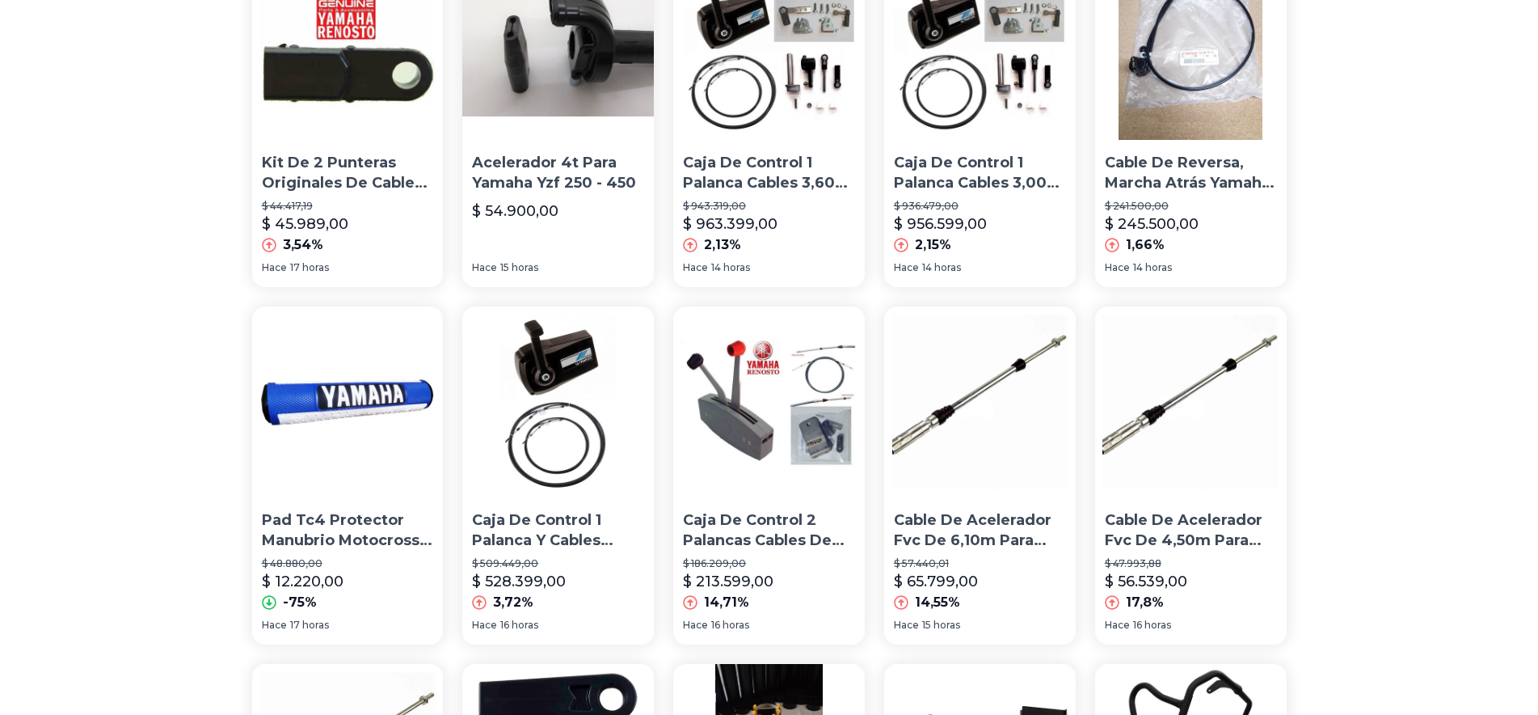
scroll to position [1072, 0]
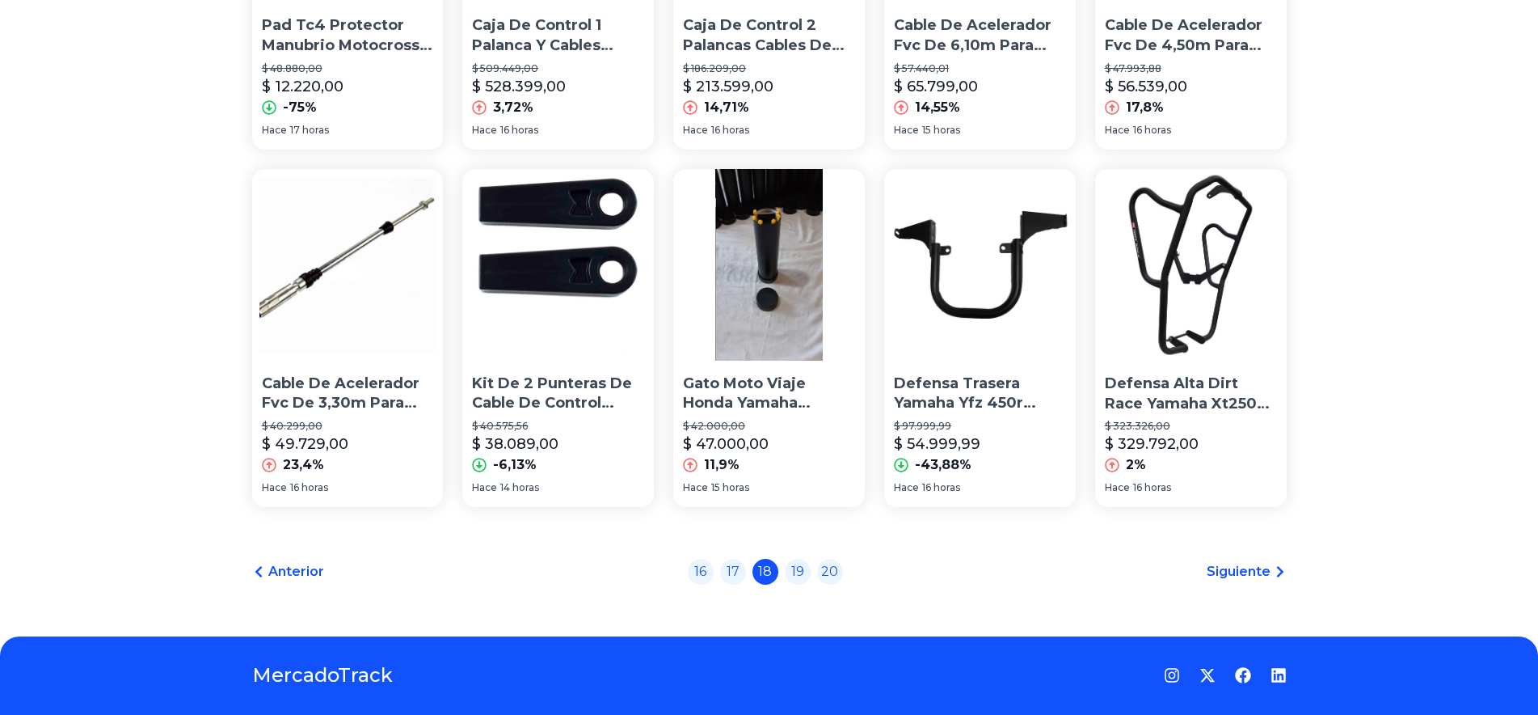
click at [833, 581] on link "20" at bounding box center [830, 572] width 26 height 26
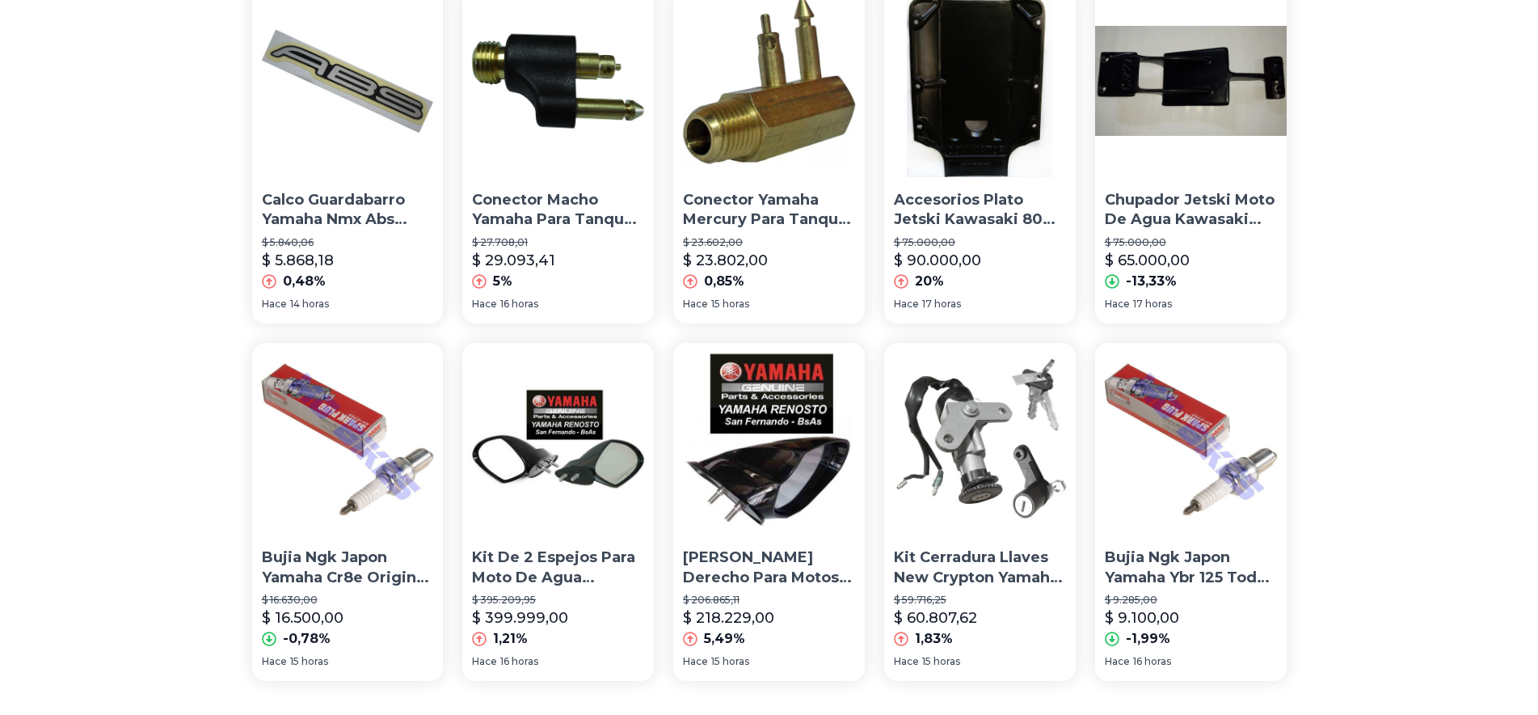
scroll to position [1116, 0]
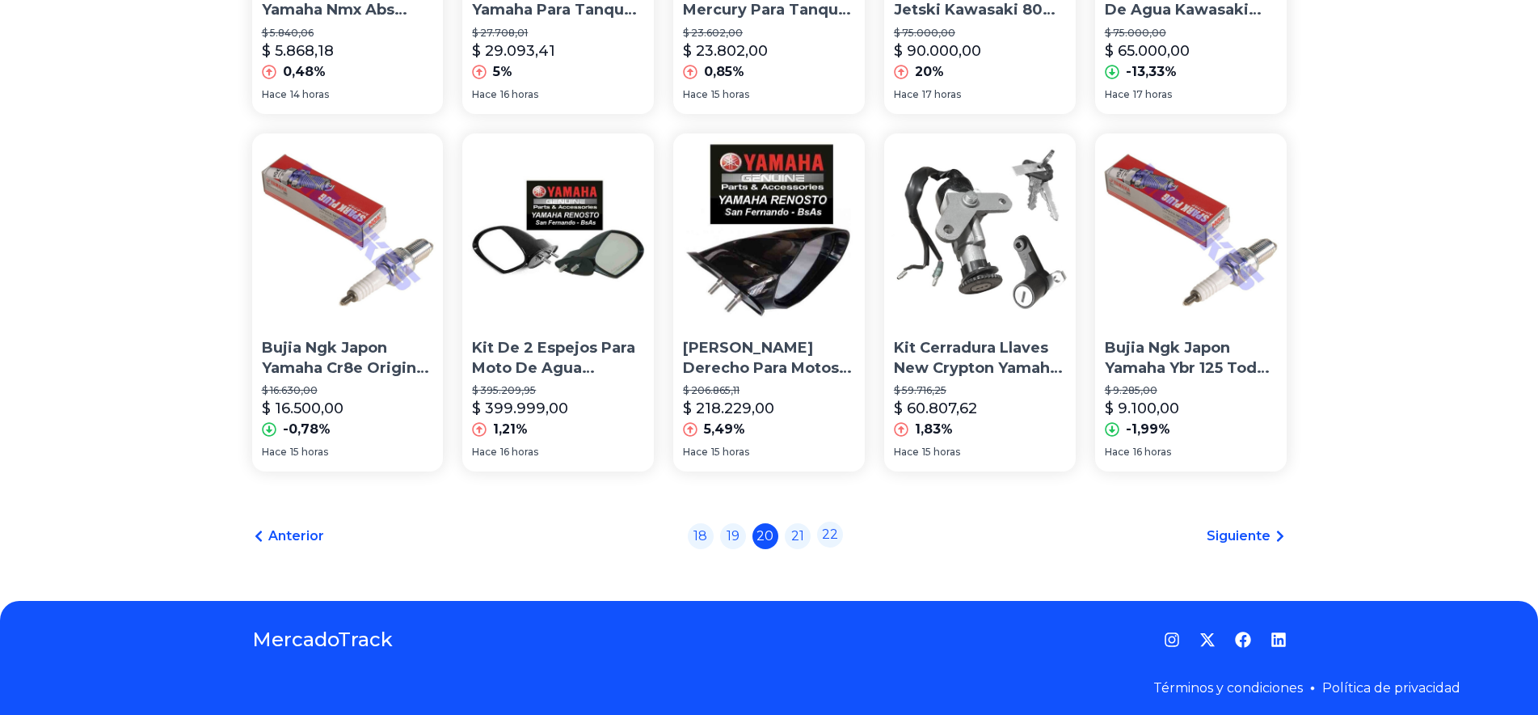
click at [829, 526] on link "22" at bounding box center [830, 534] width 26 height 26
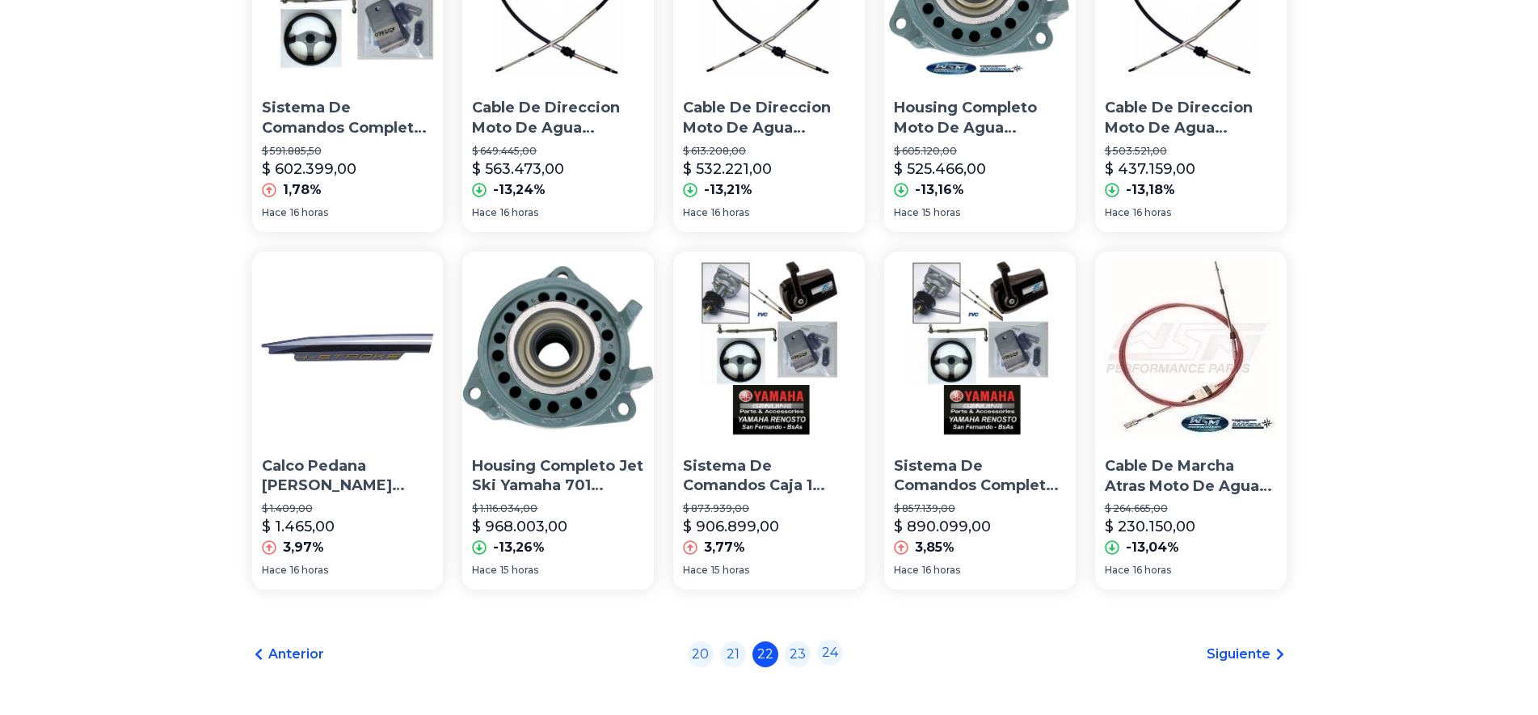
scroll to position [1116, 0]
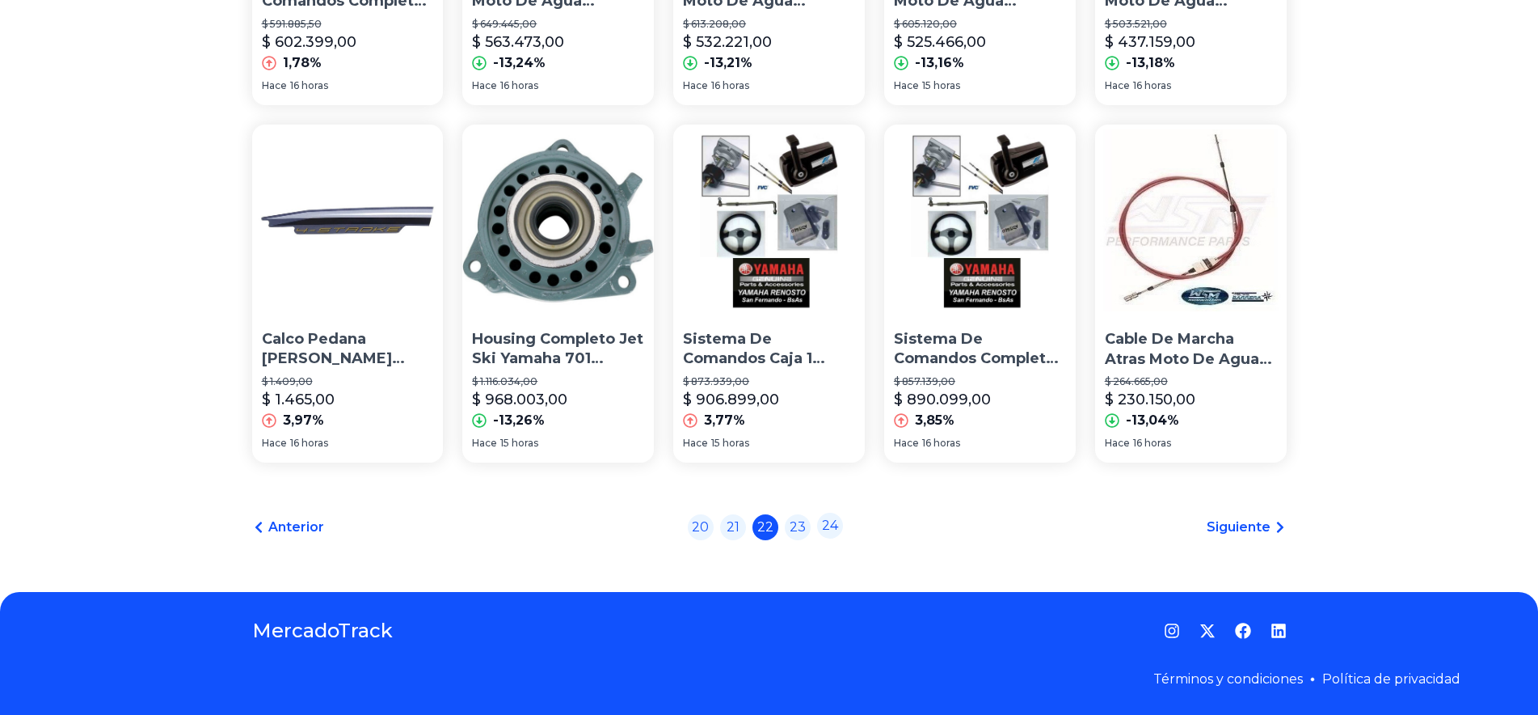
click at [839, 532] on link "24" at bounding box center [830, 525] width 26 height 26
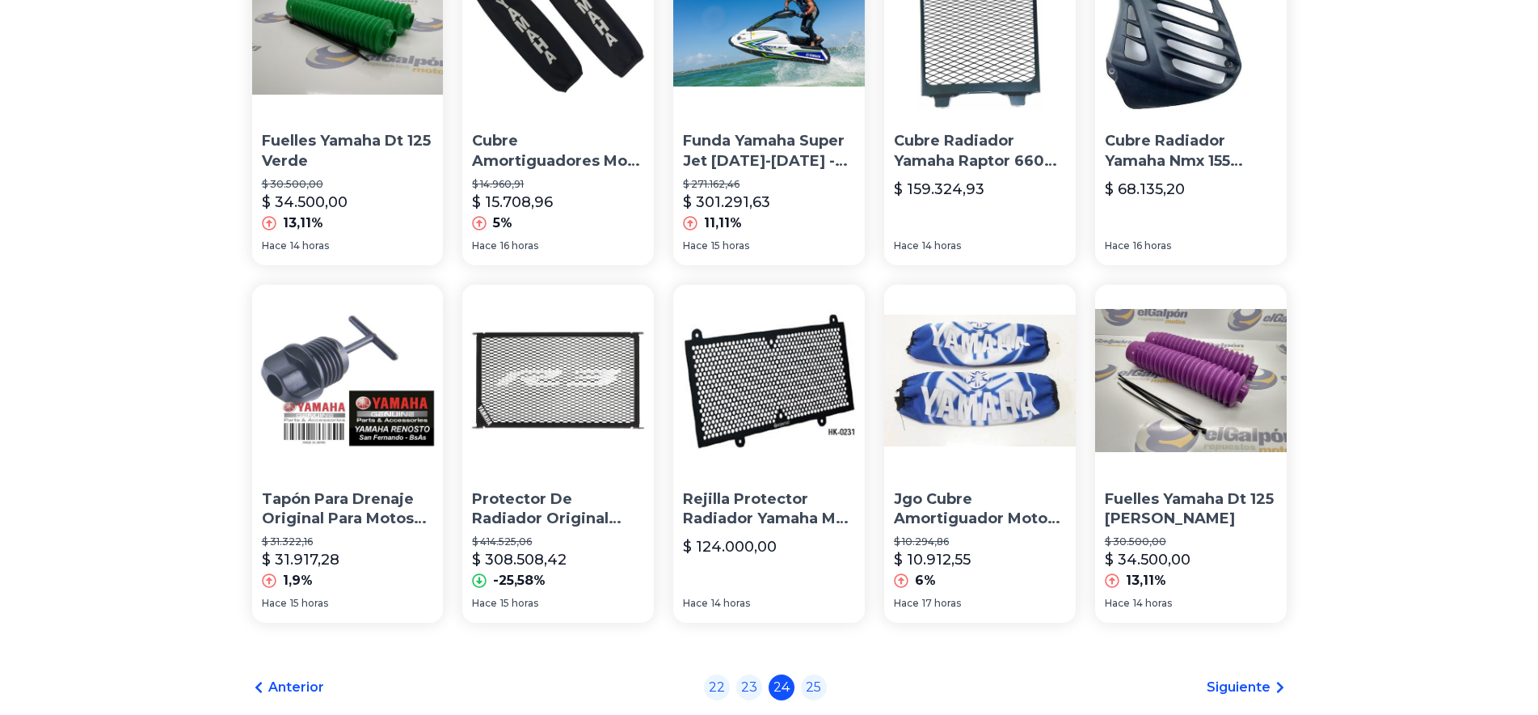
scroll to position [1116, 0]
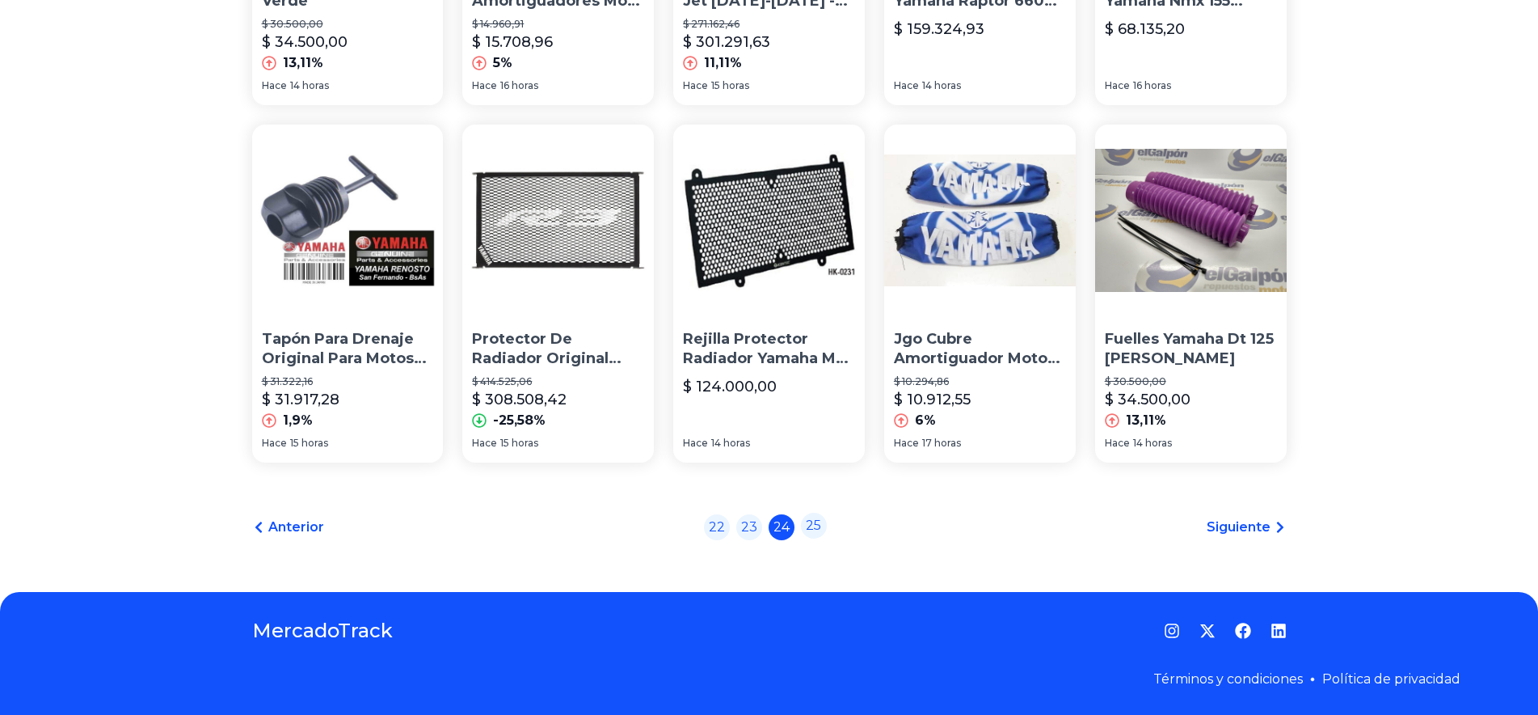
click at [827, 529] on link "25" at bounding box center [814, 525] width 26 height 26
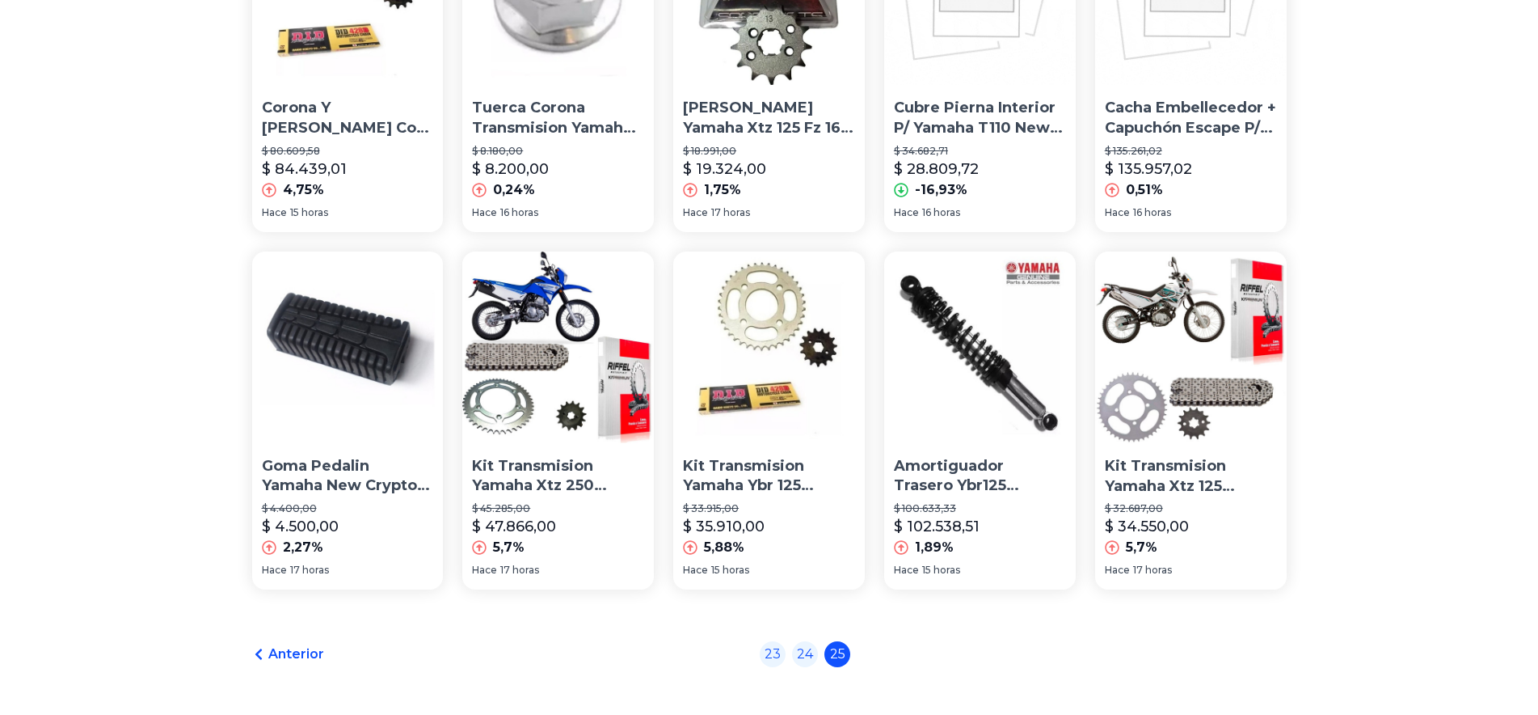
scroll to position [1116, 0]
